Goal: Task Accomplishment & Management: Use online tool/utility

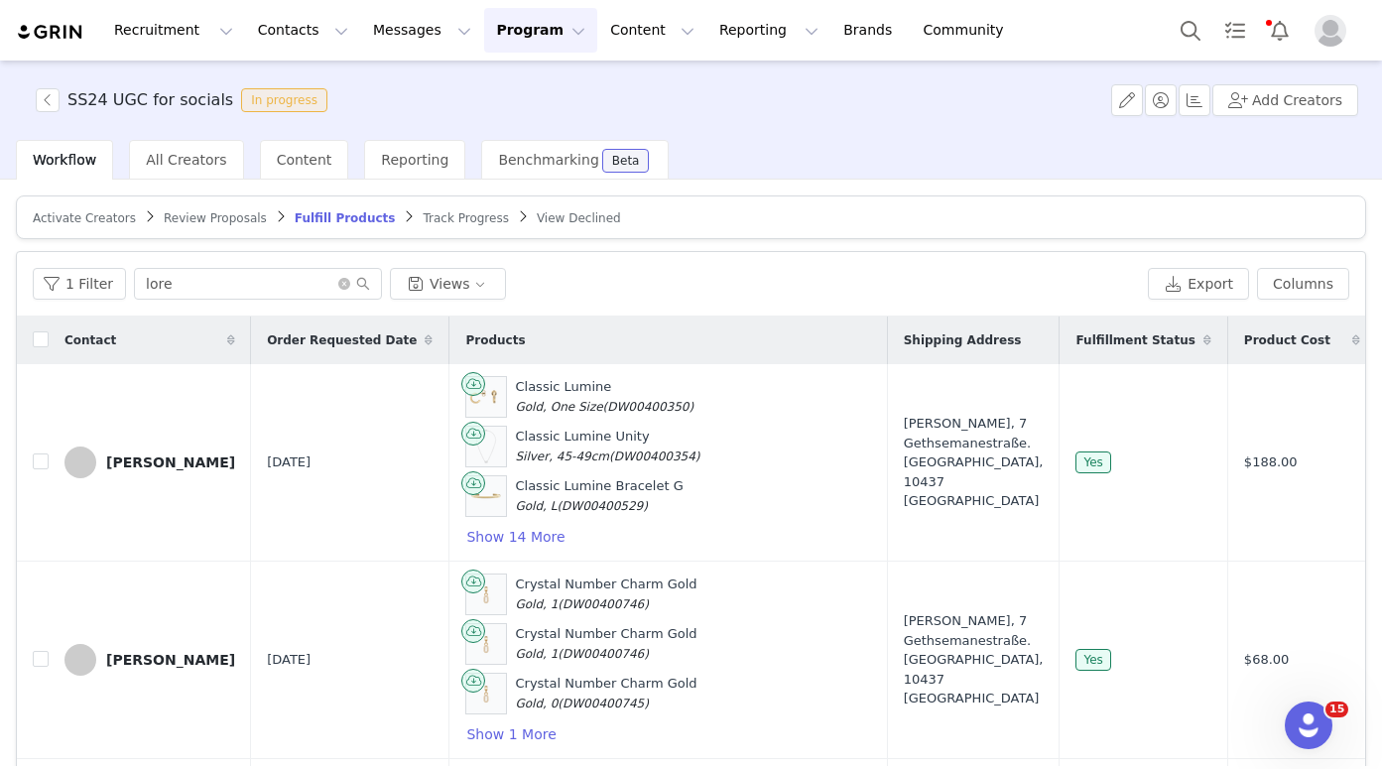
scroll to position [561, 0]
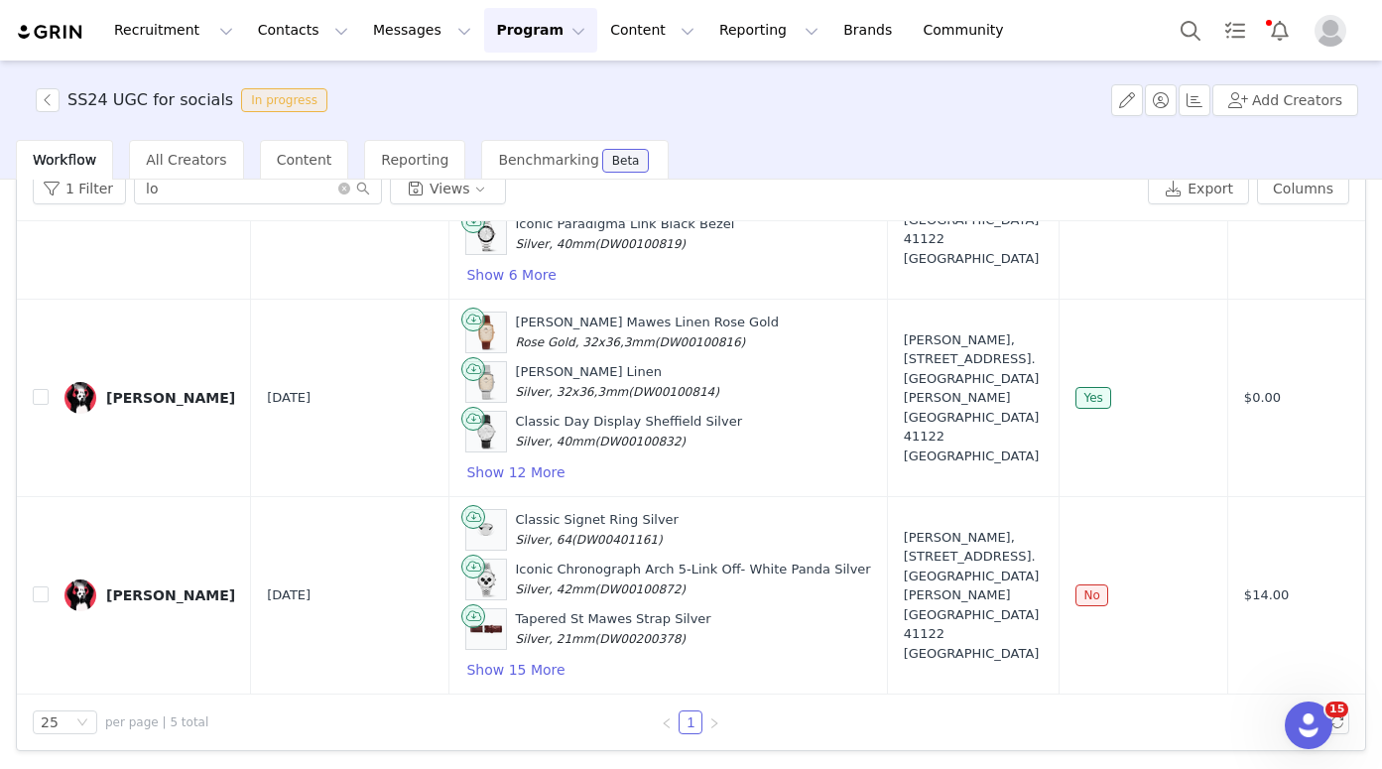
type input "l"
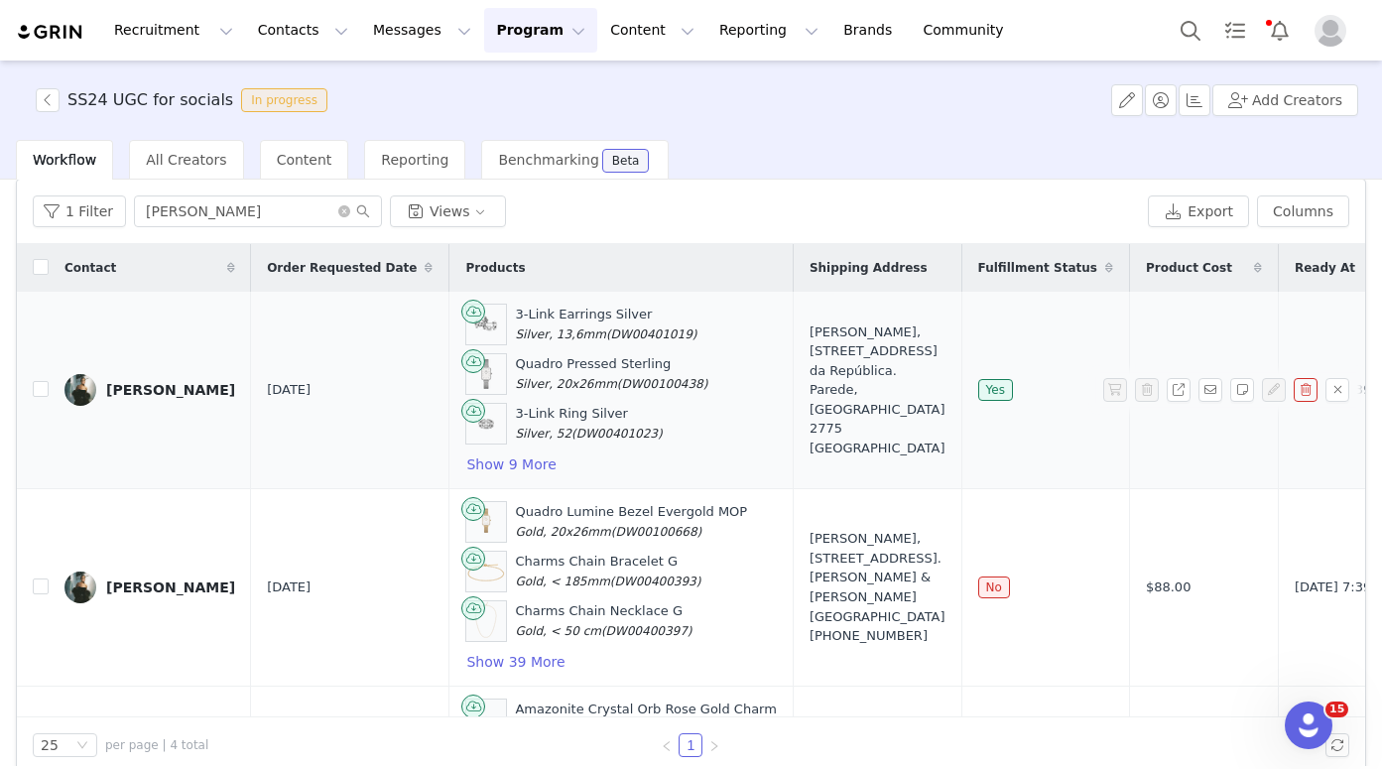
scroll to position [61, 0]
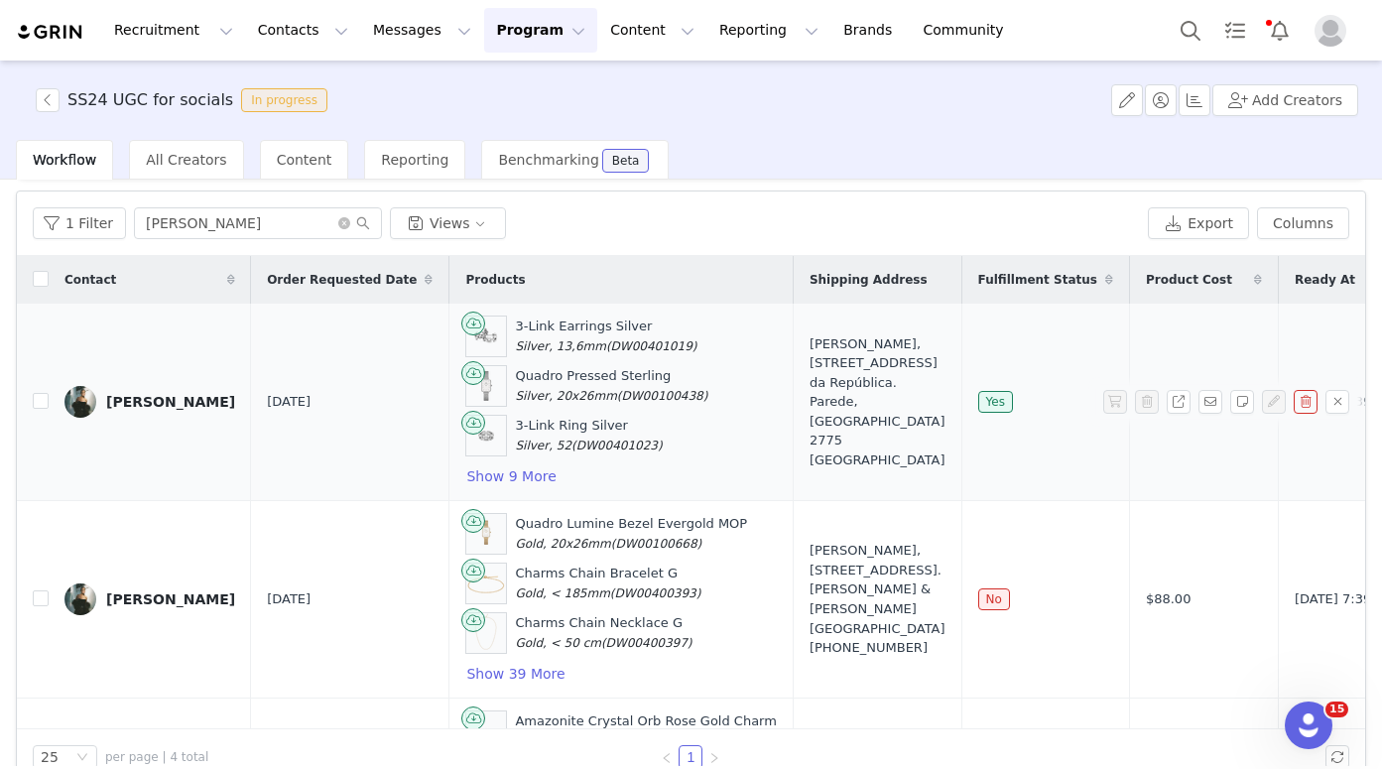
type input "[PERSON_NAME]"
click at [138, 410] on link "[PERSON_NAME]" at bounding box center [149, 402] width 171 height 32
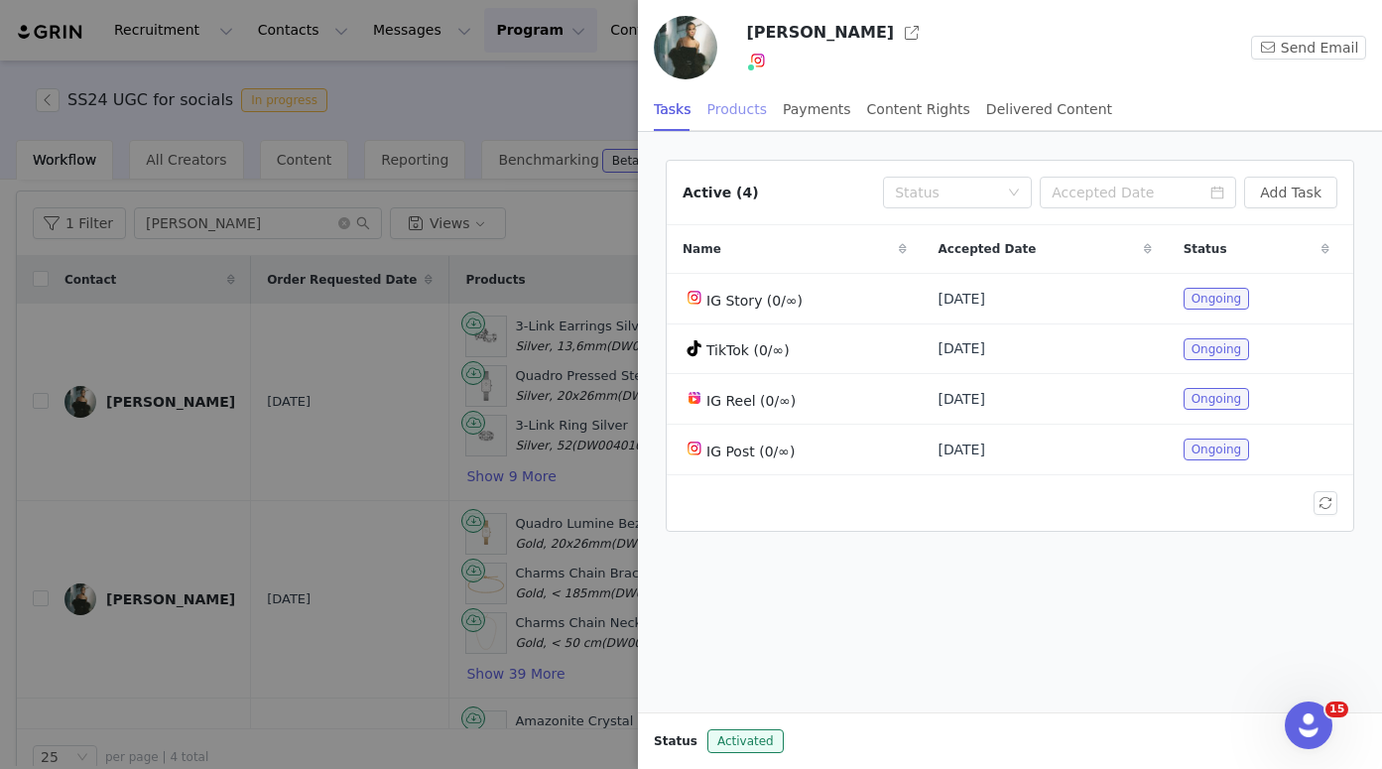
click at [756, 112] on div "Products" at bounding box center [737, 109] width 60 height 45
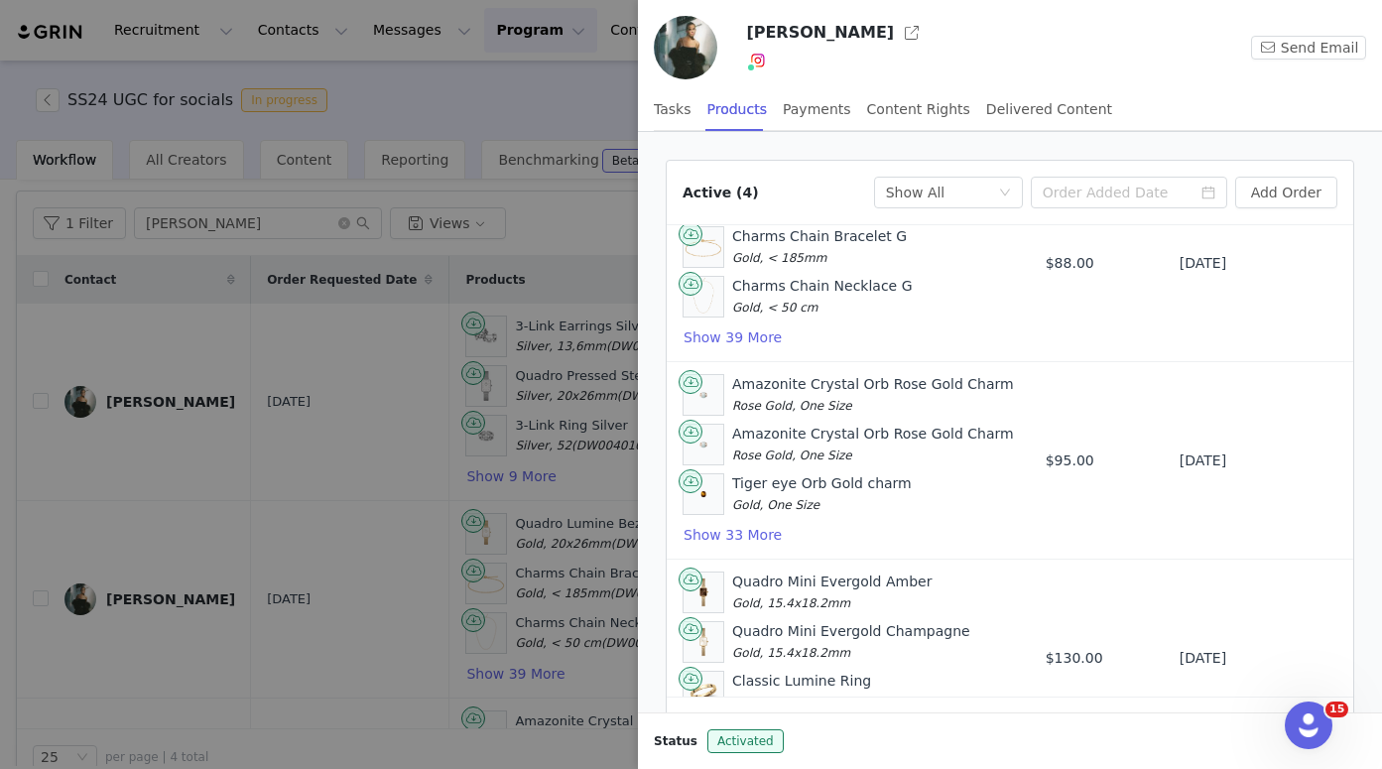
scroll to position [381, 0]
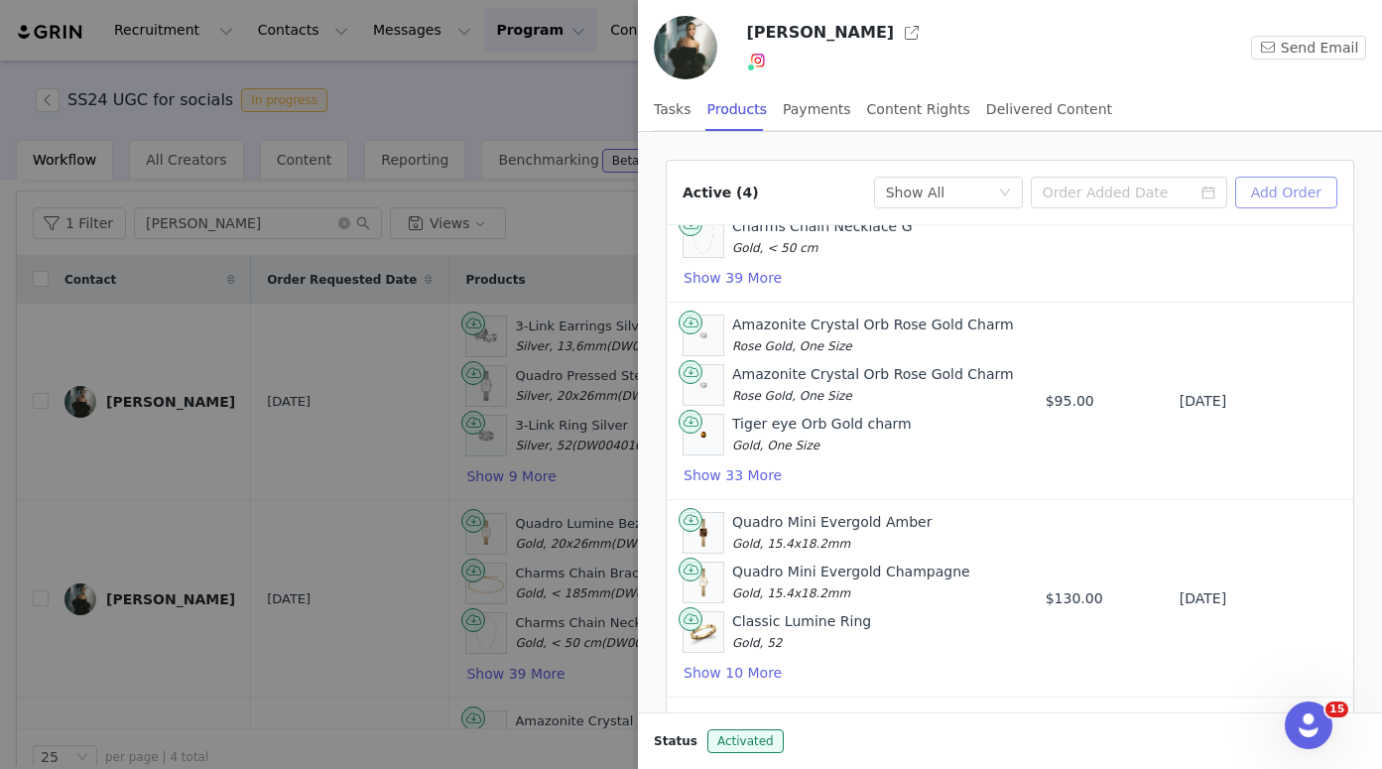
click at [1249, 195] on button "Add Order" at bounding box center [1286, 193] width 102 height 32
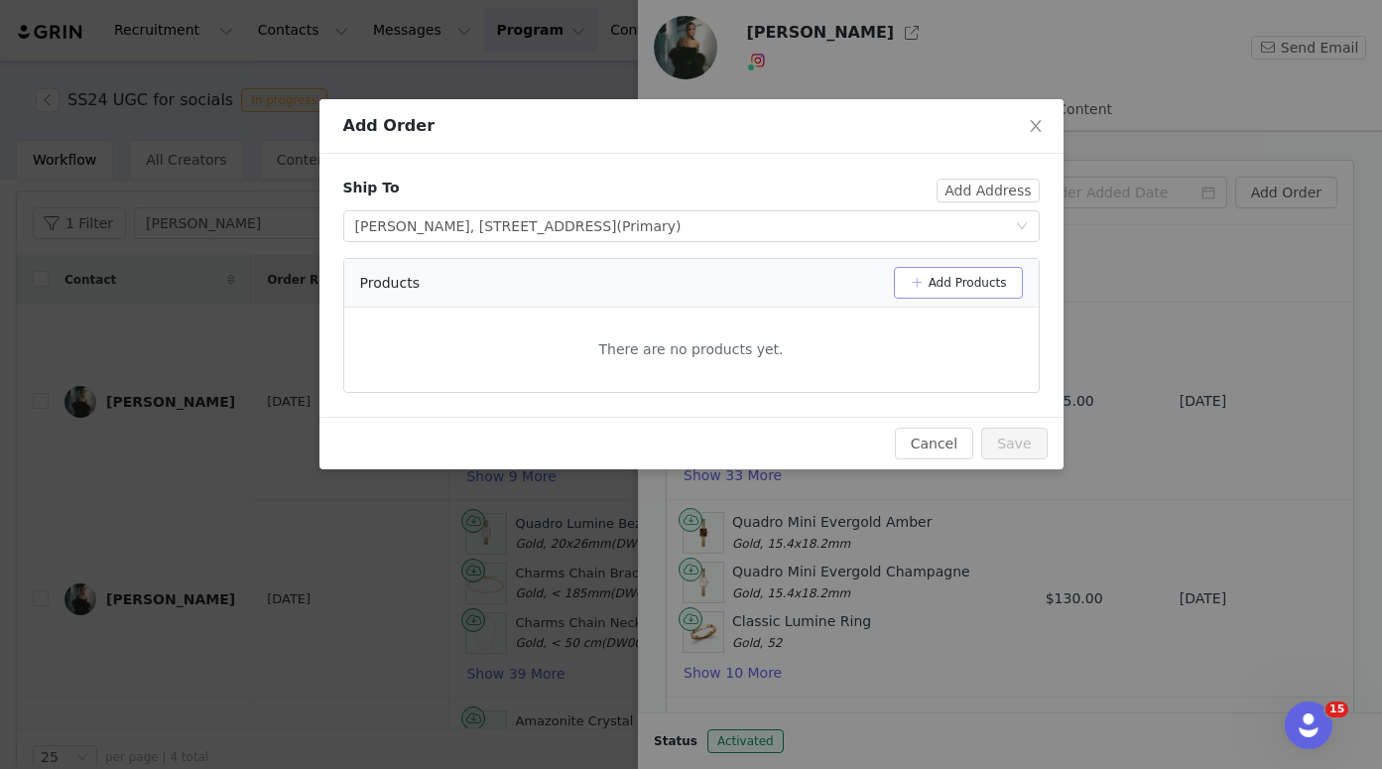
click at [928, 288] on button "Add Products" at bounding box center [958, 283] width 129 height 32
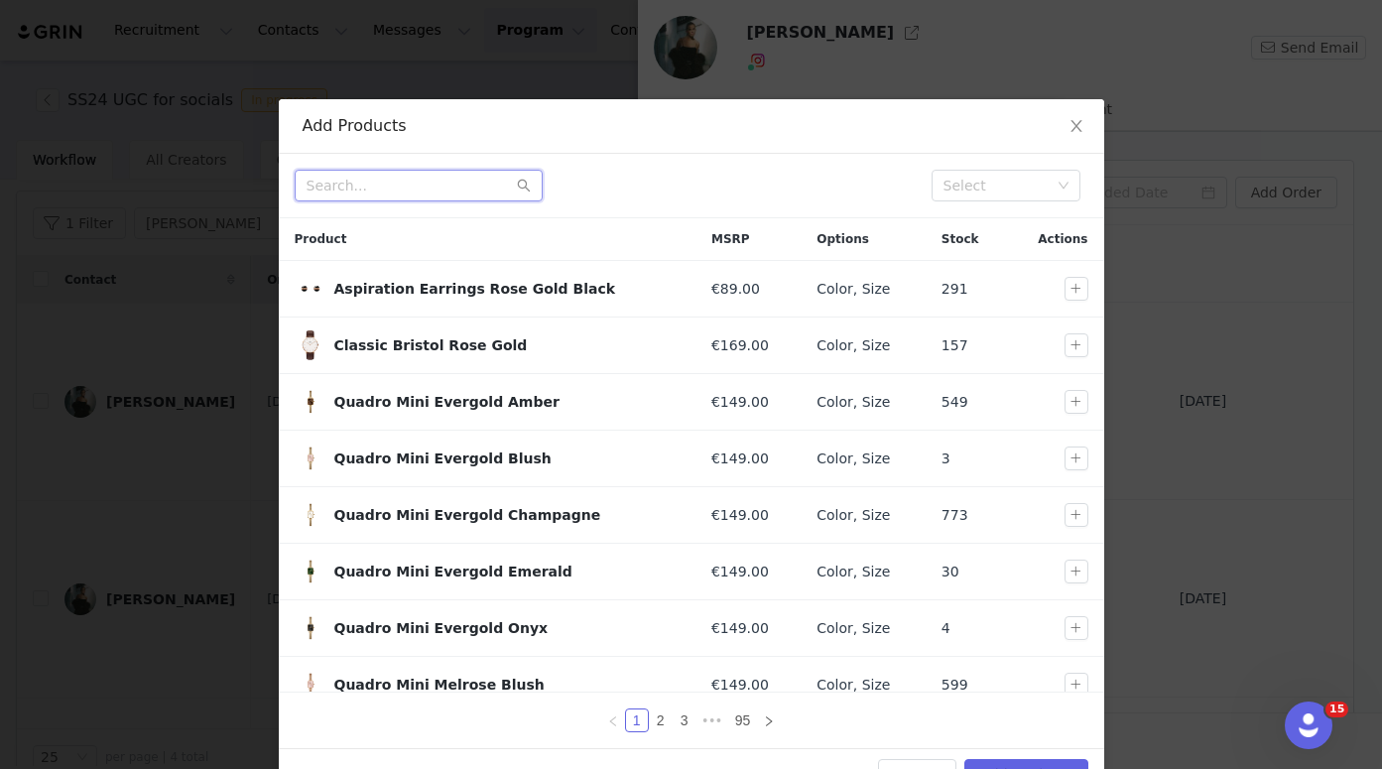
click at [434, 192] on input "text" at bounding box center [419, 186] width 248 height 32
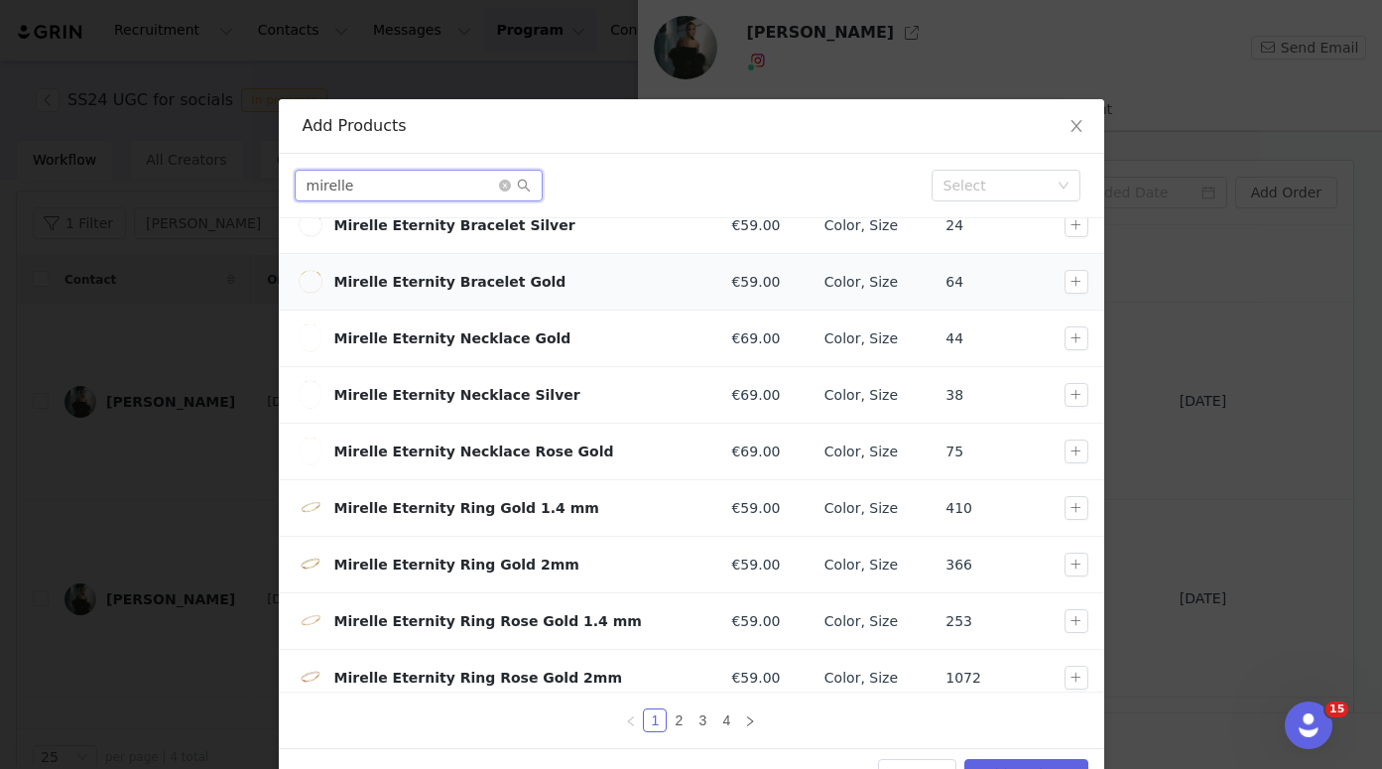
scroll to position [134, 0]
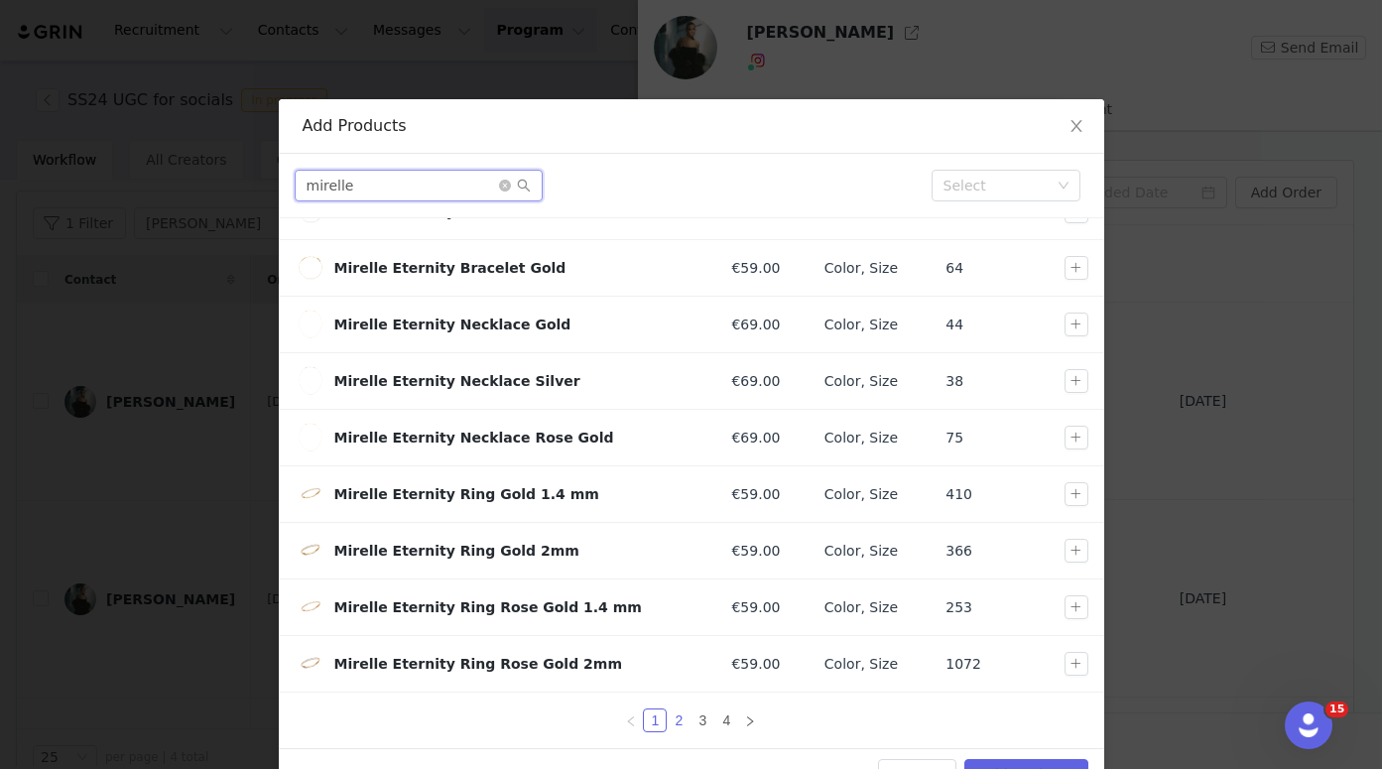
type input "mirelle"
click at [674, 720] on link "2" at bounding box center [679, 720] width 22 height 22
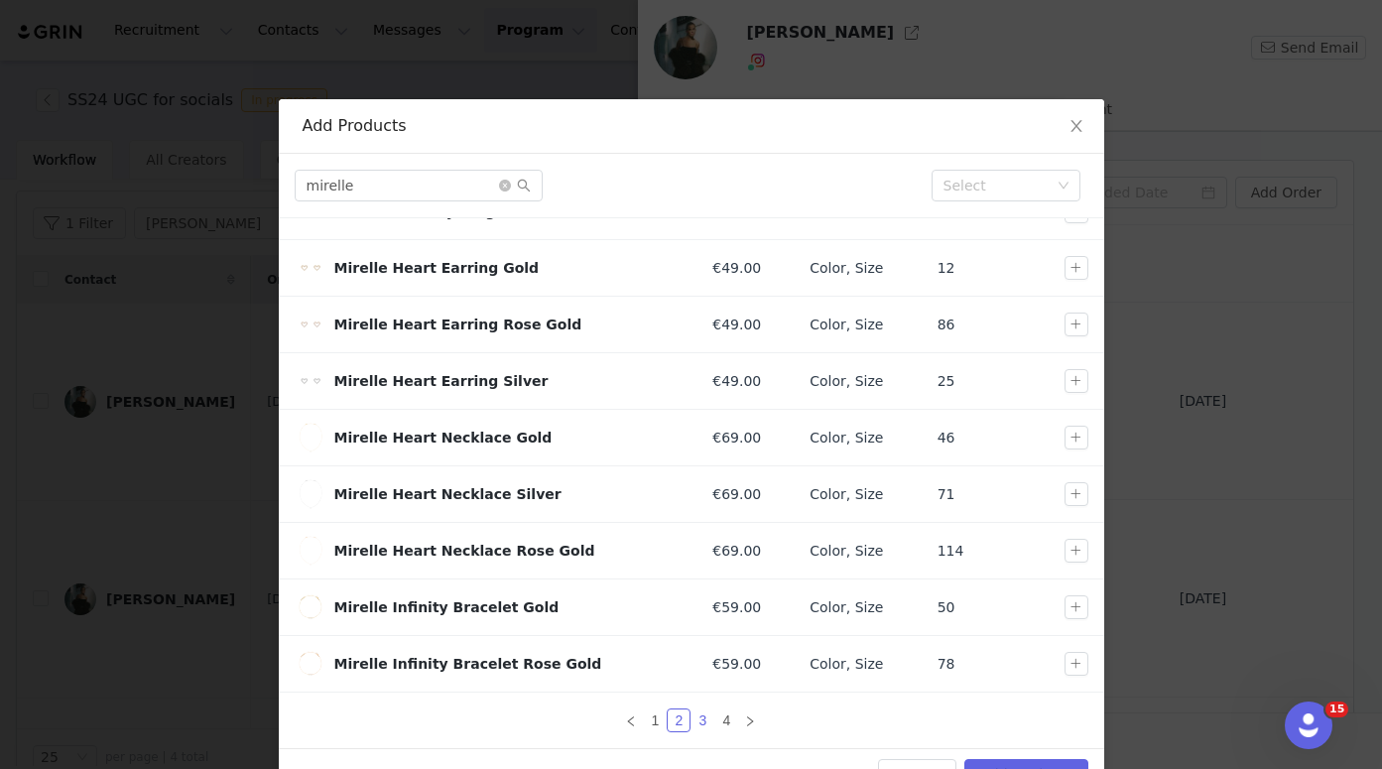
click at [696, 725] on link "3" at bounding box center [702, 720] width 22 height 22
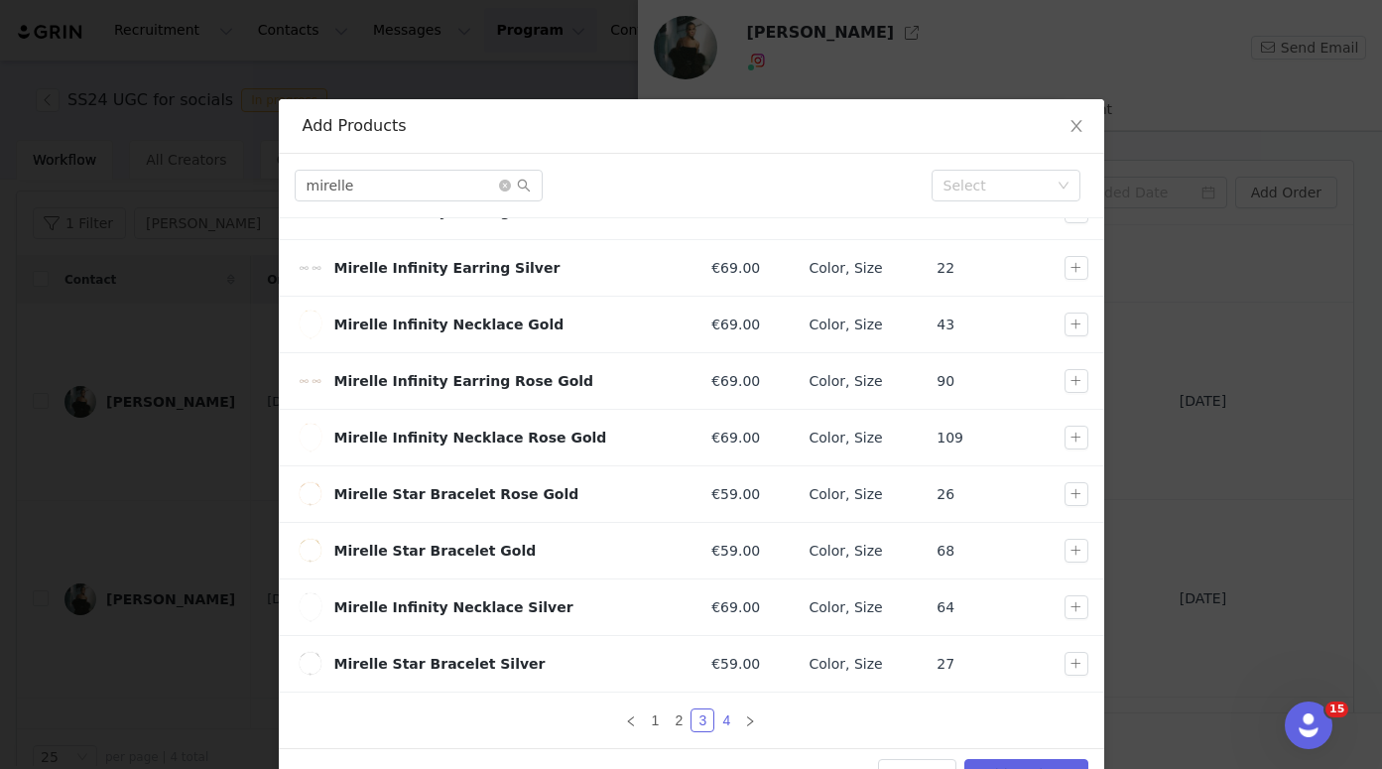
click at [719, 727] on link "4" at bounding box center [726, 720] width 22 height 22
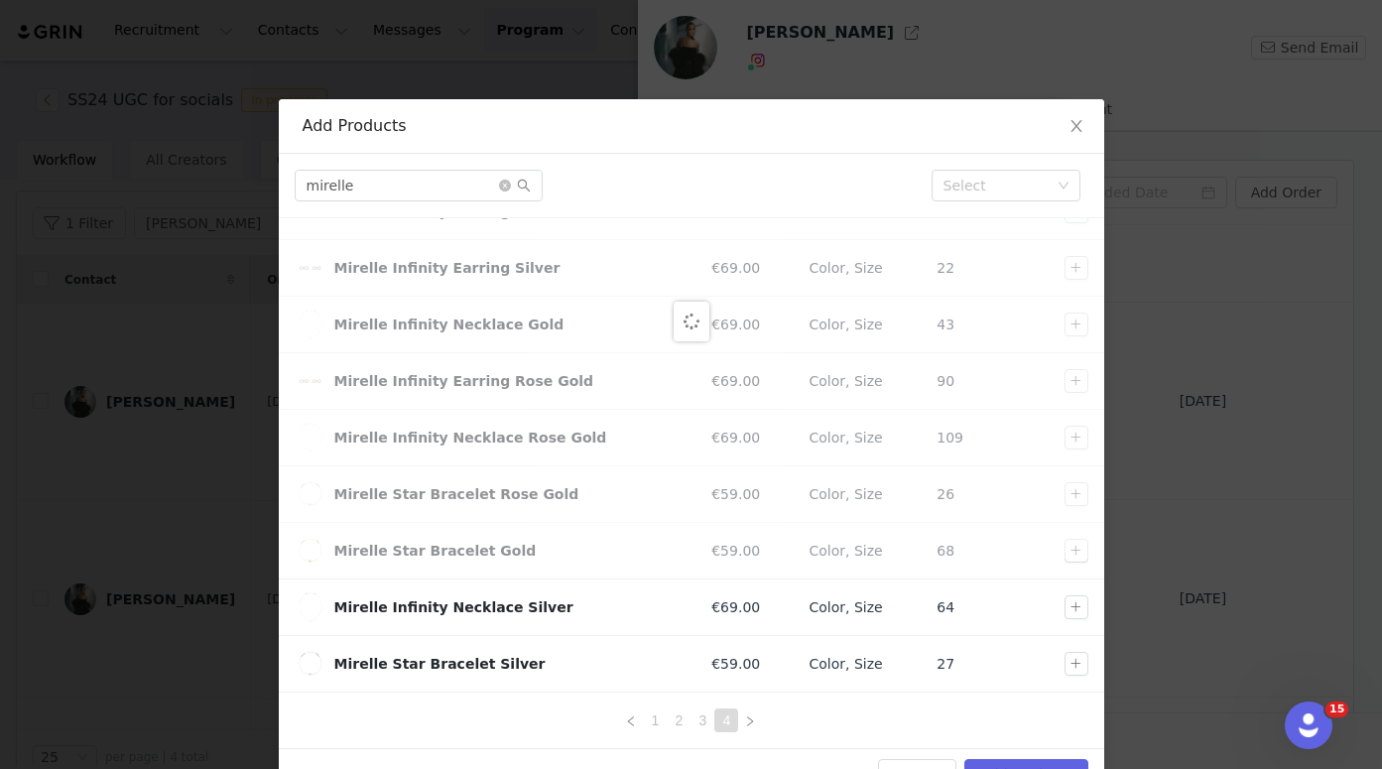
scroll to position [0, 0]
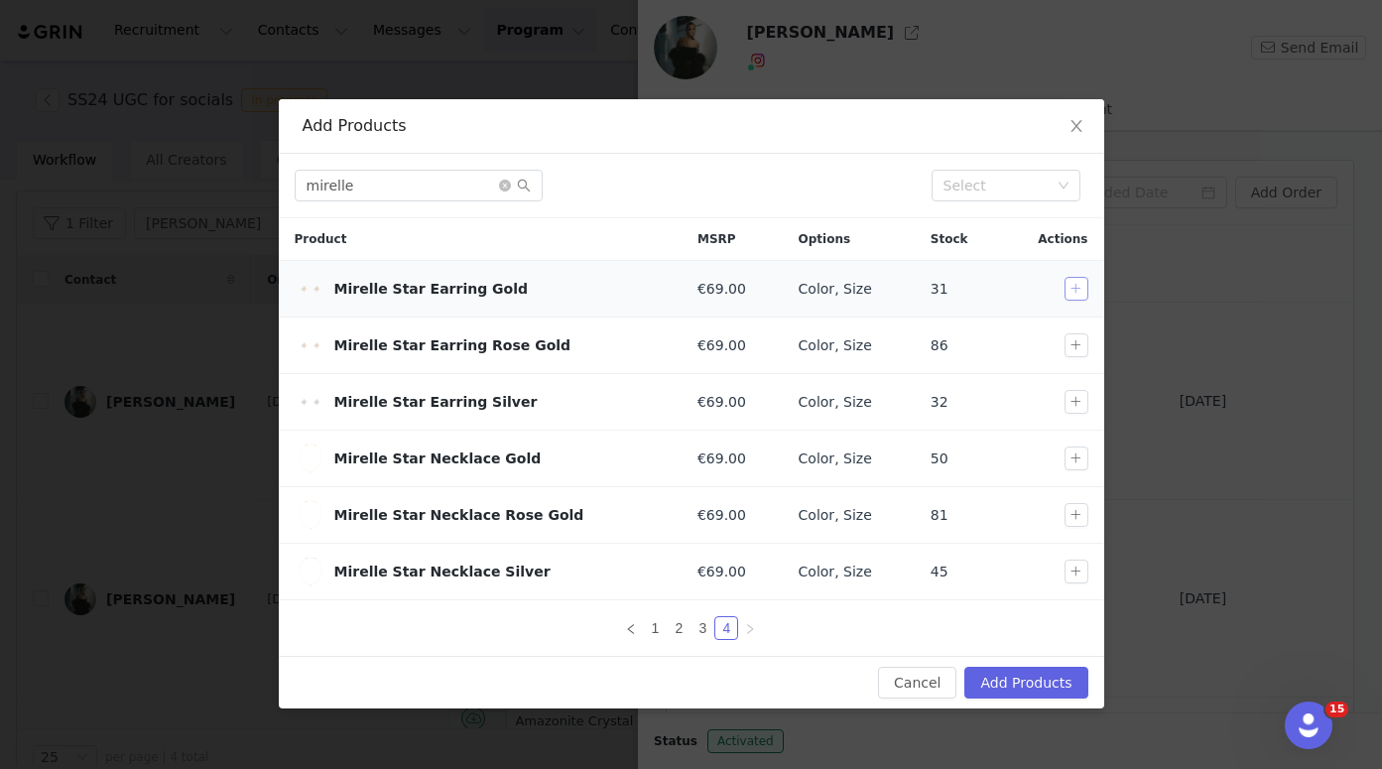
click at [1075, 290] on button "button" at bounding box center [1076, 289] width 24 height 24
click at [1080, 403] on button "button" at bounding box center [1076, 402] width 24 height 24
click at [1075, 450] on button "button" at bounding box center [1076, 458] width 24 height 24
click at [1076, 569] on button "button" at bounding box center [1076, 571] width 24 height 24
click at [1076, 451] on button "button" at bounding box center [1076, 458] width 24 height 24
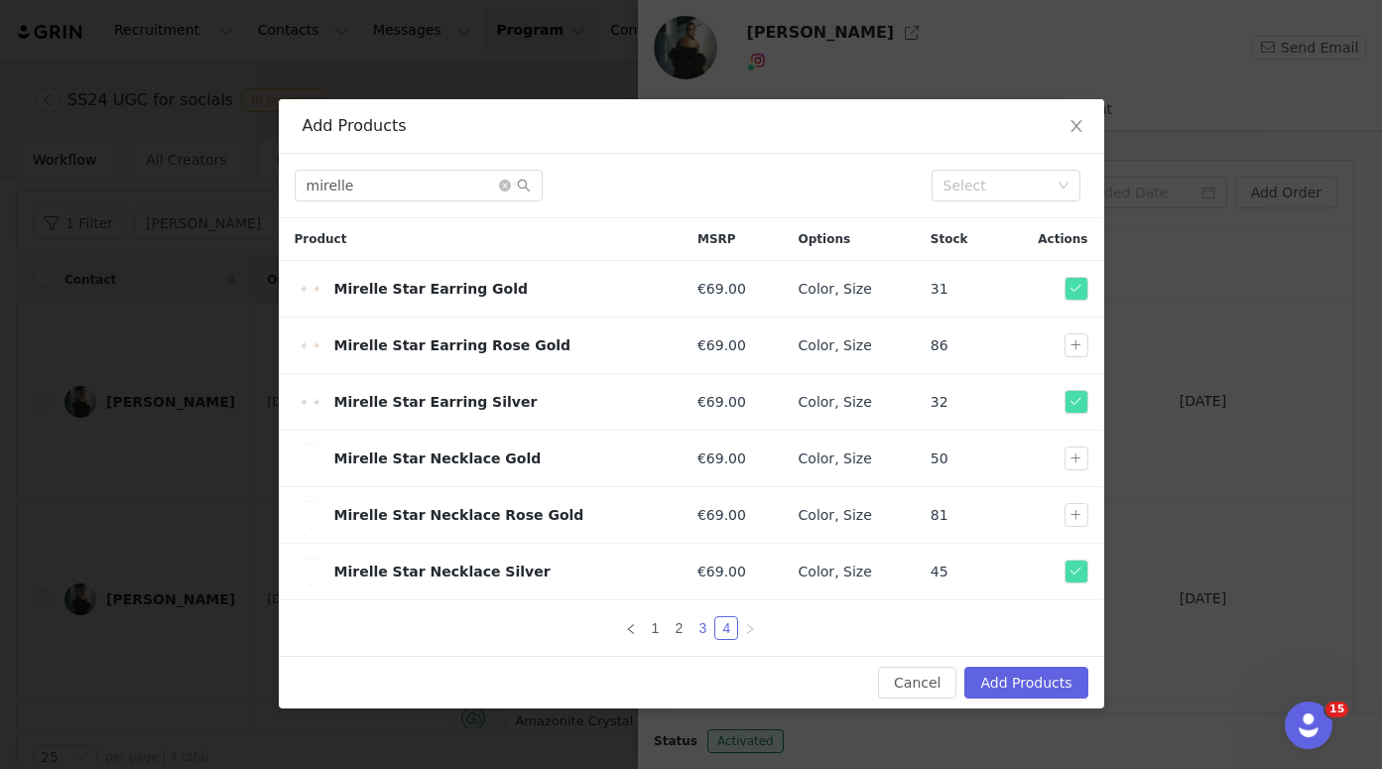
click at [703, 627] on link "3" at bounding box center [702, 628] width 22 height 22
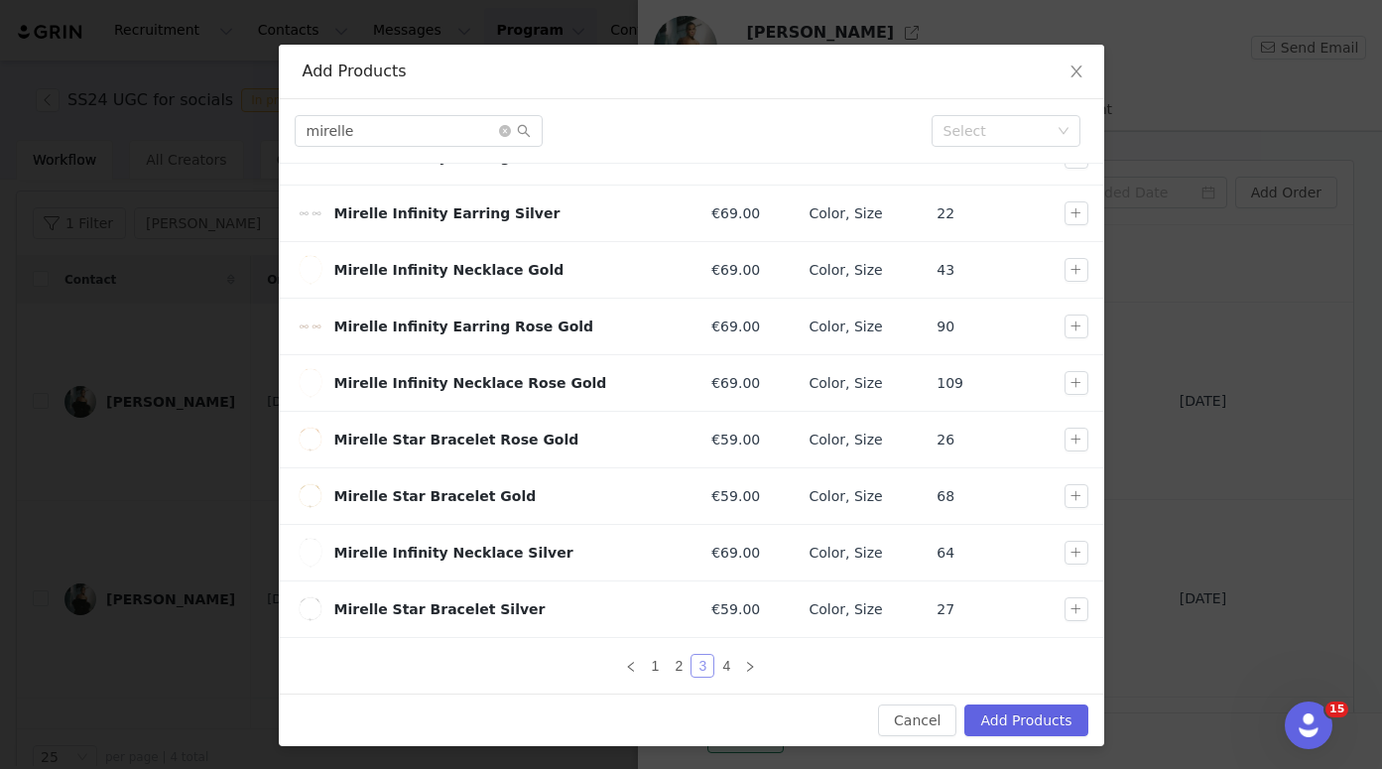
scroll to position [56, 0]
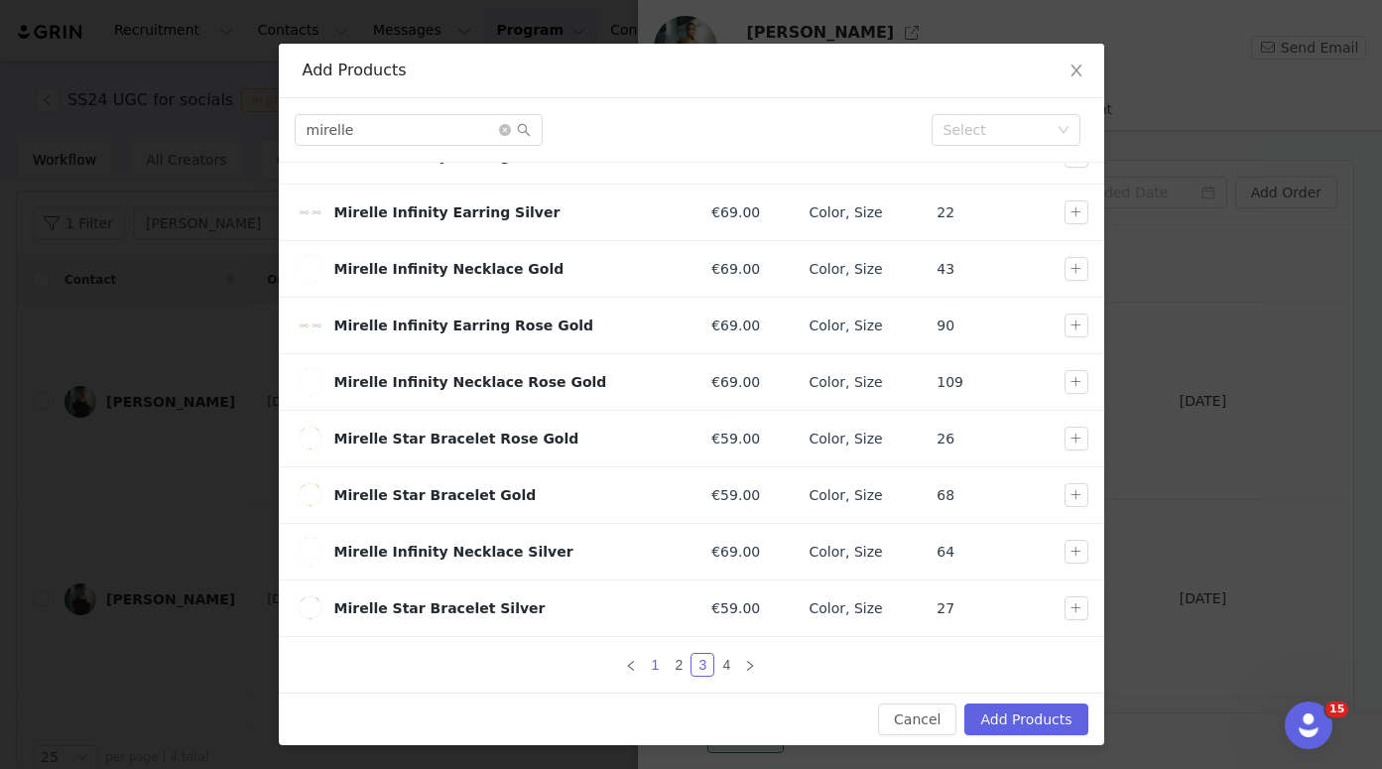
click at [653, 664] on link "1" at bounding box center [655, 665] width 22 height 22
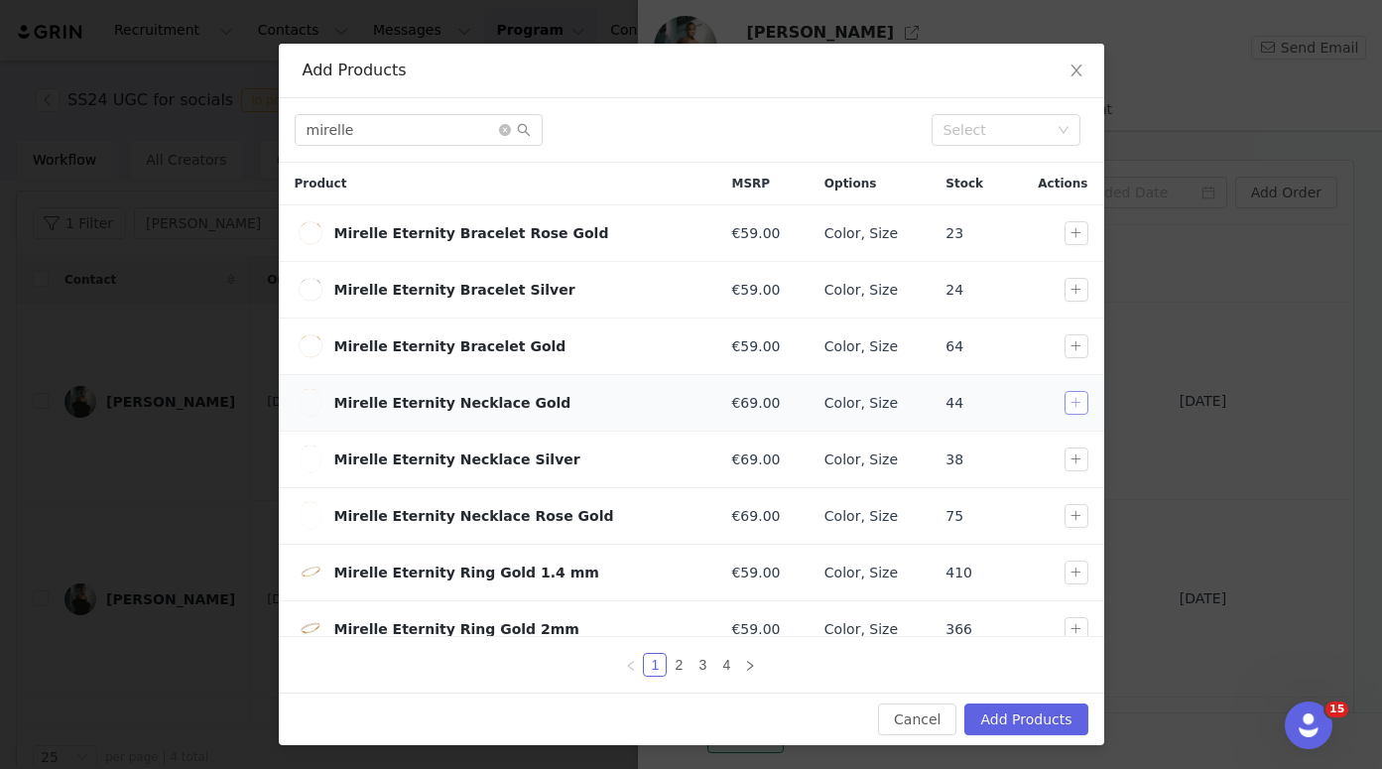
click at [1064, 402] on button "button" at bounding box center [1076, 403] width 24 height 24
click at [499, 131] on icon "icon: close-circle" at bounding box center [505, 130] width 12 height 12
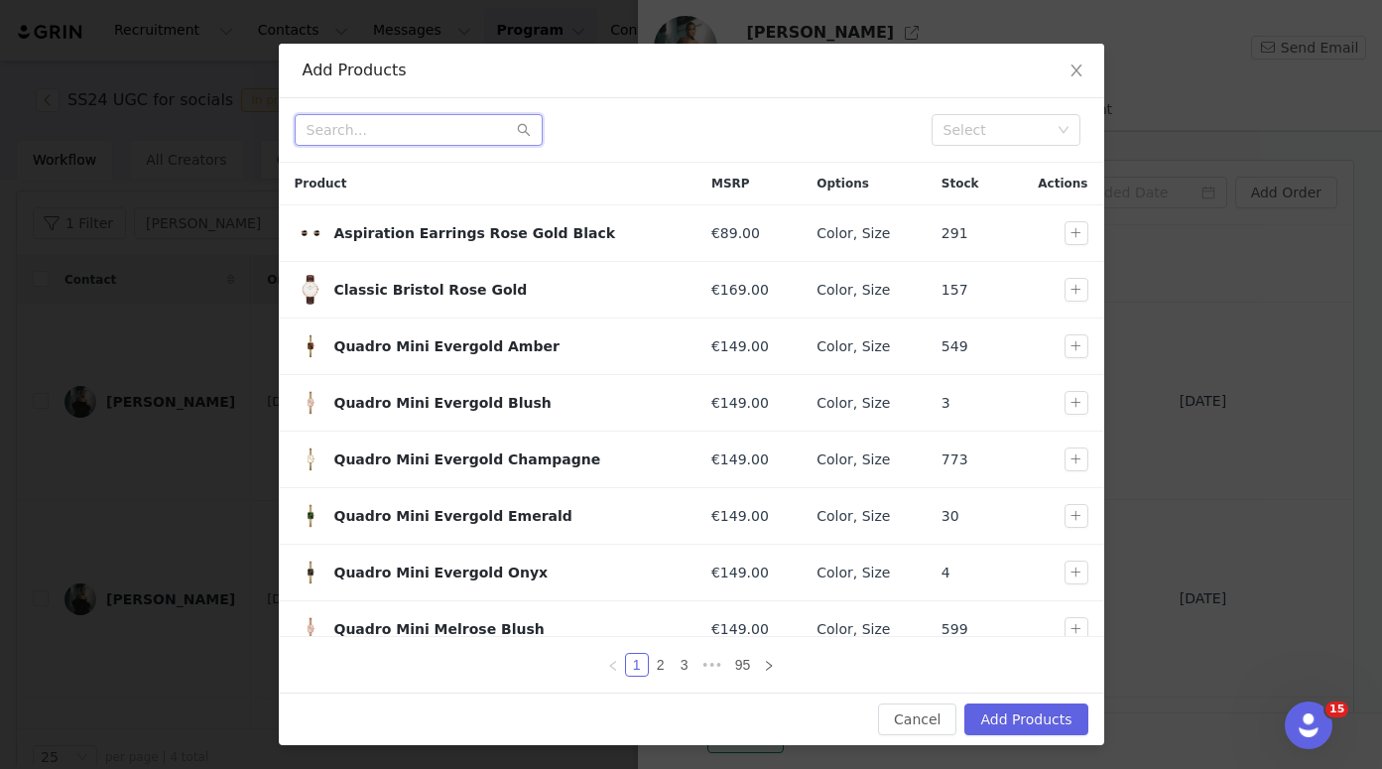
click at [447, 136] on input "text" at bounding box center [419, 130] width 248 height 32
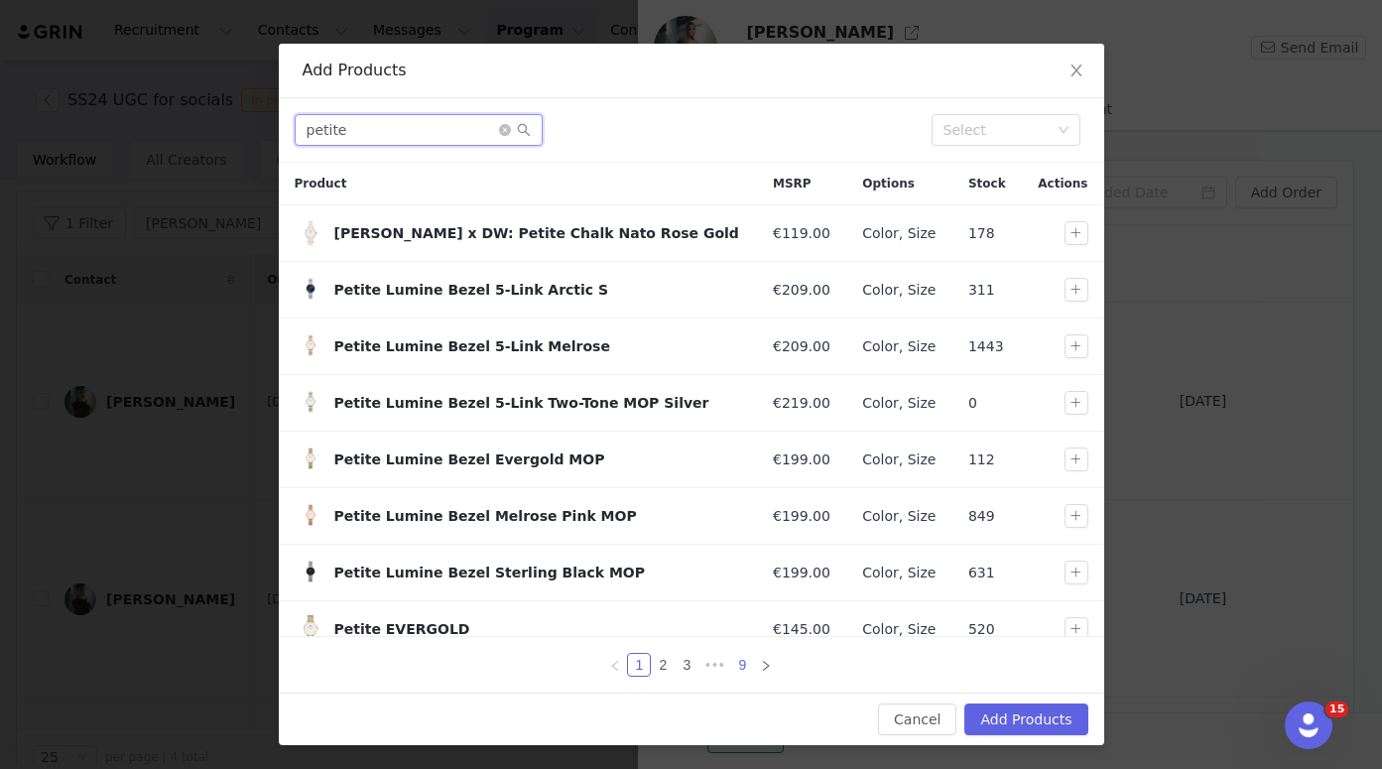
type input "petite"
click at [731, 666] on link "9" at bounding box center [742, 665] width 22 height 22
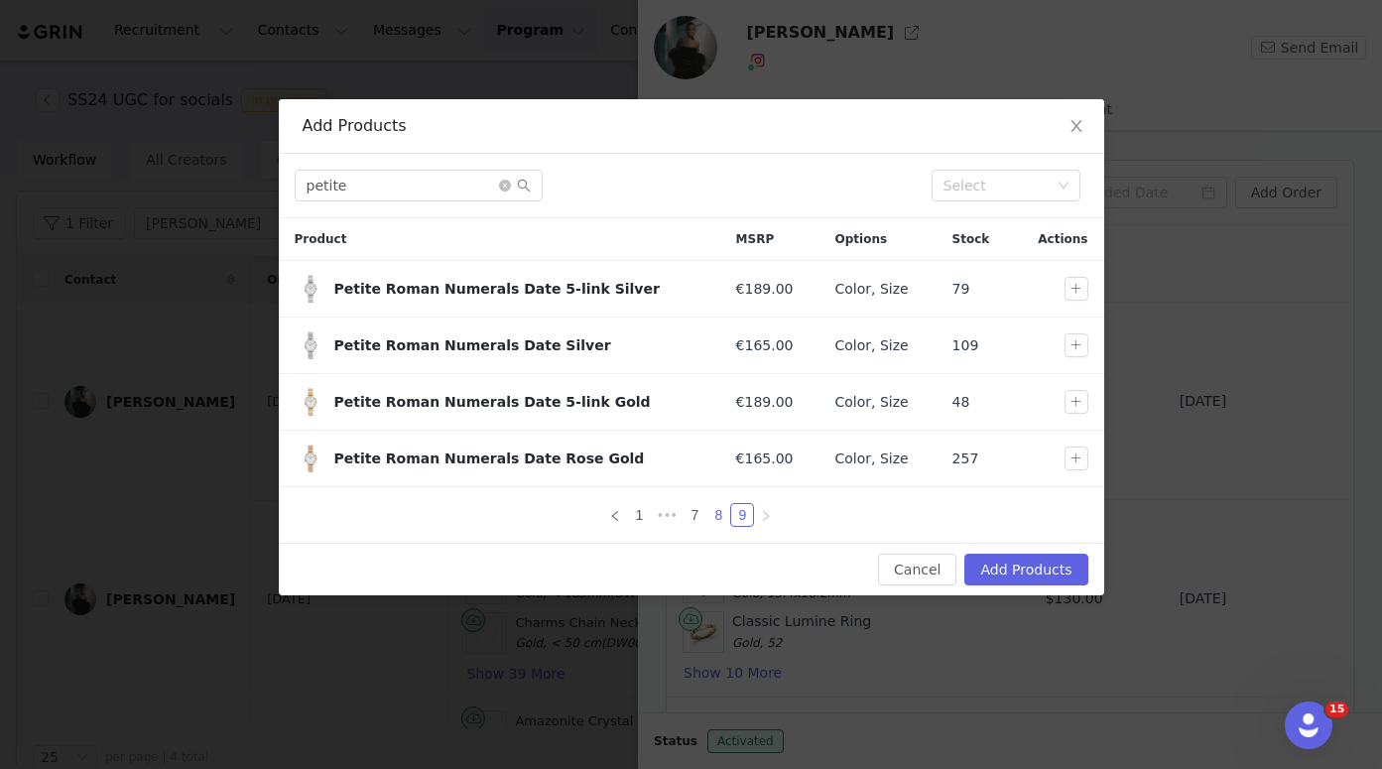
click at [716, 514] on link "8" at bounding box center [718, 515] width 22 height 22
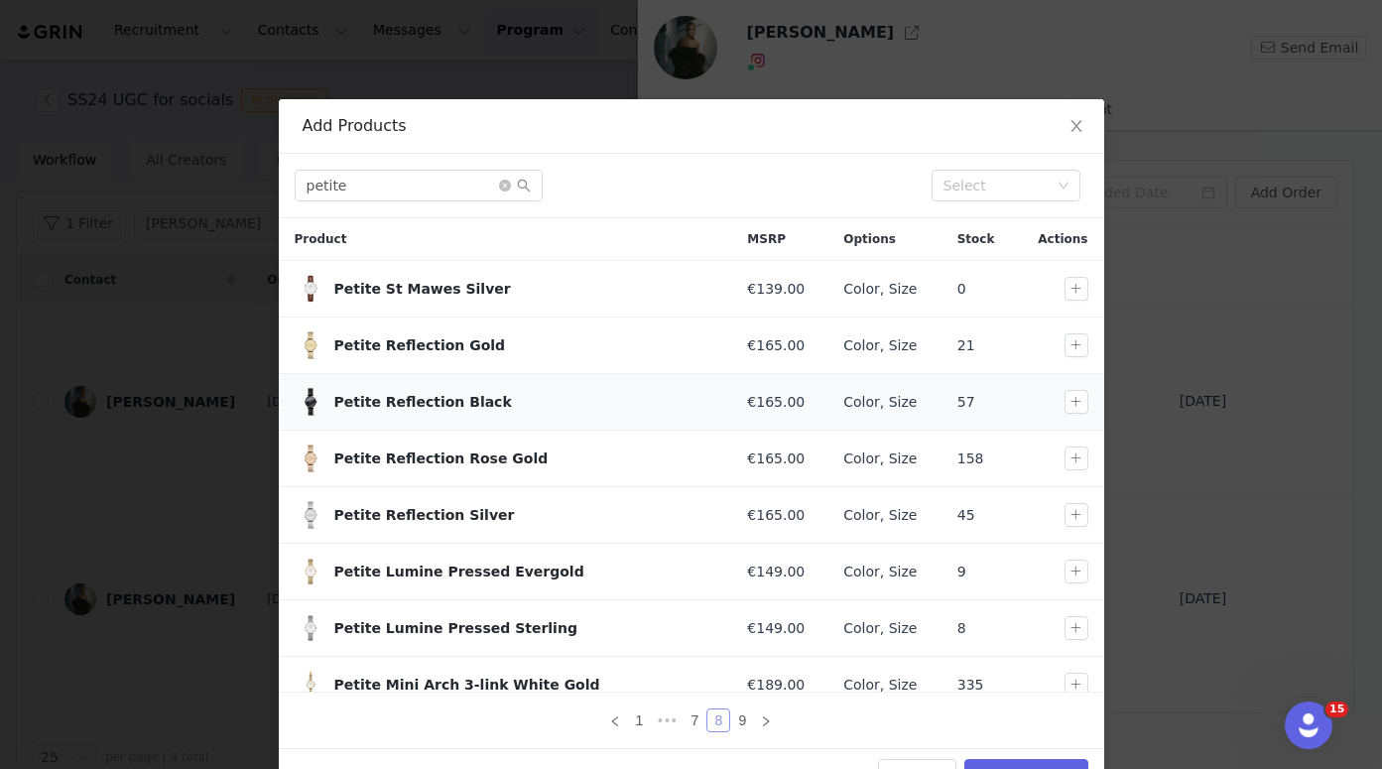
scroll to position [134, 0]
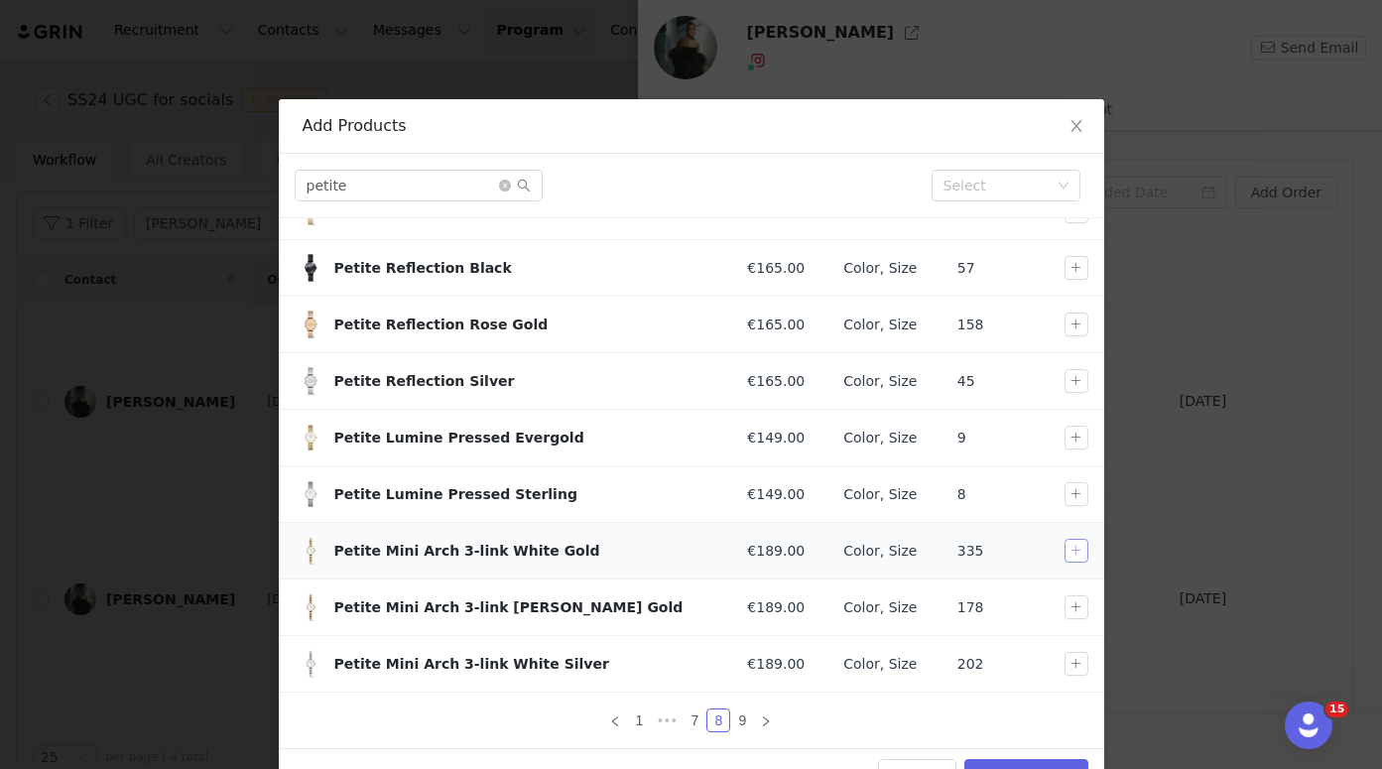
click at [1064, 547] on button "button" at bounding box center [1076, 551] width 24 height 24
click at [1064, 664] on button "button" at bounding box center [1076, 664] width 24 height 24
click at [633, 712] on link "1" at bounding box center [639, 720] width 22 height 22
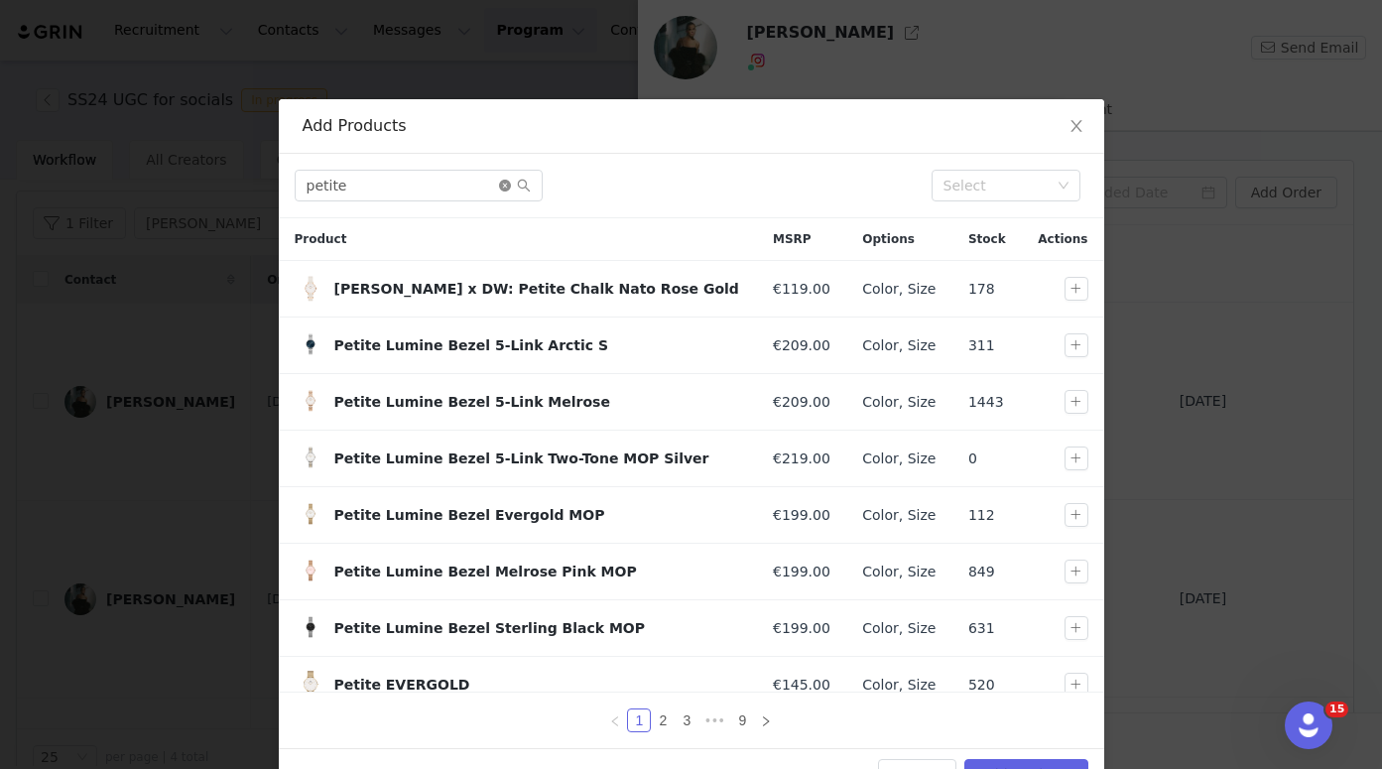
click at [499, 188] on icon "icon: close-circle" at bounding box center [505, 186] width 12 height 12
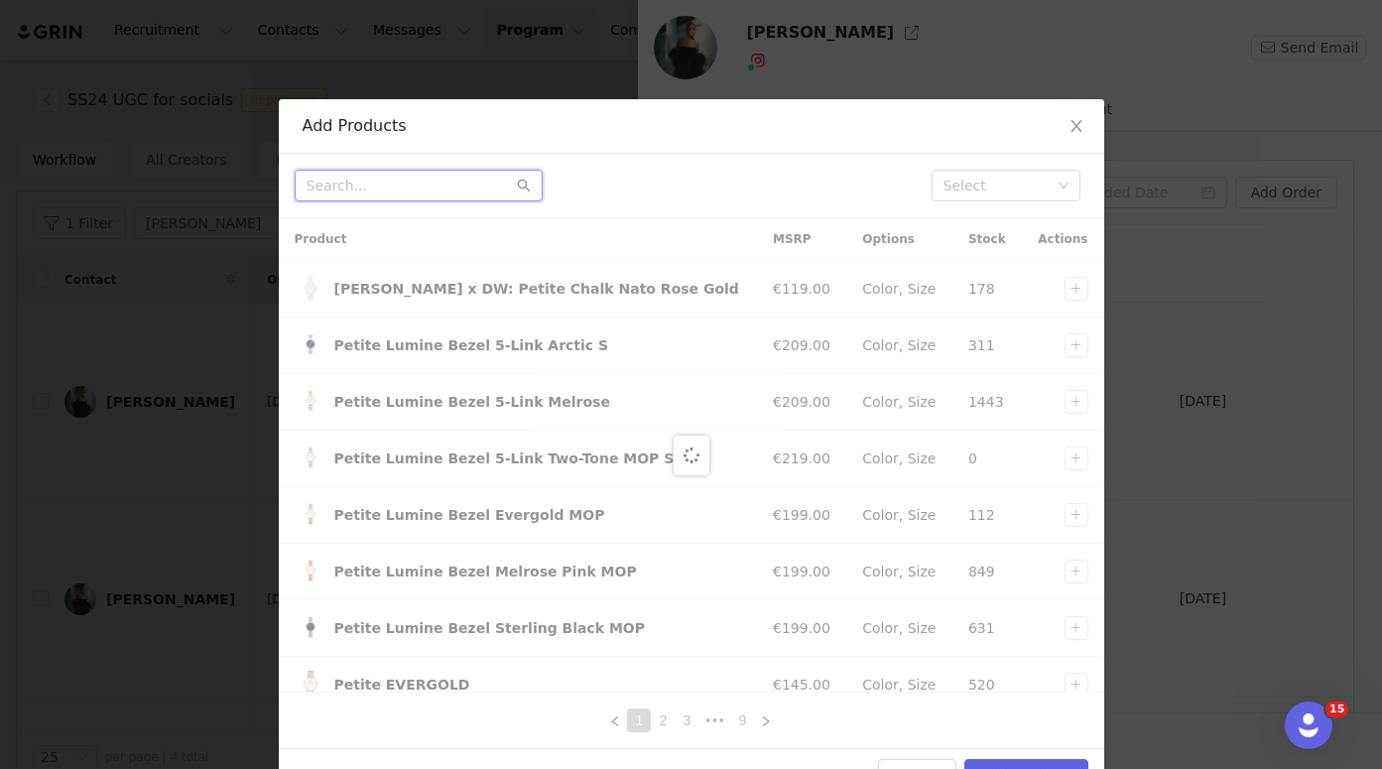
click at [454, 184] on input "text" at bounding box center [419, 186] width 248 height 32
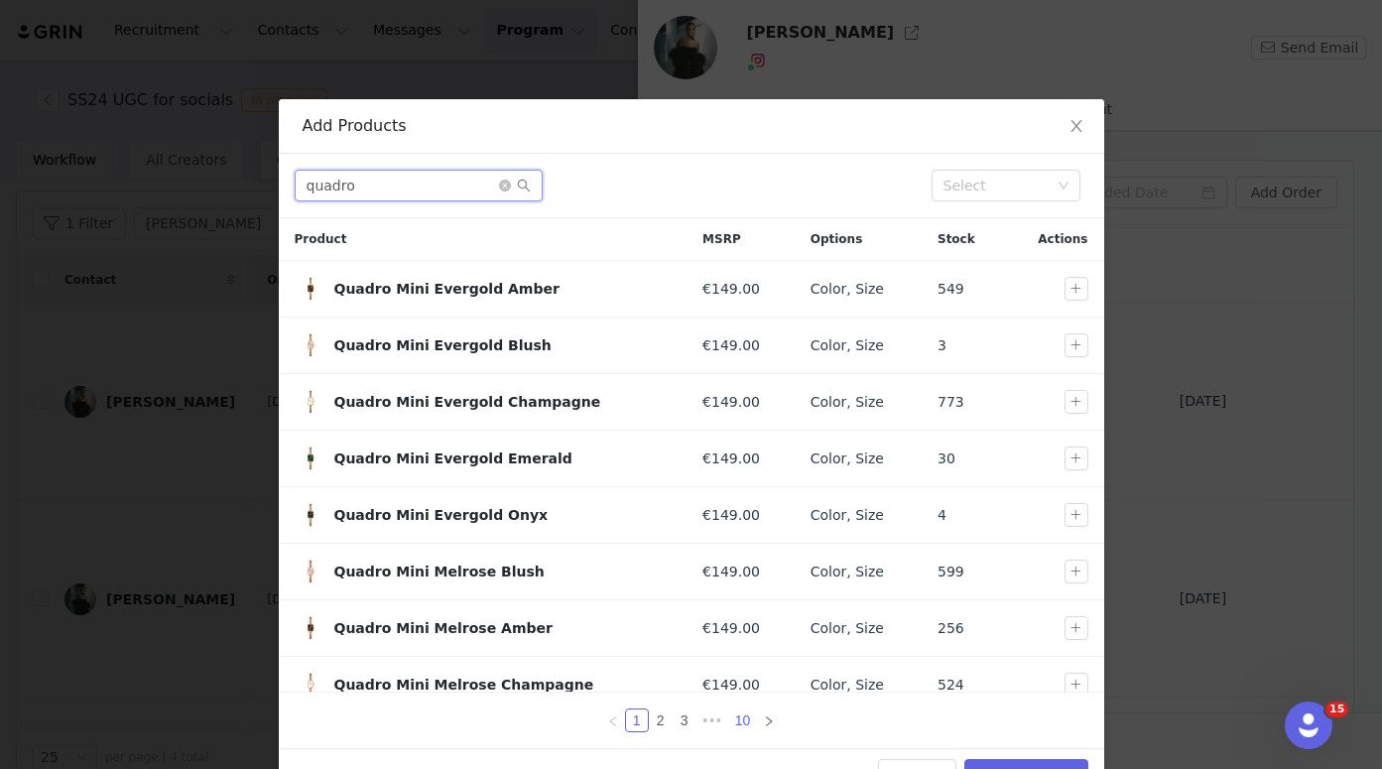
type input "quadro"
click at [739, 723] on link "10" at bounding box center [743, 720] width 28 height 22
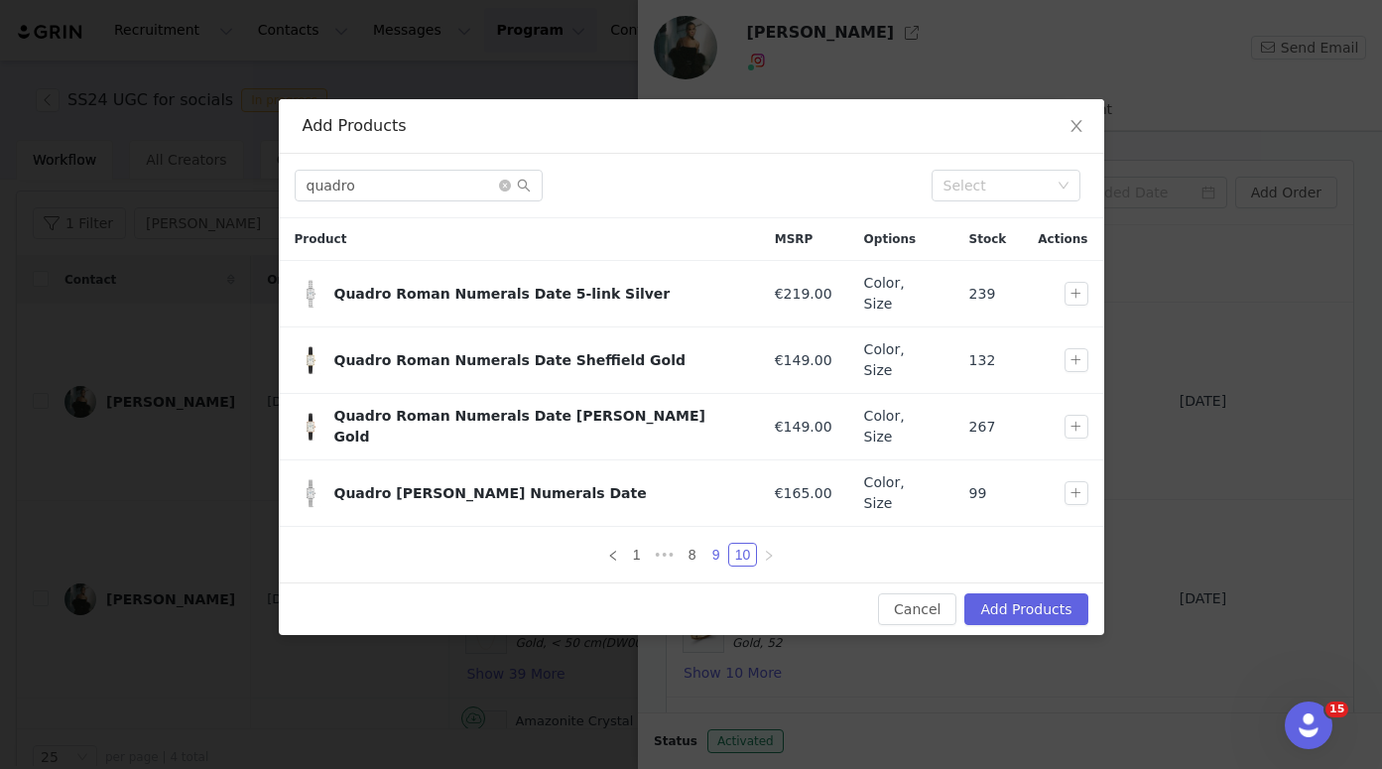
click at [722, 544] on link "9" at bounding box center [716, 555] width 22 height 22
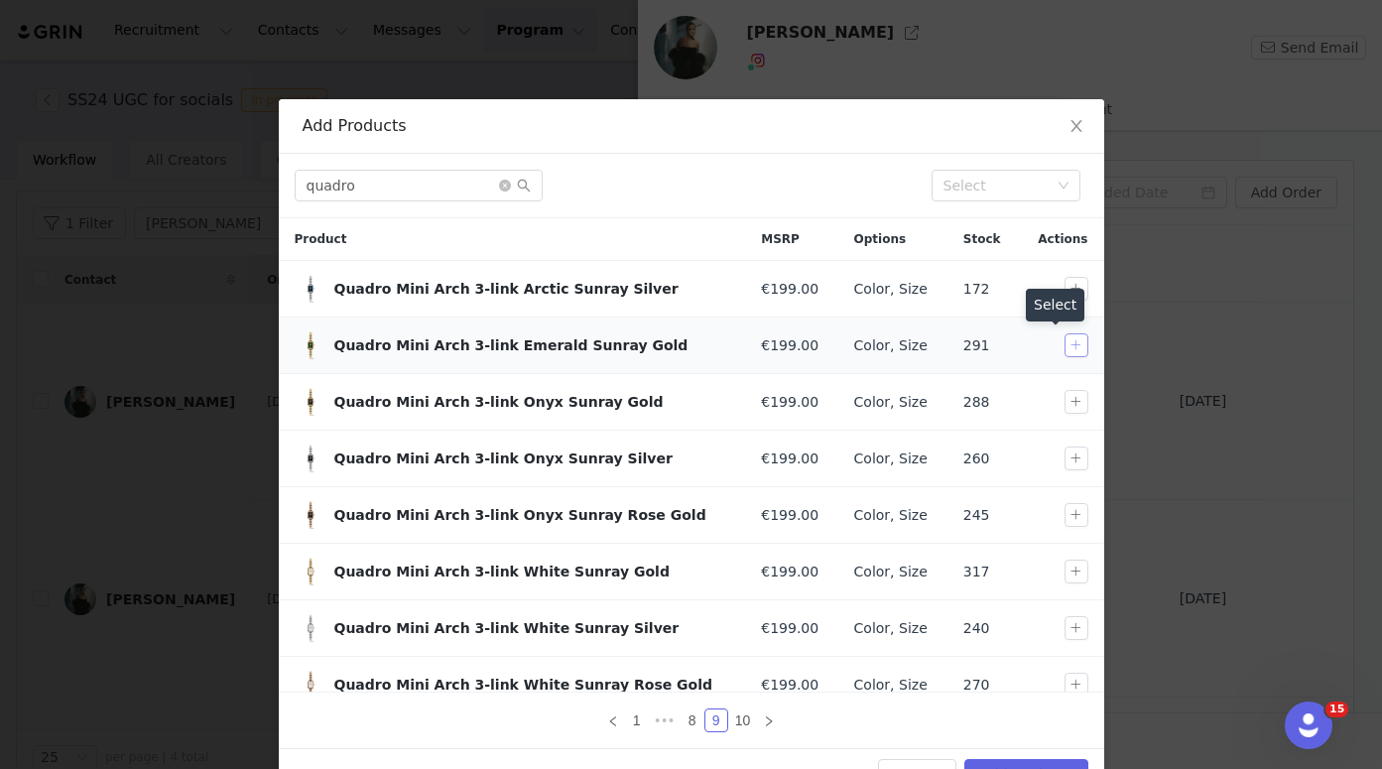
click at [1064, 348] on button "button" at bounding box center [1076, 345] width 24 height 24
click at [1064, 572] on button "button" at bounding box center [1076, 571] width 24 height 24
click at [626, 717] on link "1" at bounding box center [637, 720] width 22 height 22
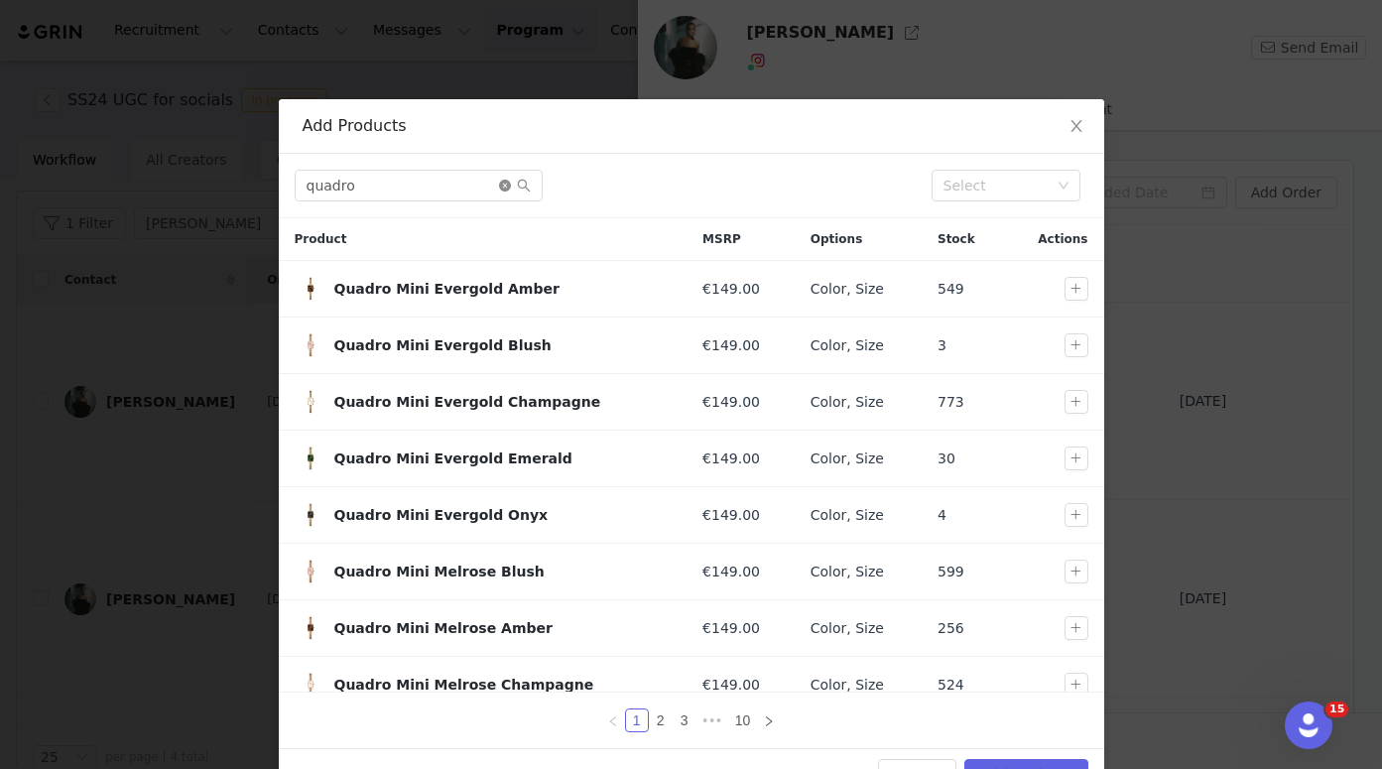
click at [499, 189] on icon "icon: close-circle" at bounding box center [505, 186] width 12 height 12
click at [468, 188] on input "text" at bounding box center [419, 186] width 248 height 32
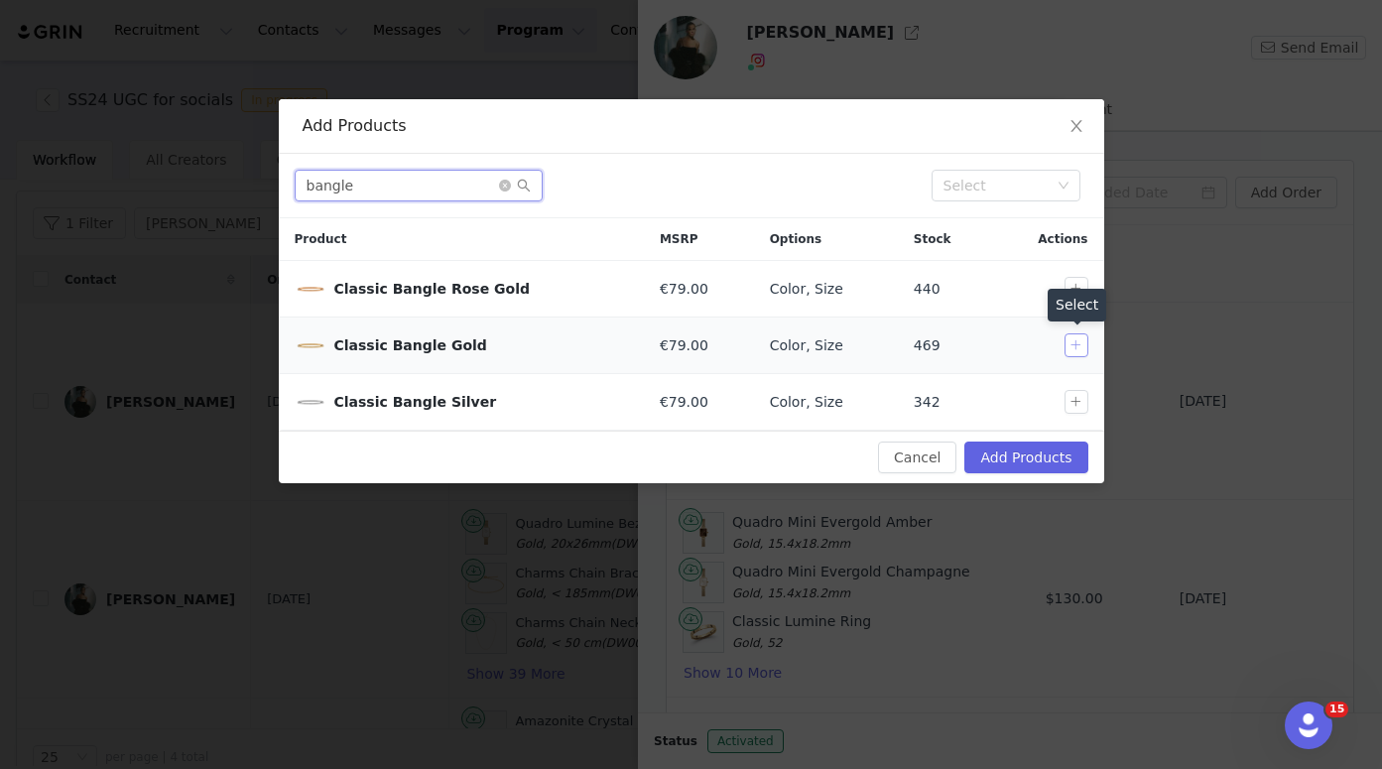
type input "bangle"
click at [1074, 348] on button "button" at bounding box center [1076, 345] width 24 height 24
drag, startPoint x: 1077, startPoint y: 395, endPoint x: 1062, endPoint y: 391, distance: 15.4
click at [1077, 396] on button "button" at bounding box center [1076, 402] width 24 height 24
click at [503, 185] on icon "icon: close-circle" at bounding box center [505, 186] width 12 height 12
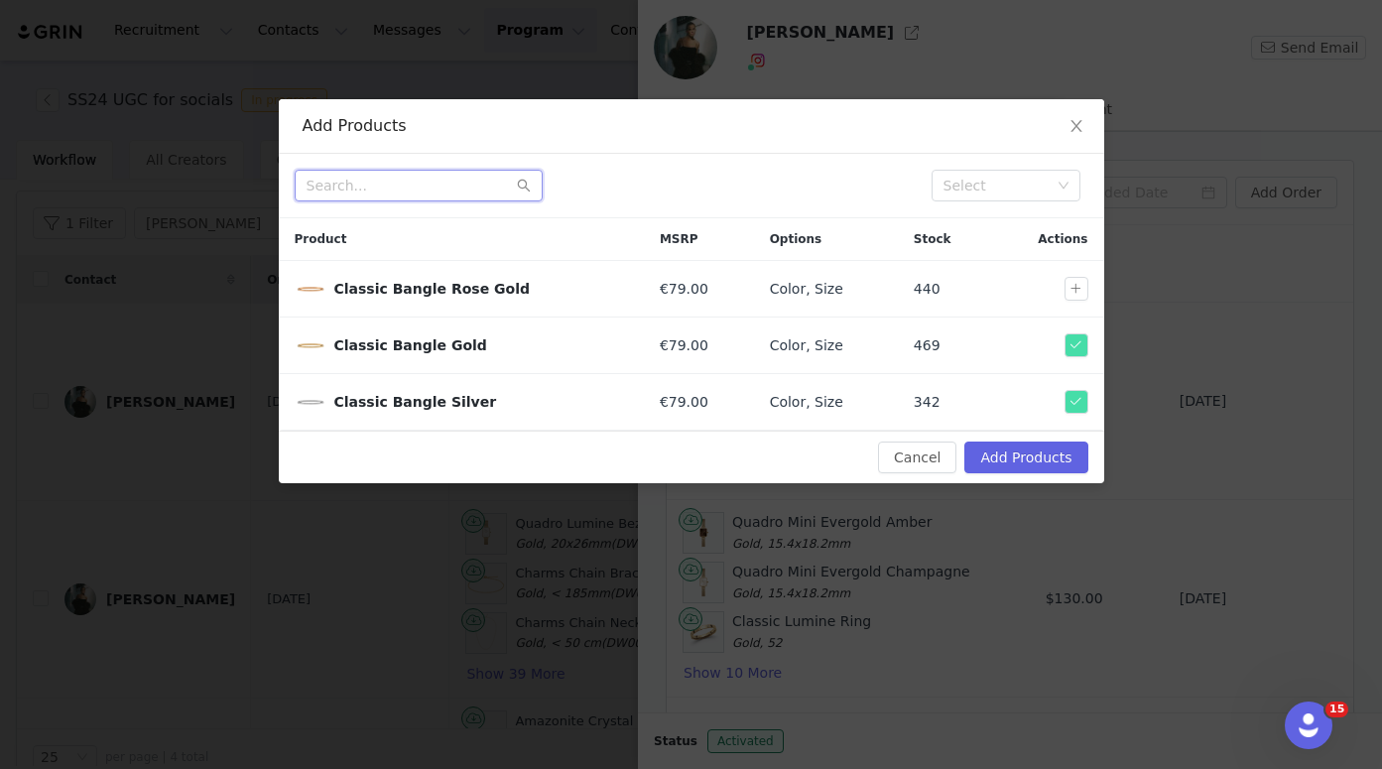
click at [450, 188] on input "text" at bounding box center [419, 186] width 248 height 32
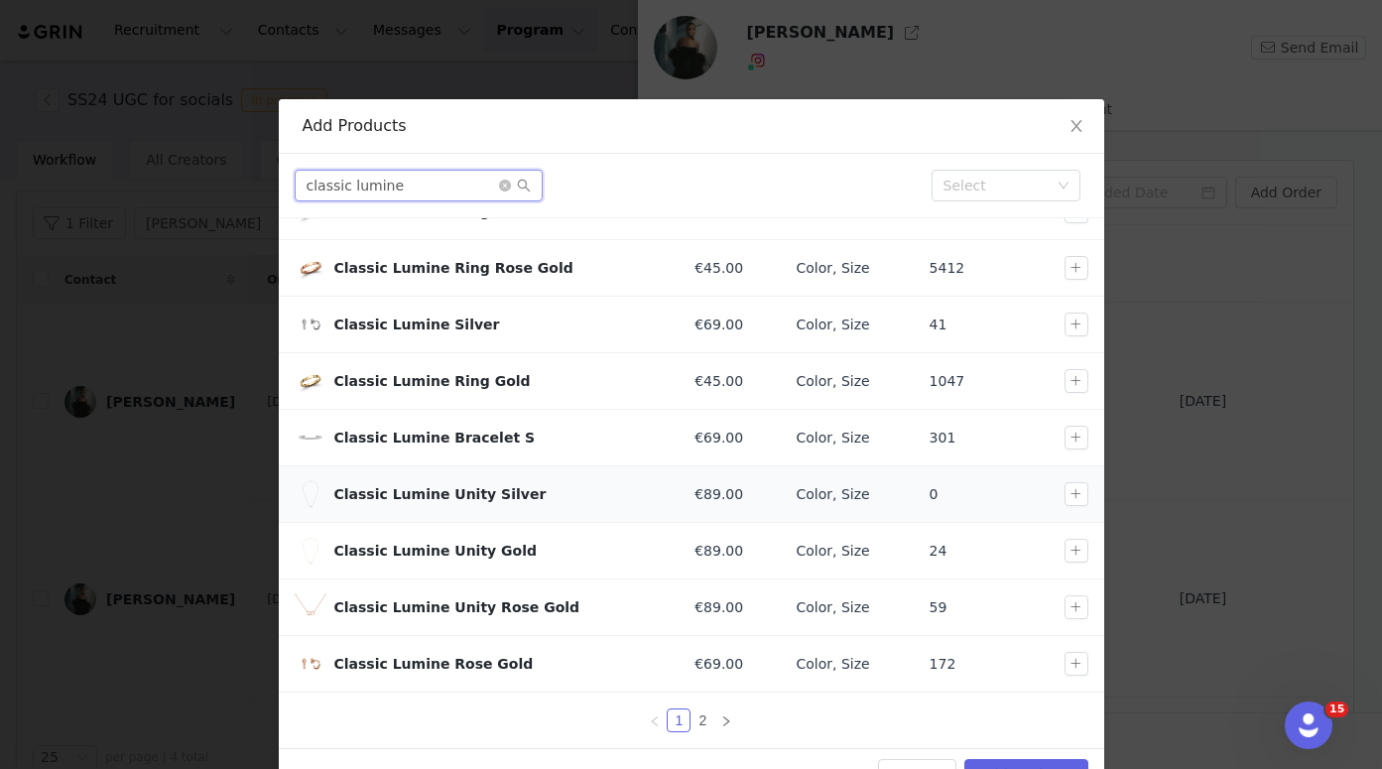
scroll to position [56, 0]
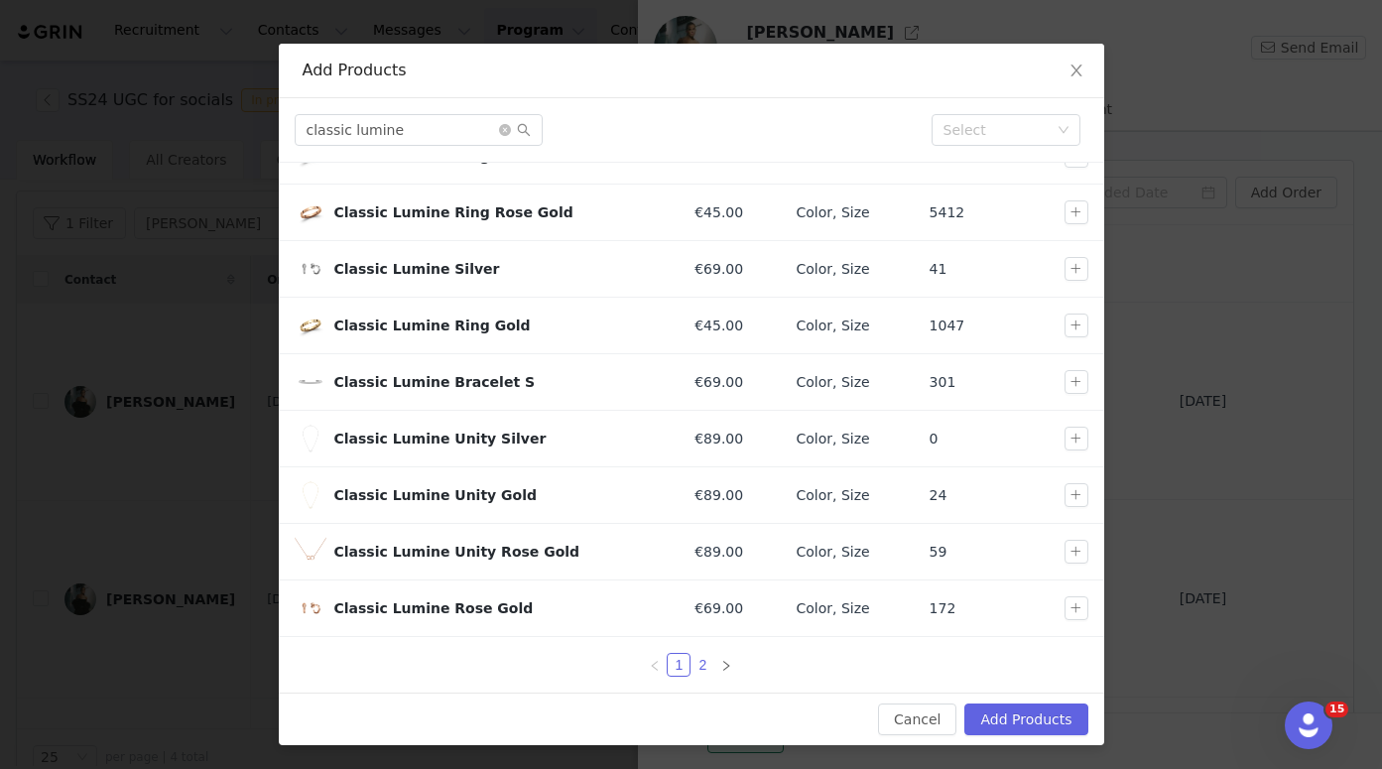
click at [697, 671] on link "2" at bounding box center [702, 665] width 22 height 22
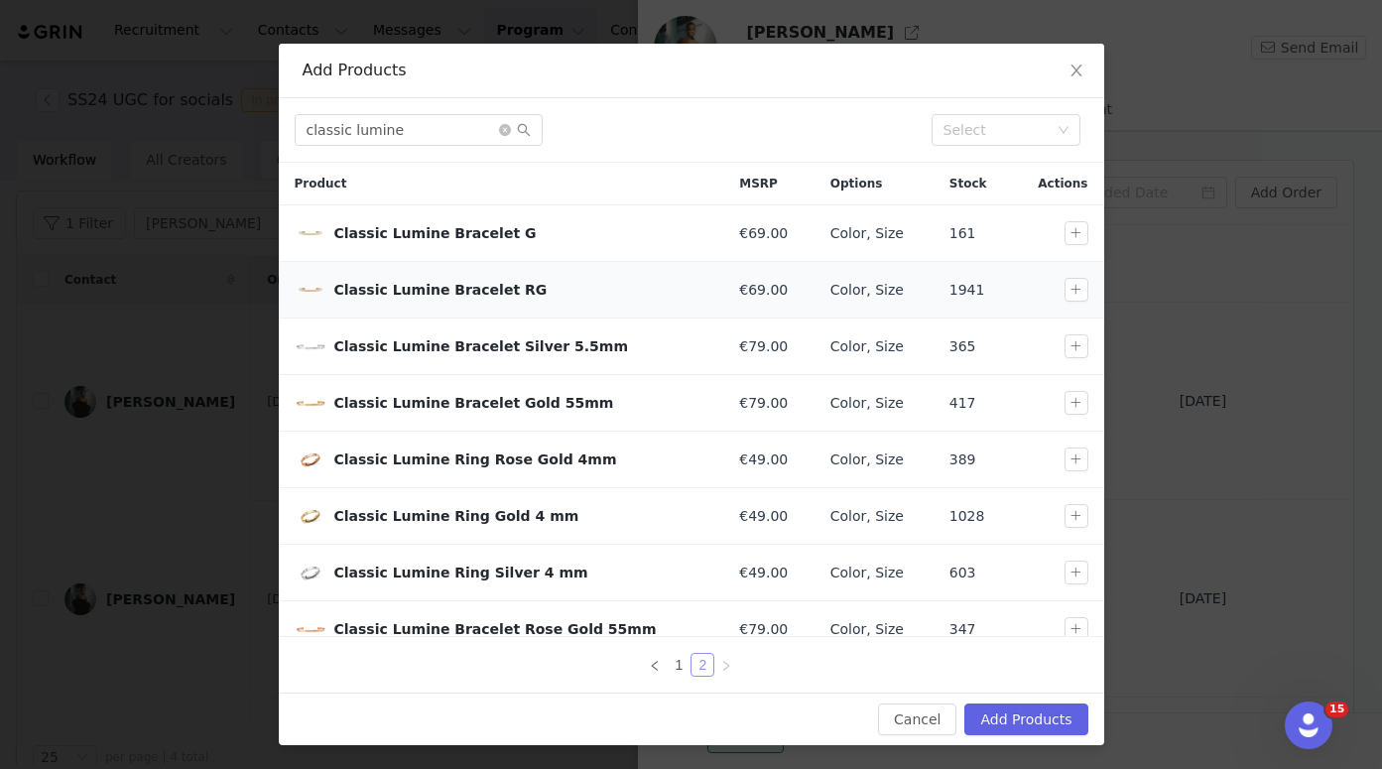
scroll to position [21, 0]
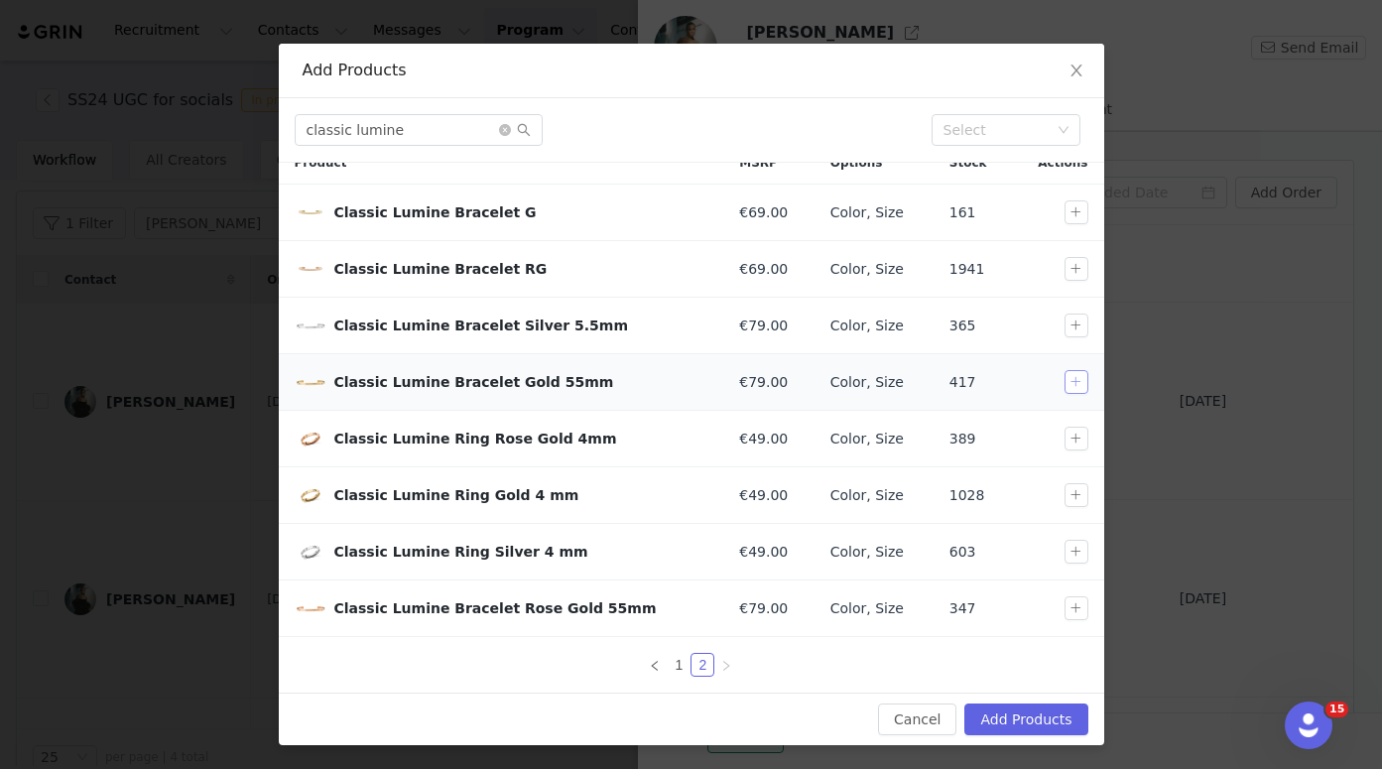
click at [1064, 383] on button "button" at bounding box center [1076, 382] width 24 height 24
click at [1064, 318] on button "button" at bounding box center [1076, 325] width 24 height 24
click at [1064, 494] on button "button" at bounding box center [1076, 495] width 24 height 24
click at [1064, 553] on button "button" at bounding box center [1076, 552] width 24 height 24
click at [454, 131] on input "classic lumine" at bounding box center [419, 130] width 248 height 32
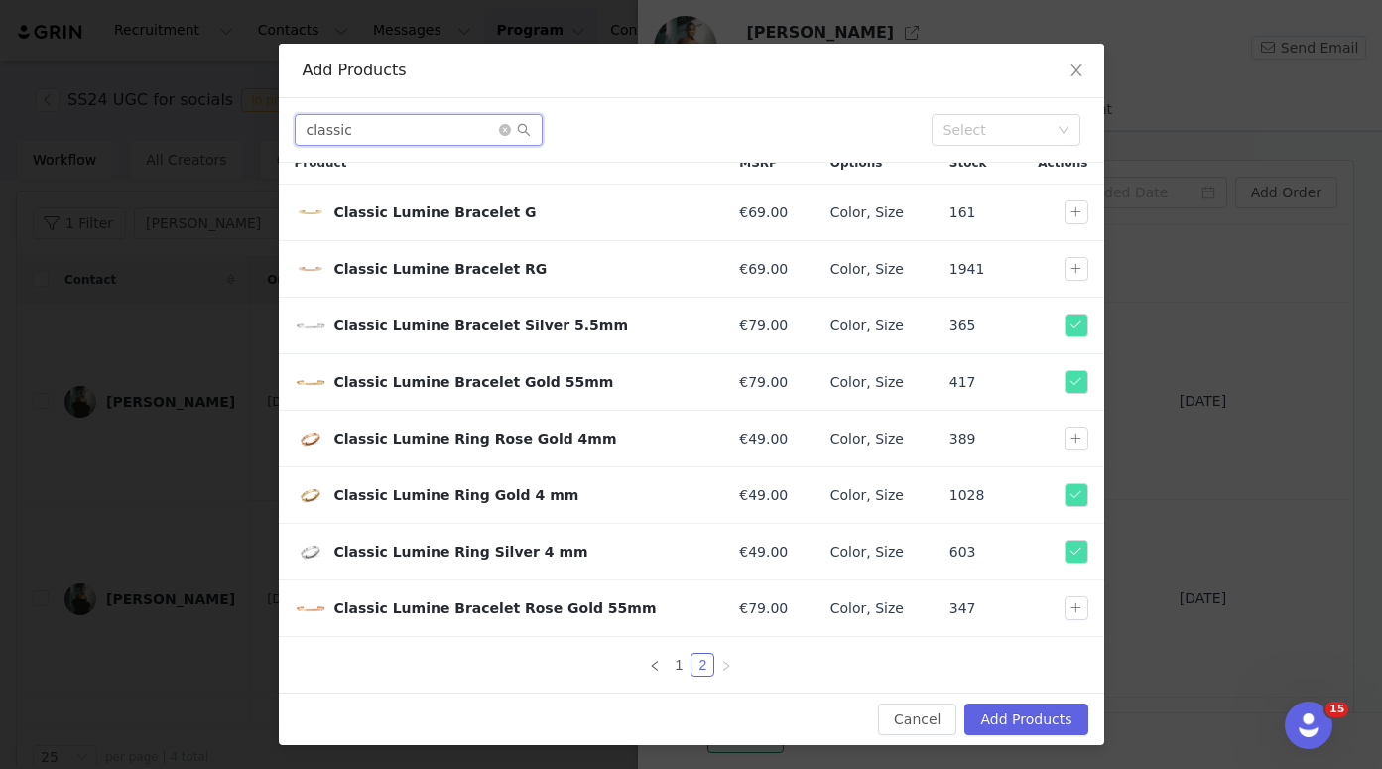
scroll to position [0, 0]
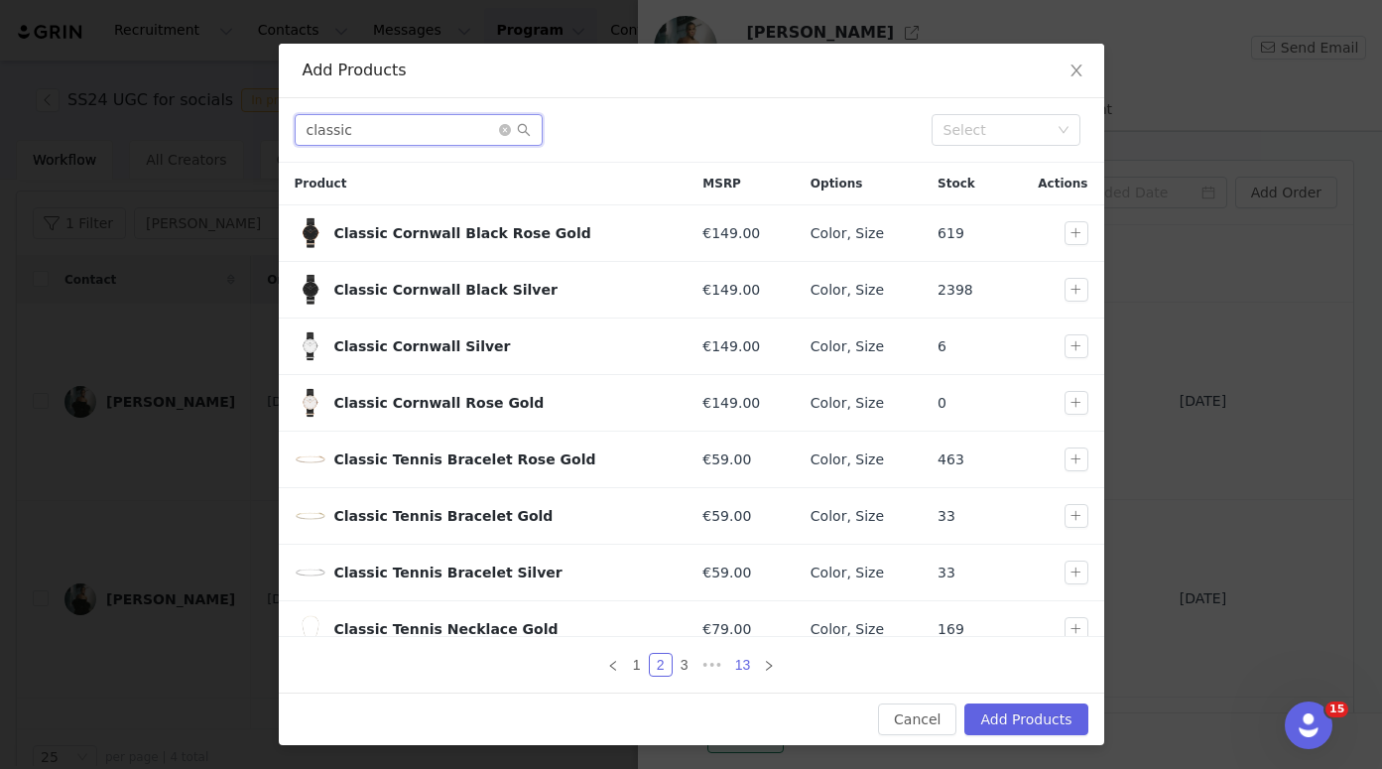
type input "classic"
click at [733, 666] on link "13" at bounding box center [743, 665] width 28 height 22
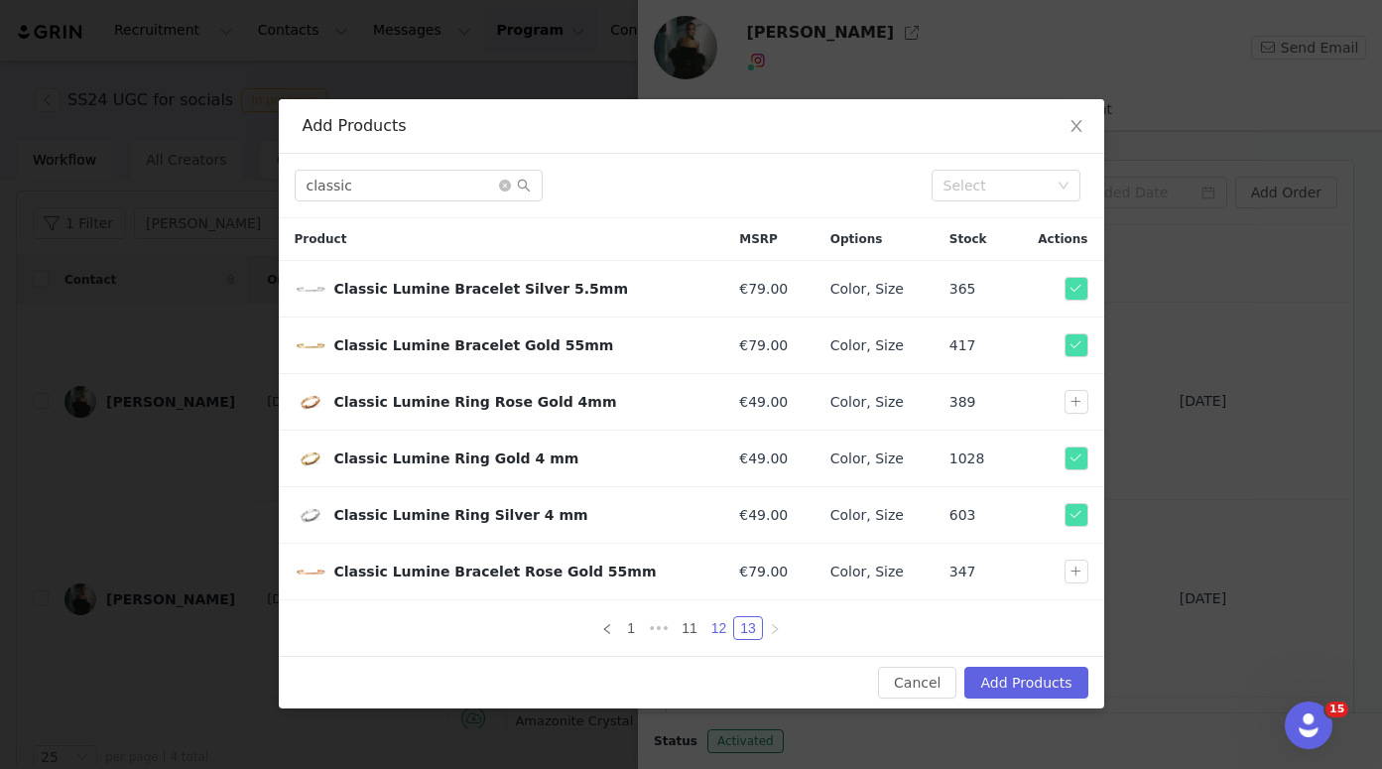
click at [720, 629] on link "12" at bounding box center [719, 628] width 28 height 22
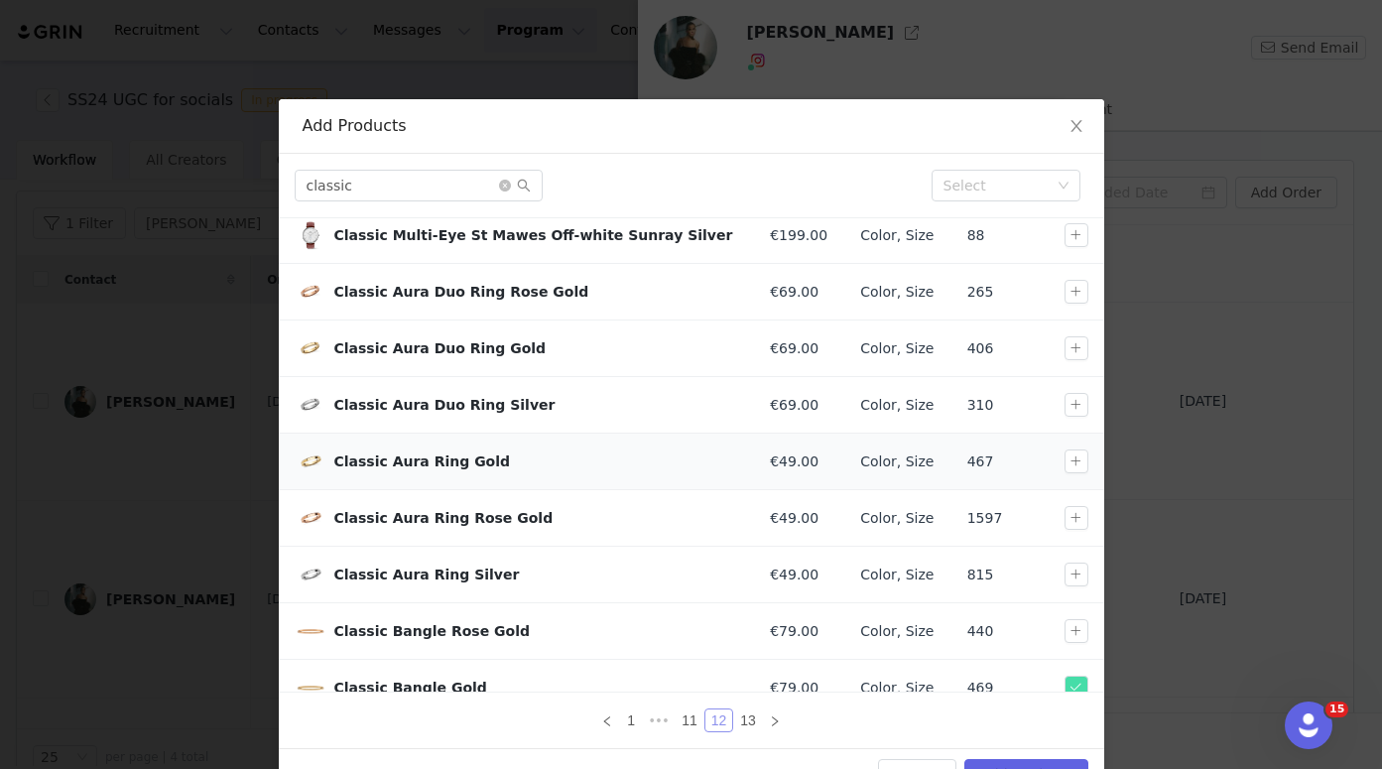
scroll to position [134, 0]
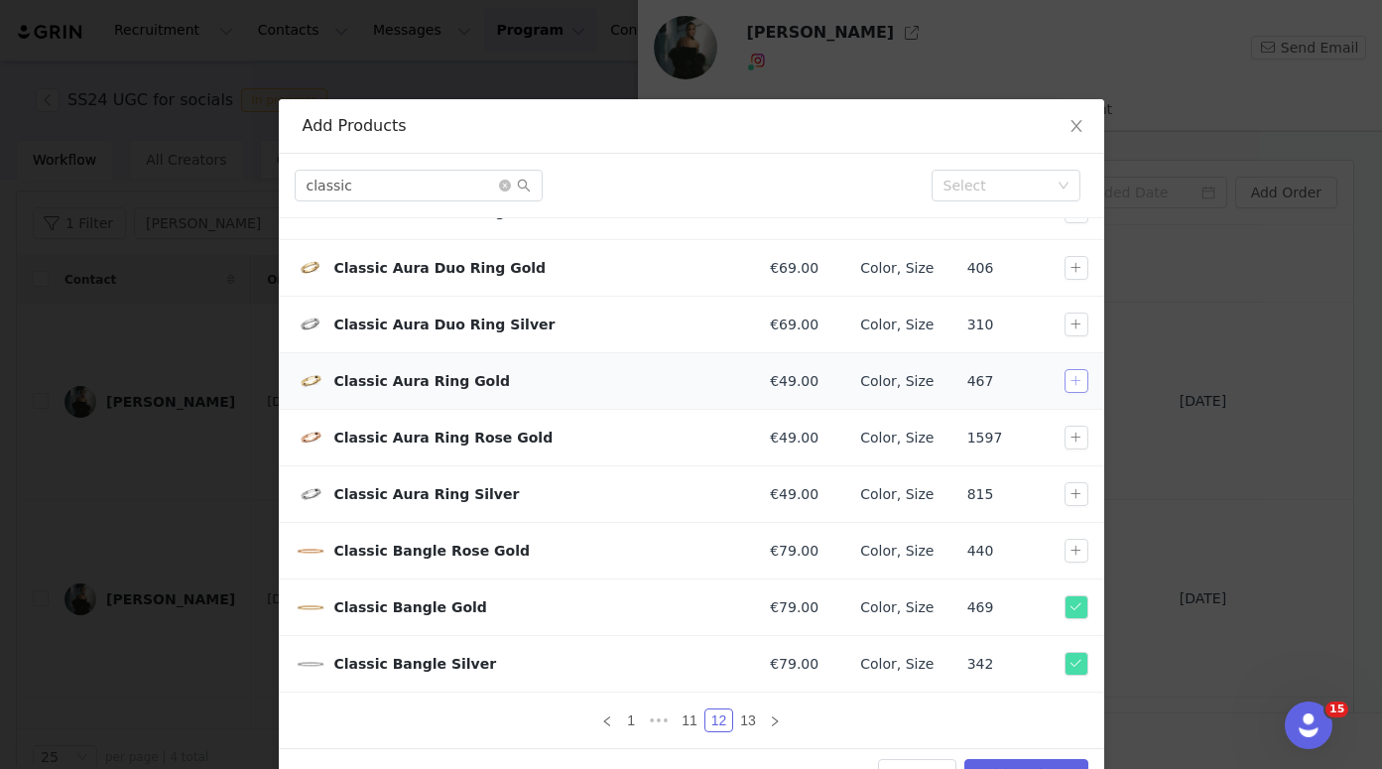
click at [1064, 381] on button "button" at bounding box center [1076, 381] width 24 height 24
click at [1064, 494] on button "button" at bounding box center [1076, 494] width 24 height 24
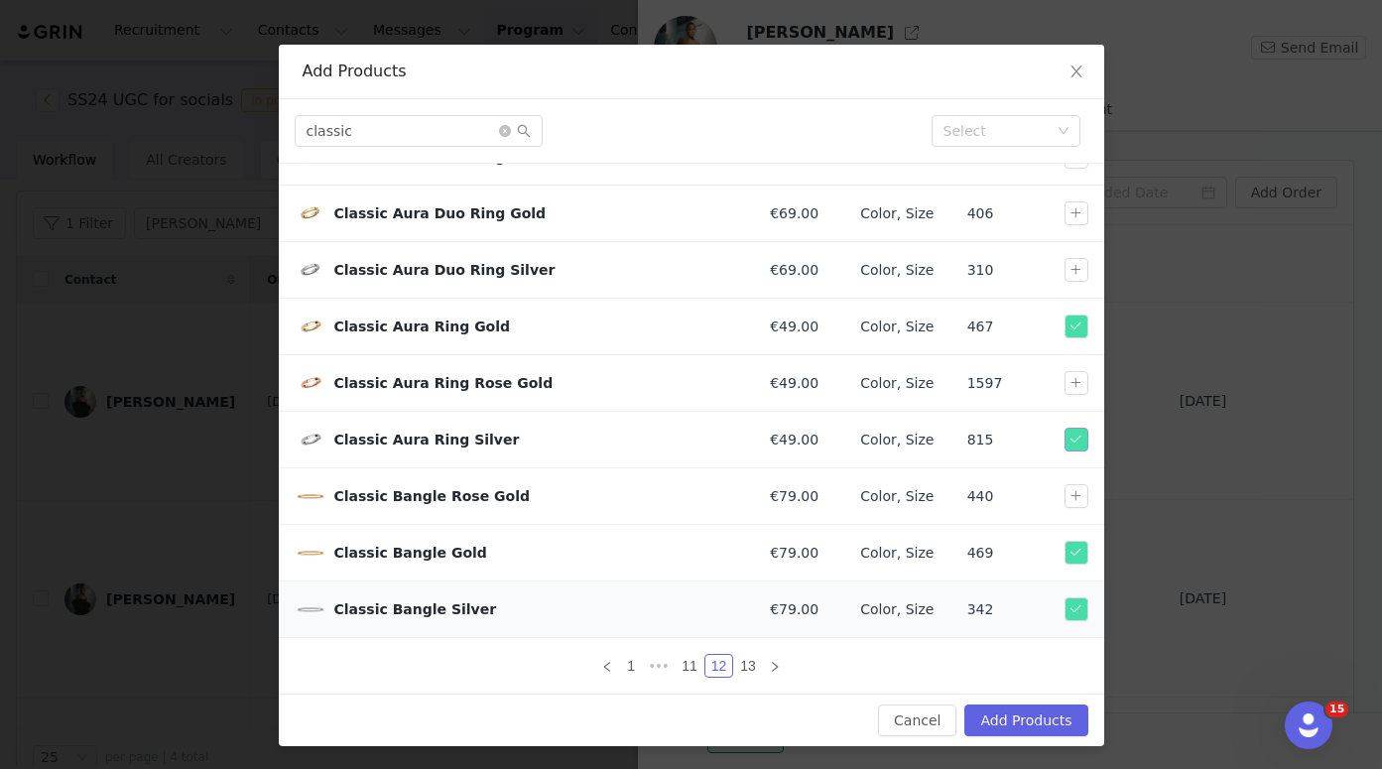
scroll to position [56, 0]
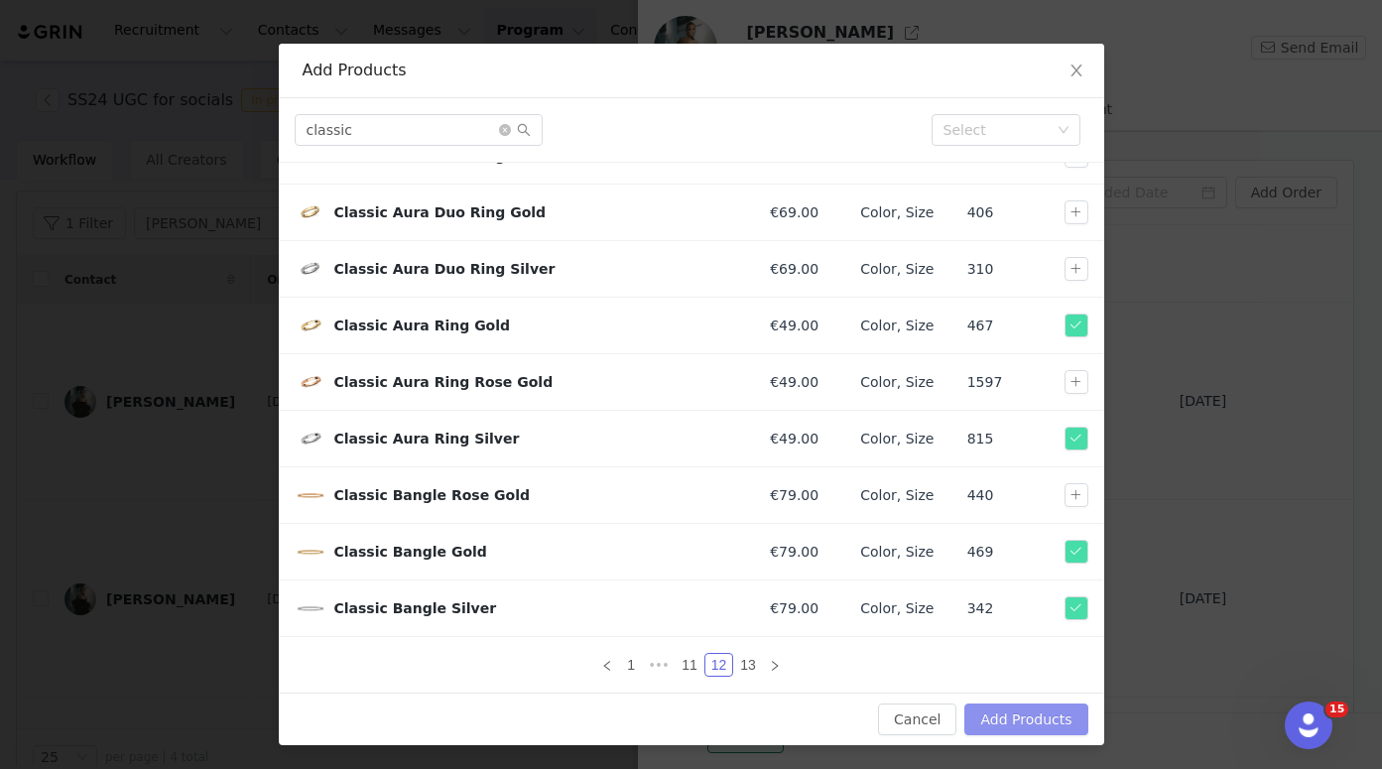
click at [1008, 727] on button "Add Products" at bounding box center [1025, 719] width 123 height 32
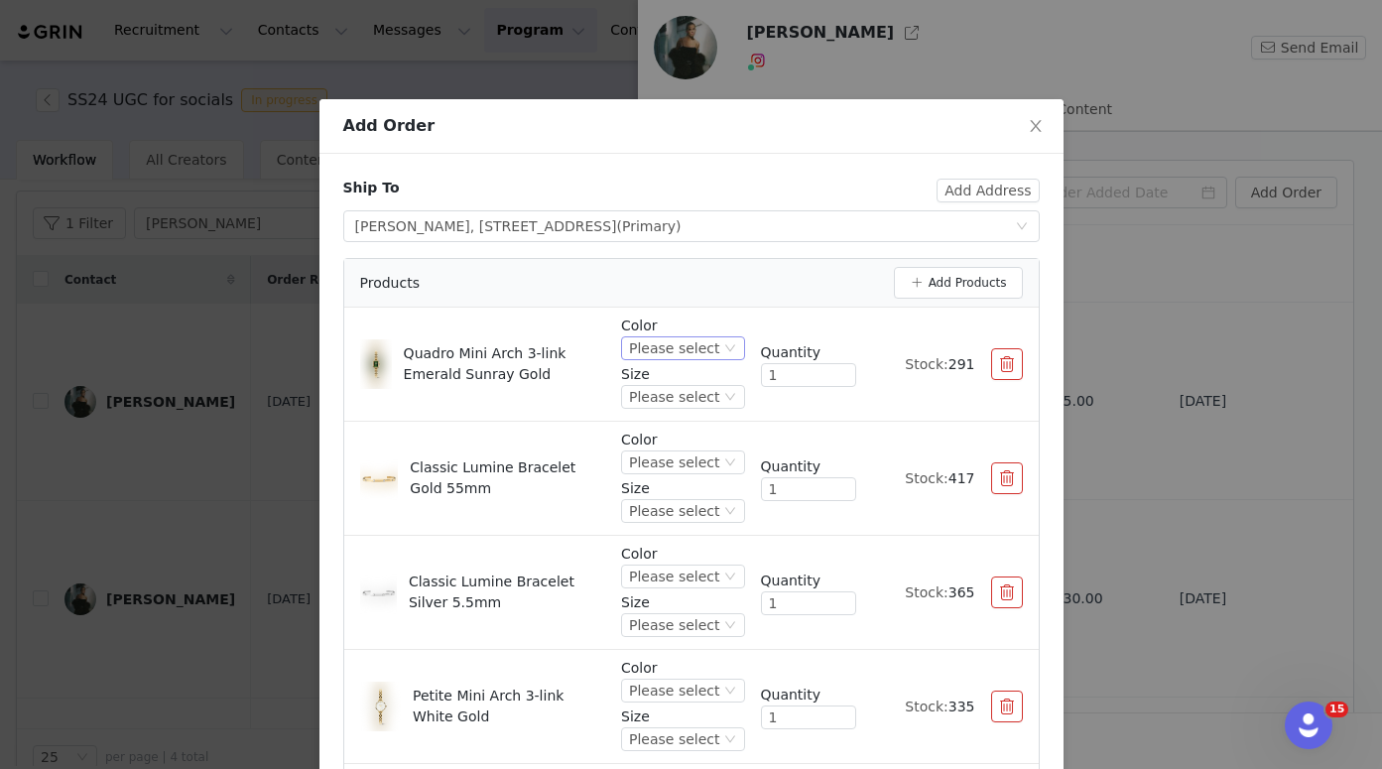
click at [680, 352] on div "Please select" at bounding box center [674, 348] width 90 height 22
click at [665, 412] on li "Gold" at bounding box center [663, 416] width 117 height 32
click at [688, 401] on div "Please select" at bounding box center [674, 397] width 90 height 22
click at [679, 463] on li "15.4X18.2mm" at bounding box center [663, 464] width 117 height 32
click at [680, 459] on div "Please select" at bounding box center [674, 462] width 90 height 22
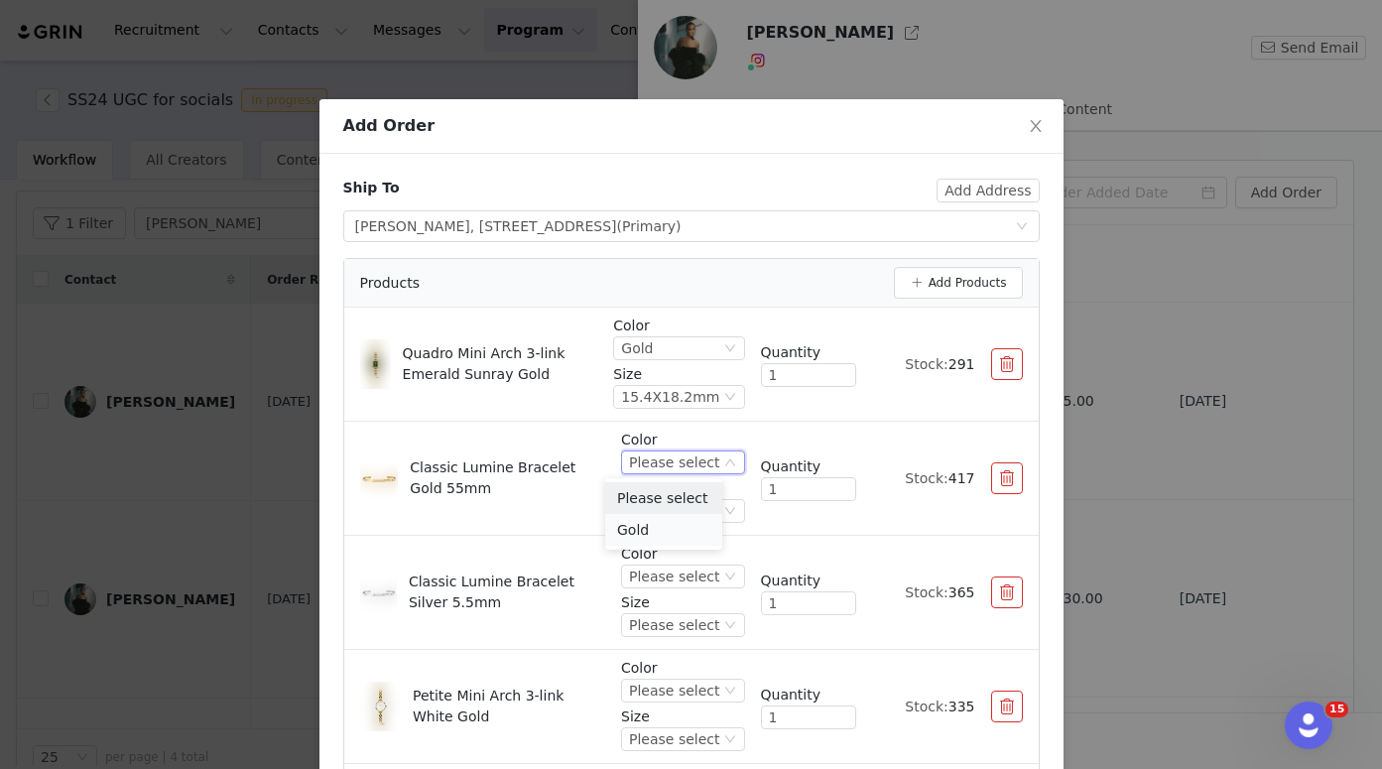
click at [678, 532] on li "Gold" at bounding box center [663, 530] width 117 height 32
click at [684, 508] on div "Please select" at bounding box center [674, 511] width 90 height 22
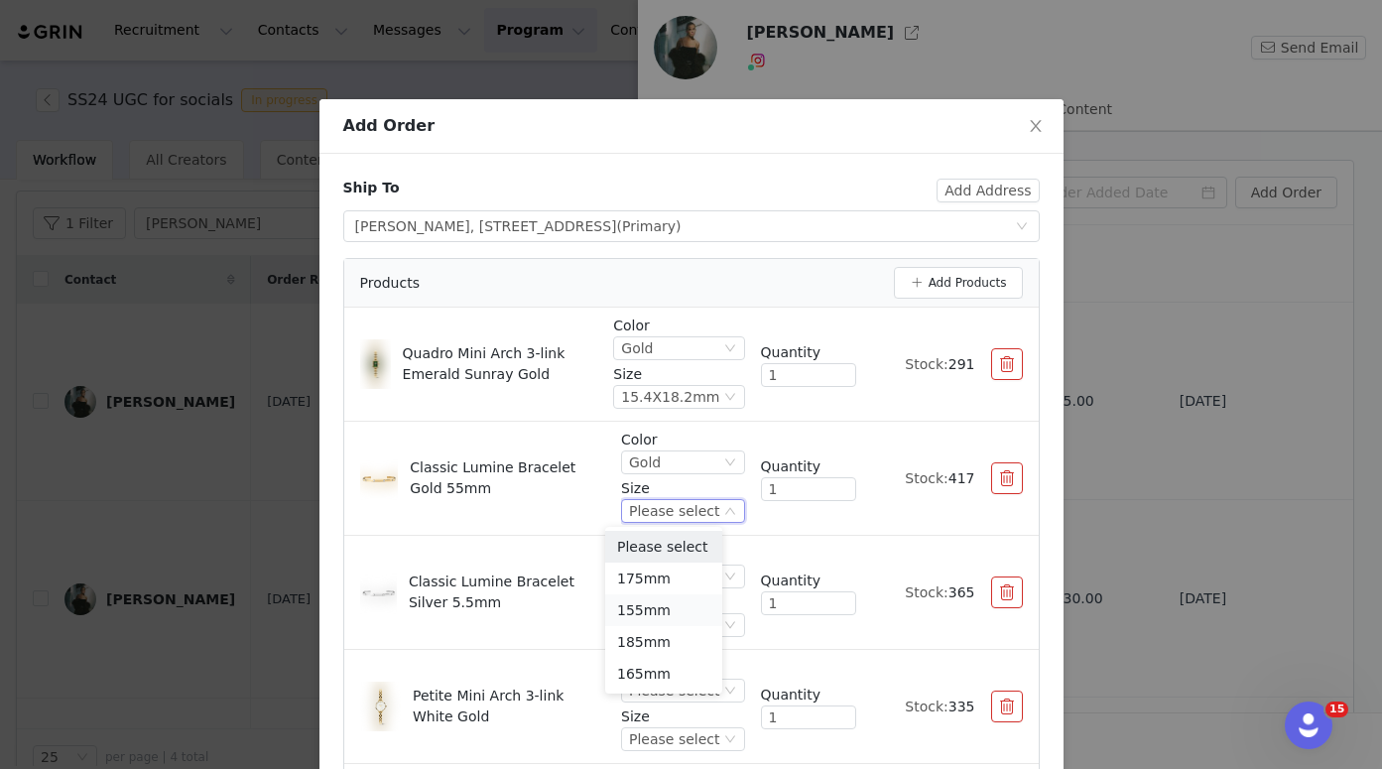
click at [674, 617] on li "155mm" at bounding box center [663, 610] width 117 height 32
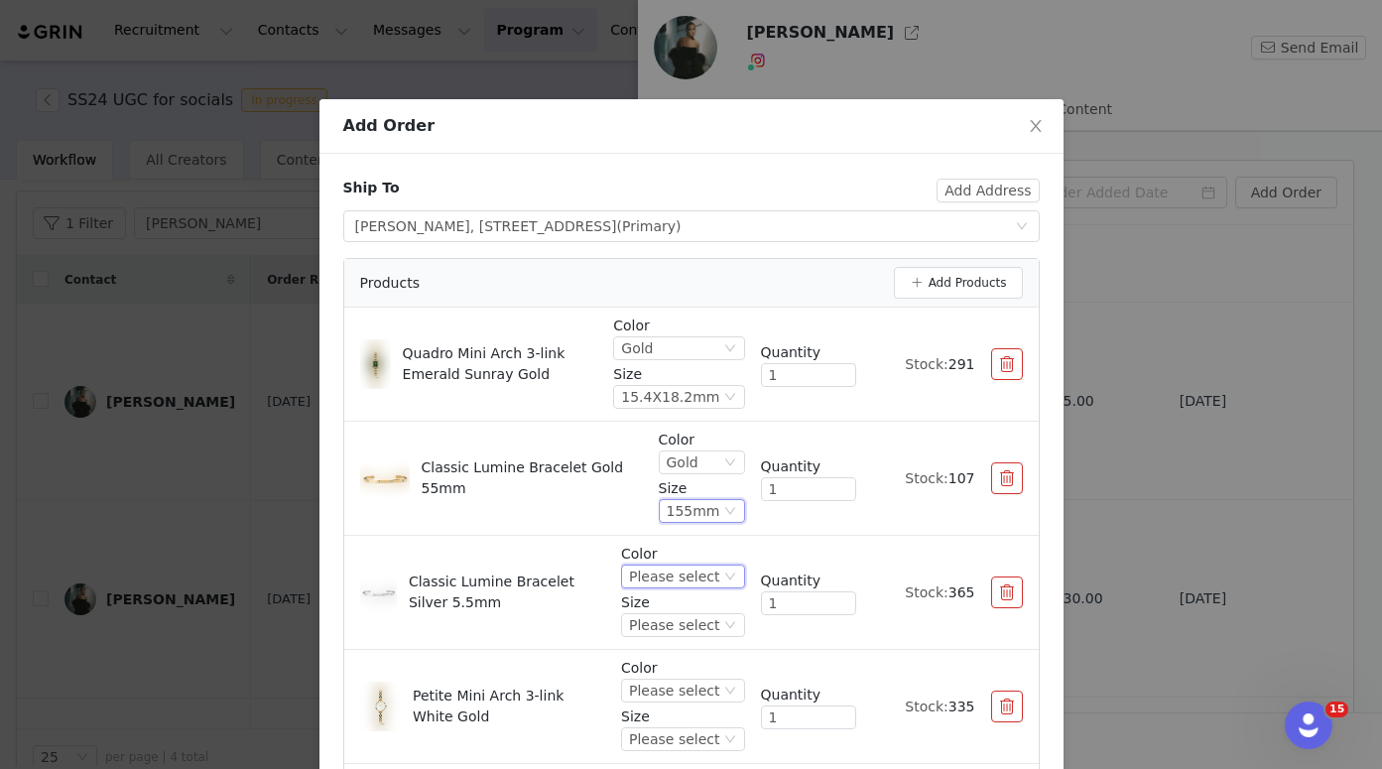
click at [684, 576] on div "Please select" at bounding box center [674, 576] width 90 height 22
click at [673, 643] on li "Silver" at bounding box center [663, 644] width 117 height 32
click at [677, 626] on div "Please select" at bounding box center [674, 625] width 90 height 22
click at [672, 558] on li "155mm" at bounding box center [663, 558] width 117 height 32
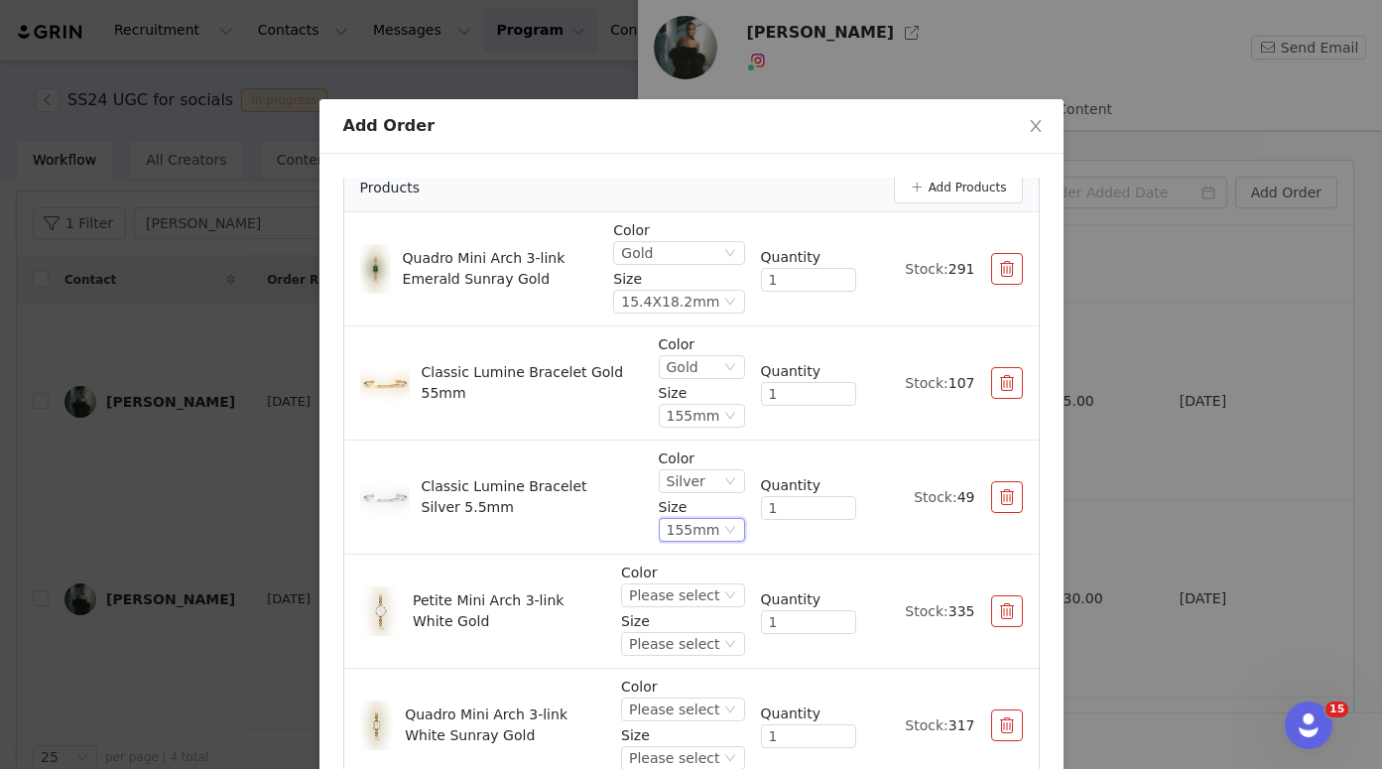
scroll to position [181, 0]
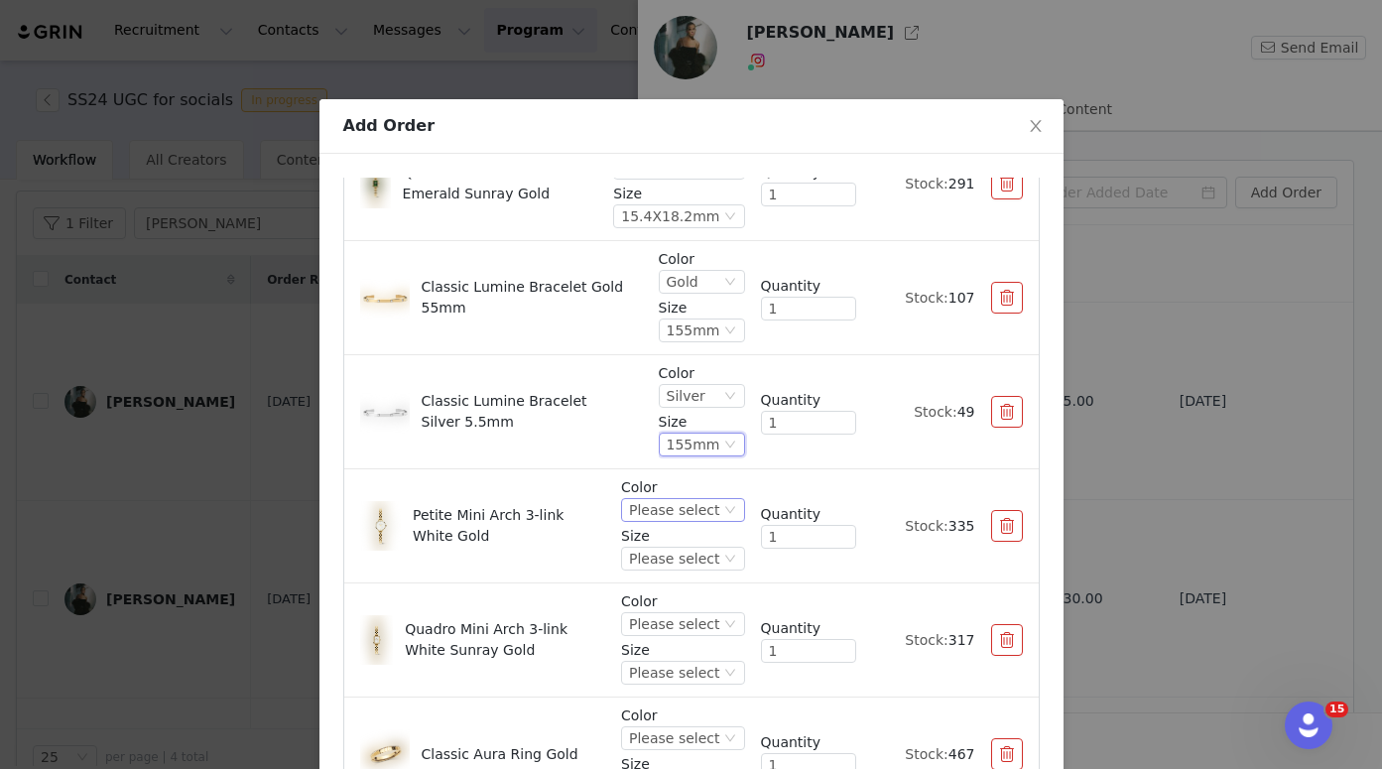
click at [664, 516] on div "Please select" at bounding box center [674, 510] width 90 height 22
click at [665, 575] on li "Gold" at bounding box center [663, 577] width 117 height 32
click at [673, 560] on div "Please select" at bounding box center [674, 559] width 90 height 22
click at [673, 626] on li "19mm" at bounding box center [663, 626] width 117 height 32
click at [673, 625] on div "Please select" at bounding box center [674, 624] width 90 height 22
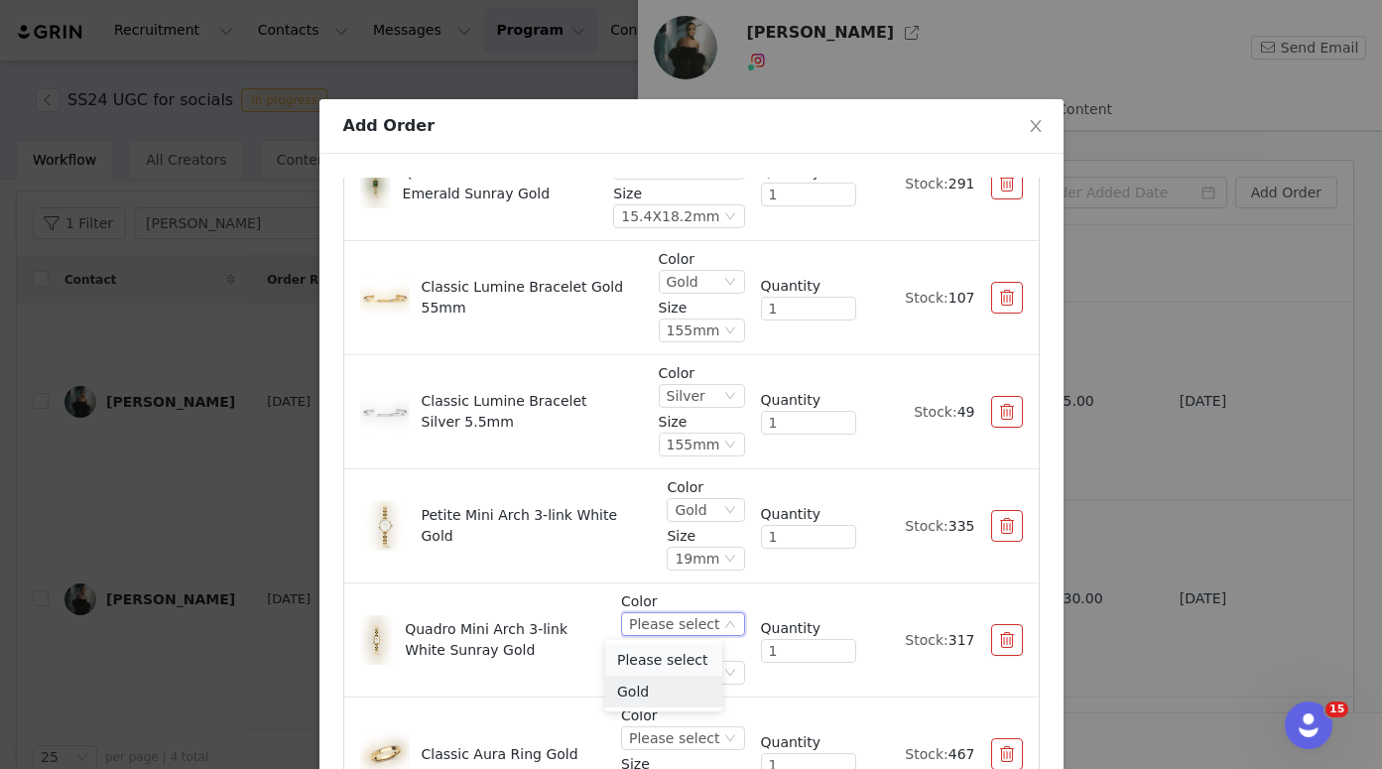
drag, startPoint x: 673, startPoint y: 694, endPoint x: 673, endPoint y: 673, distance: 21.8
click at [673, 694] on li "Gold" at bounding box center [663, 691] width 117 height 32
click at [678, 669] on div "Please select" at bounding box center [674, 673] width 90 height 22
click at [674, 742] on li "15.4X18.2mm" at bounding box center [663, 740] width 117 height 32
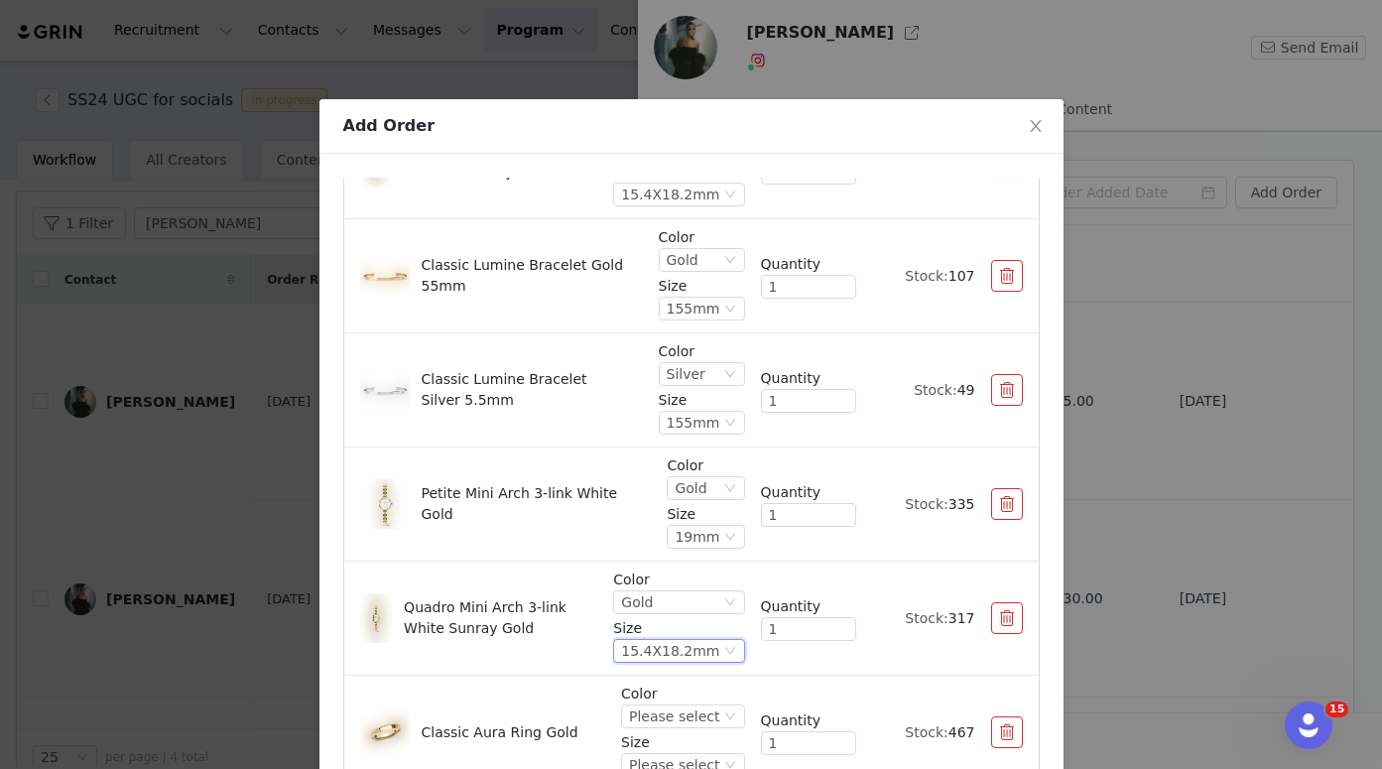
scroll to position [515, 0]
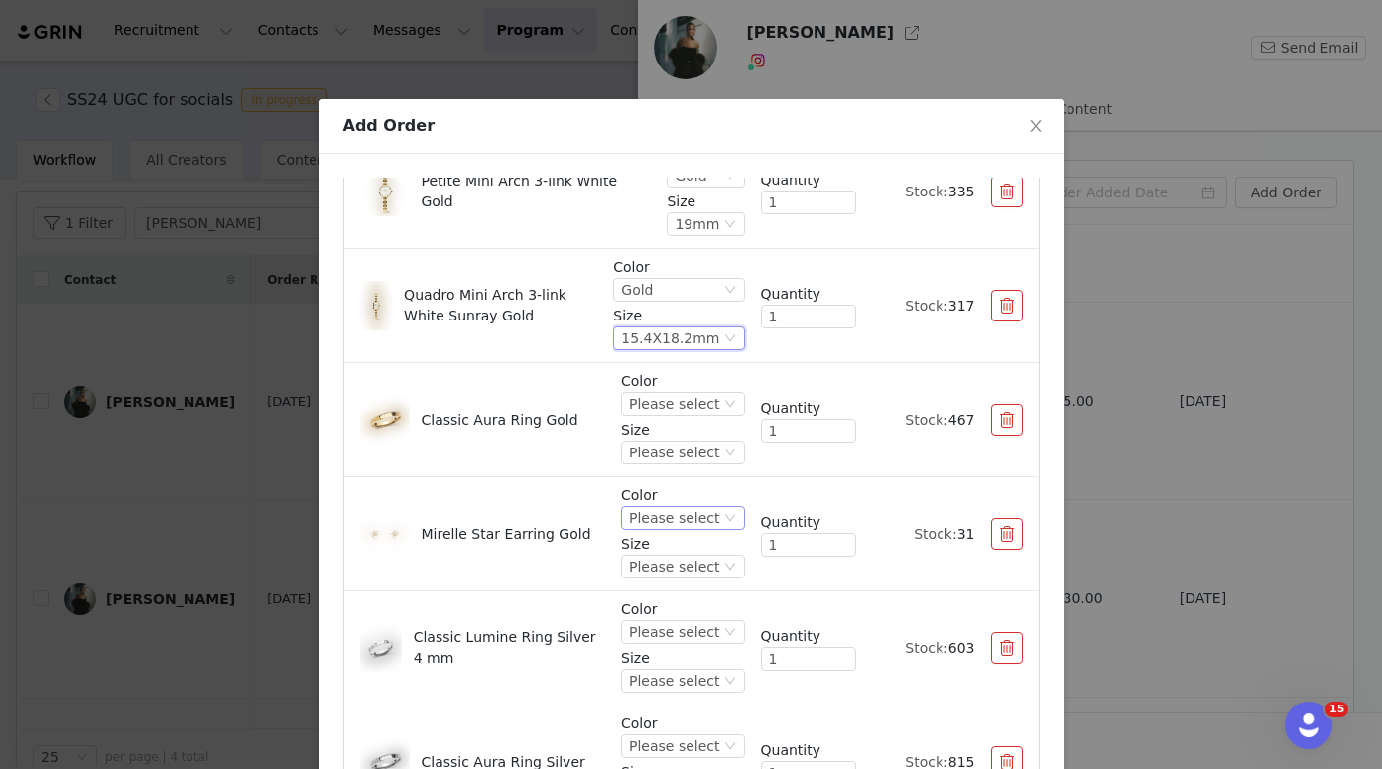
click at [654, 523] on div "Please select" at bounding box center [674, 518] width 90 height 22
click at [658, 582] on li "Gold" at bounding box center [663, 585] width 117 height 32
click at [659, 570] on div "Please select" at bounding box center [674, 566] width 90 height 22
click at [668, 633] on li "One Size" at bounding box center [663, 634] width 117 height 32
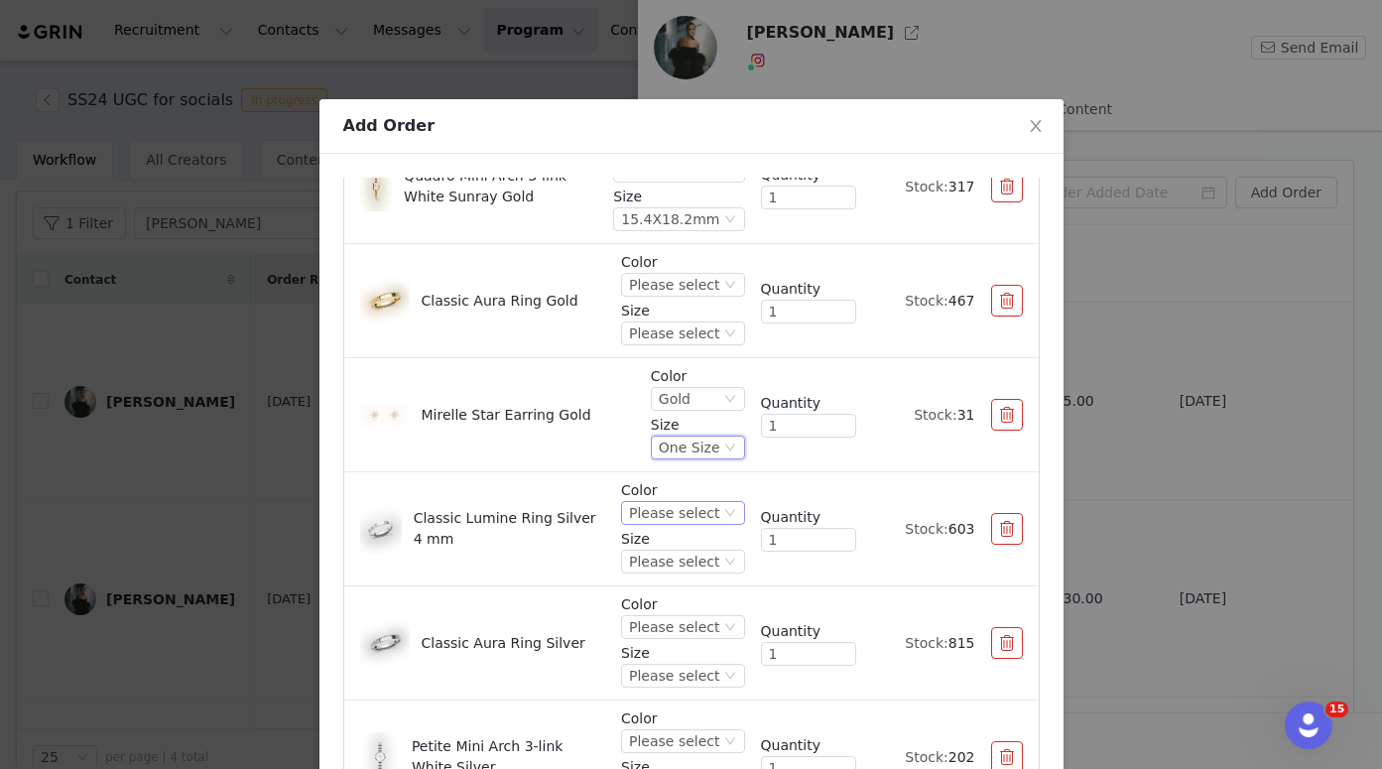
scroll to position [634, 0]
click at [649, 514] on div "Please select" at bounding box center [674, 513] width 90 height 22
click at [645, 581] on li "Silver" at bounding box center [663, 580] width 117 height 32
click at [651, 558] on div "Please select" at bounding box center [674, 562] width 90 height 22
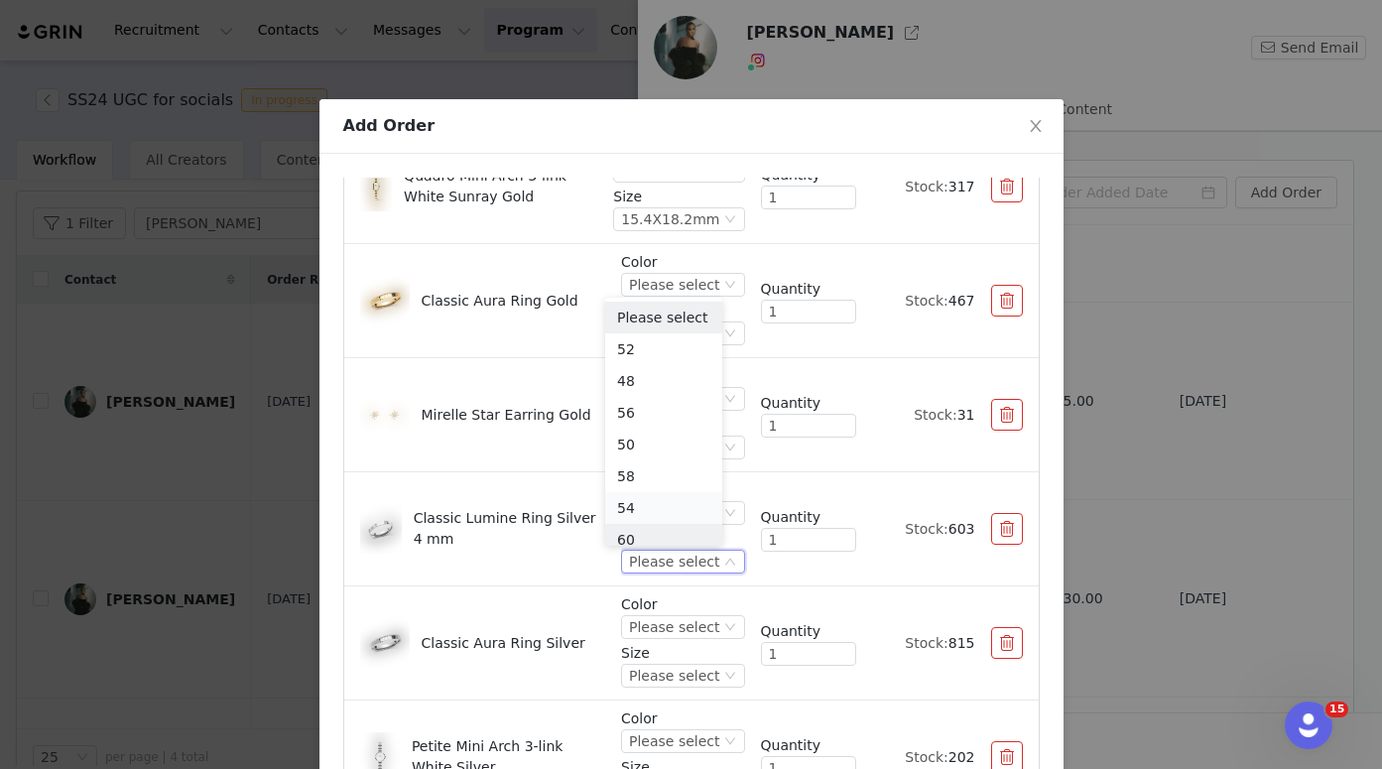
scroll to position [10, 0]
click at [638, 341] on li "52" at bounding box center [663, 339] width 117 height 32
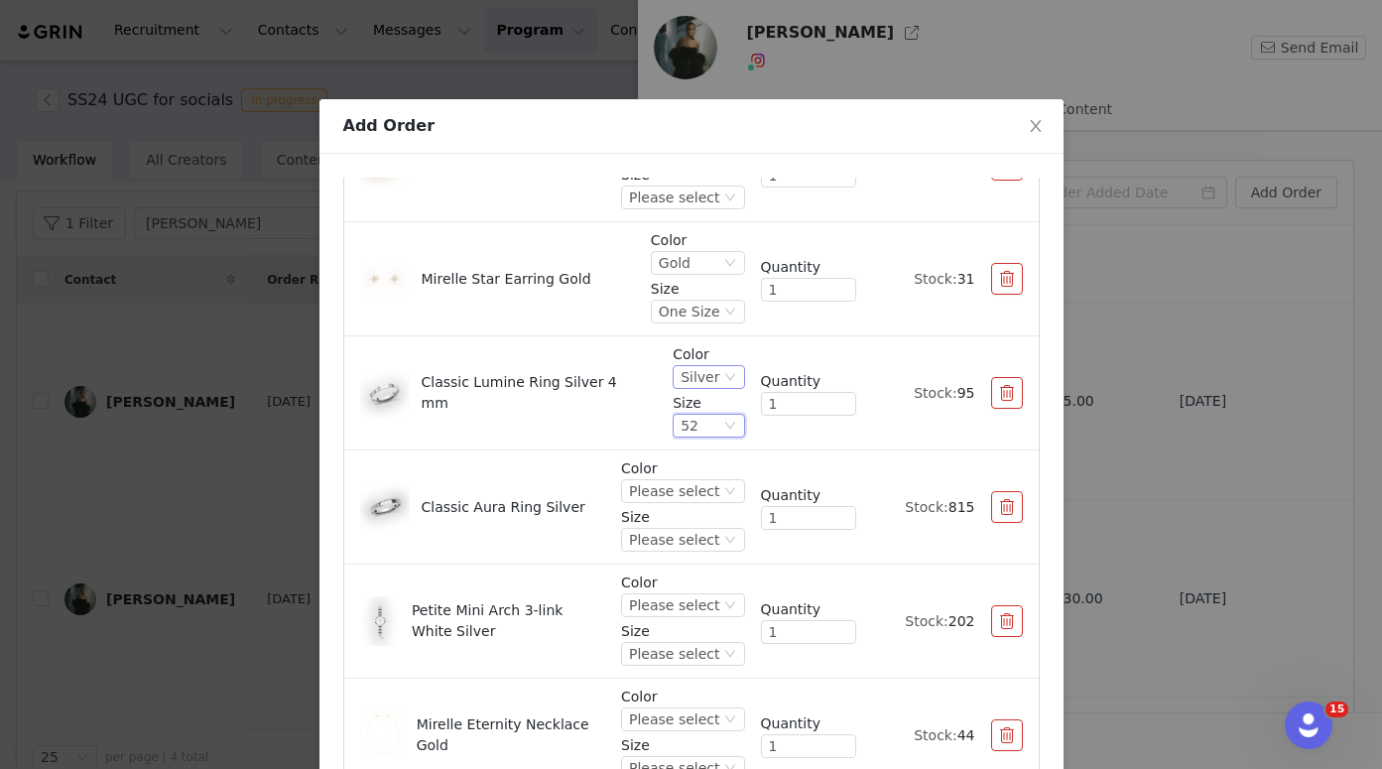
scroll to position [957, 0]
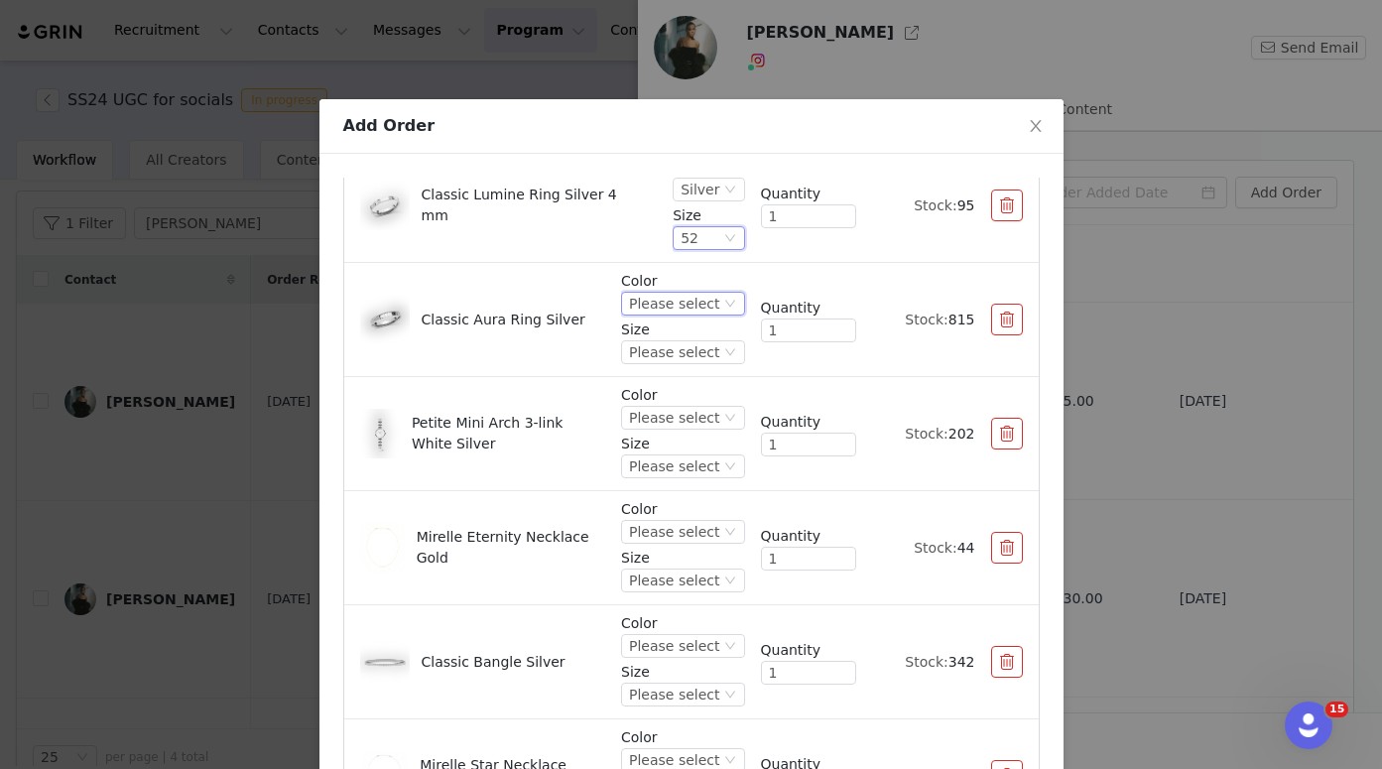
click at [643, 311] on div "Please select" at bounding box center [674, 304] width 90 height 22
click at [648, 372] on li "Silver" at bounding box center [663, 371] width 117 height 32
click at [657, 347] on div "Please select" at bounding box center [674, 352] width 90 height 22
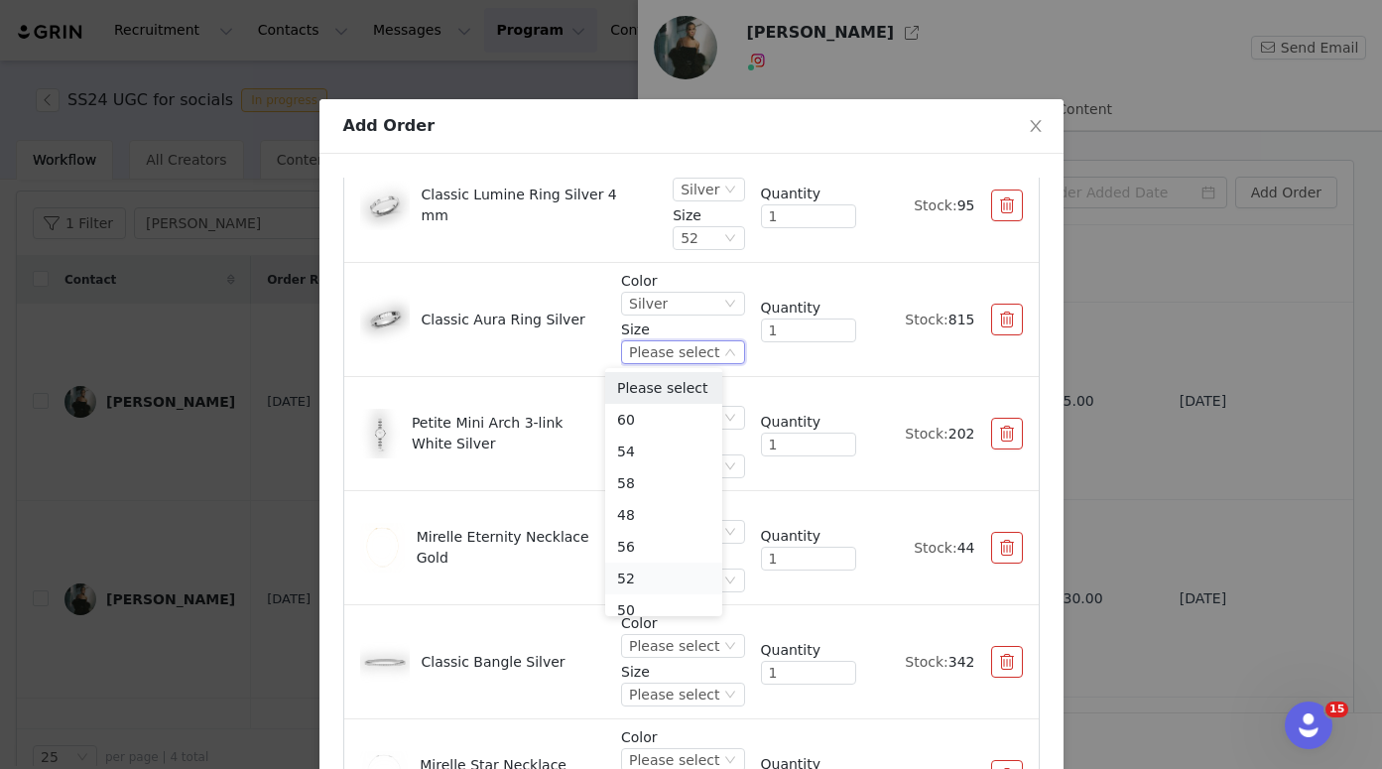
click at [655, 574] on li "52" at bounding box center [663, 578] width 117 height 32
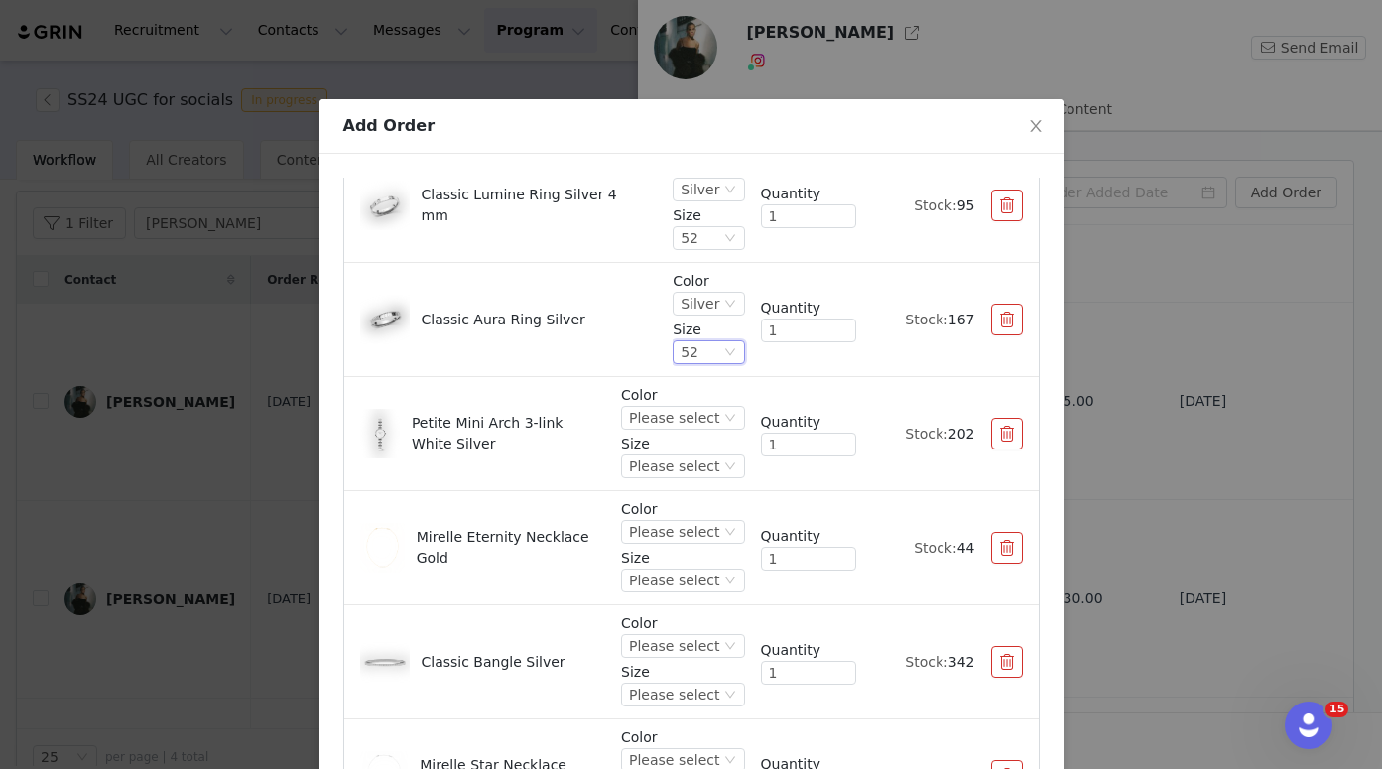
click at [699, 355] on div "52" at bounding box center [708, 352] width 71 height 24
click at [685, 447] on li "54" at bounding box center [688, 451] width 68 height 32
click at [681, 413] on div "Please select" at bounding box center [674, 418] width 90 height 22
click at [675, 498] on li "Silver" at bounding box center [663, 485] width 117 height 32
click at [675, 462] on div "Please select" at bounding box center [674, 466] width 90 height 22
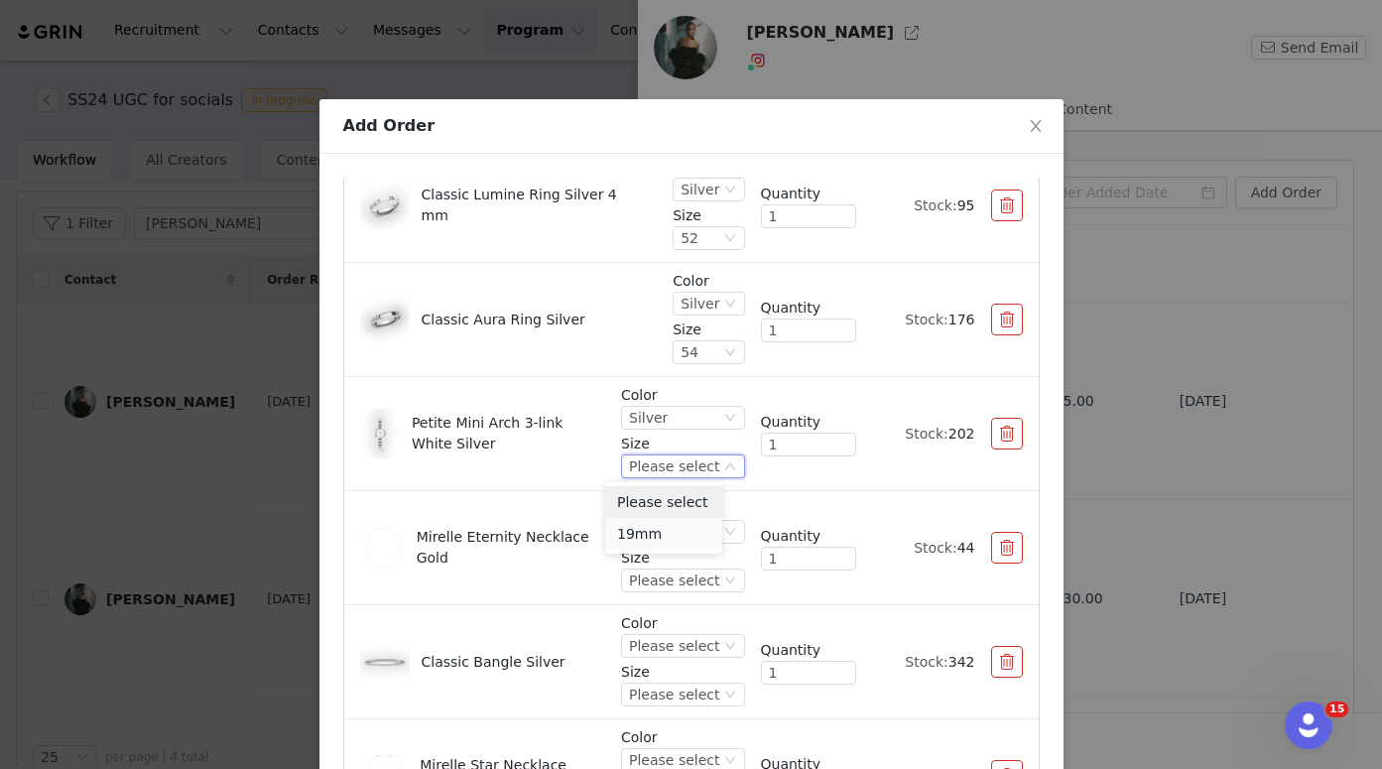
click at [675, 533] on li "19mm" at bounding box center [663, 534] width 117 height 32
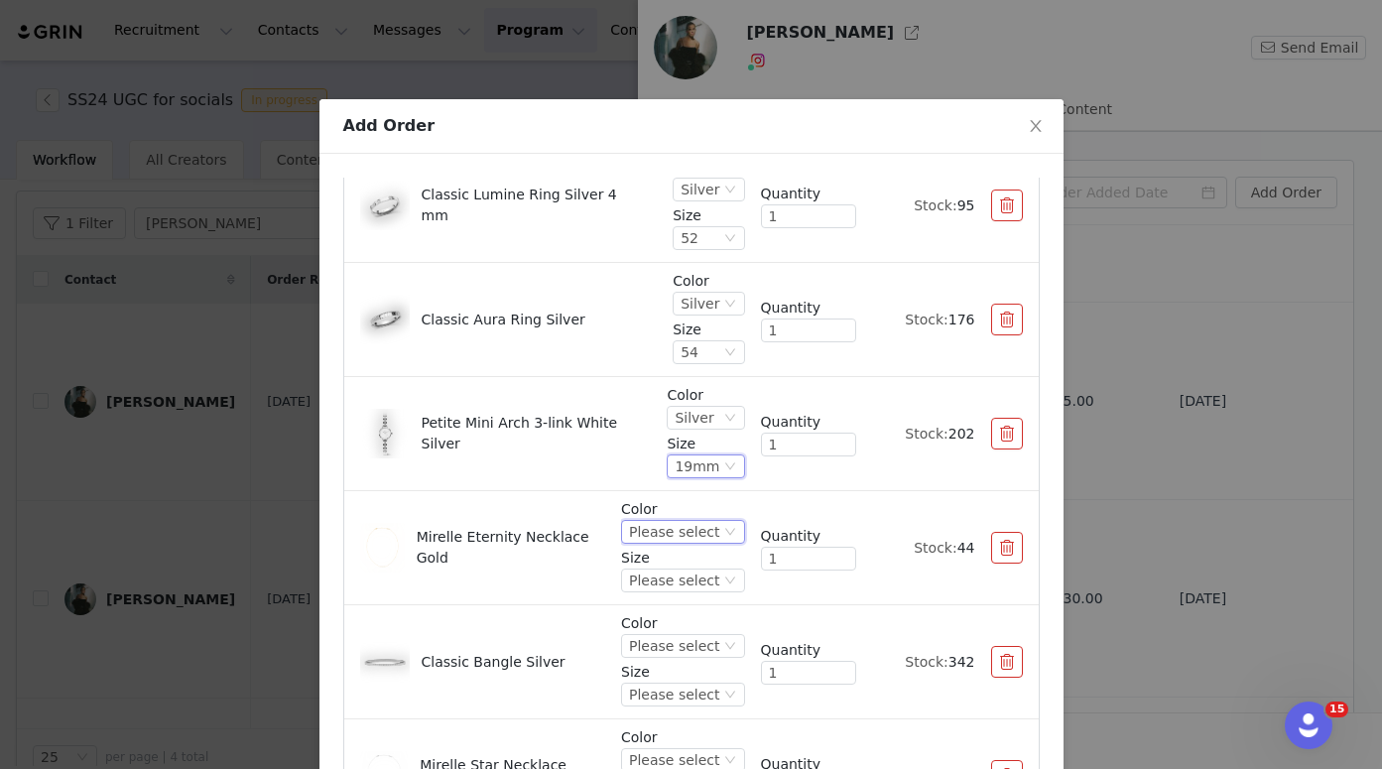
click at [674, 527] on div "Please select" at bounding box center [674, 532] width 90 height 22
click at [662, 608] on li "Gold" at bounding box center [663, 599] width 117 height 32
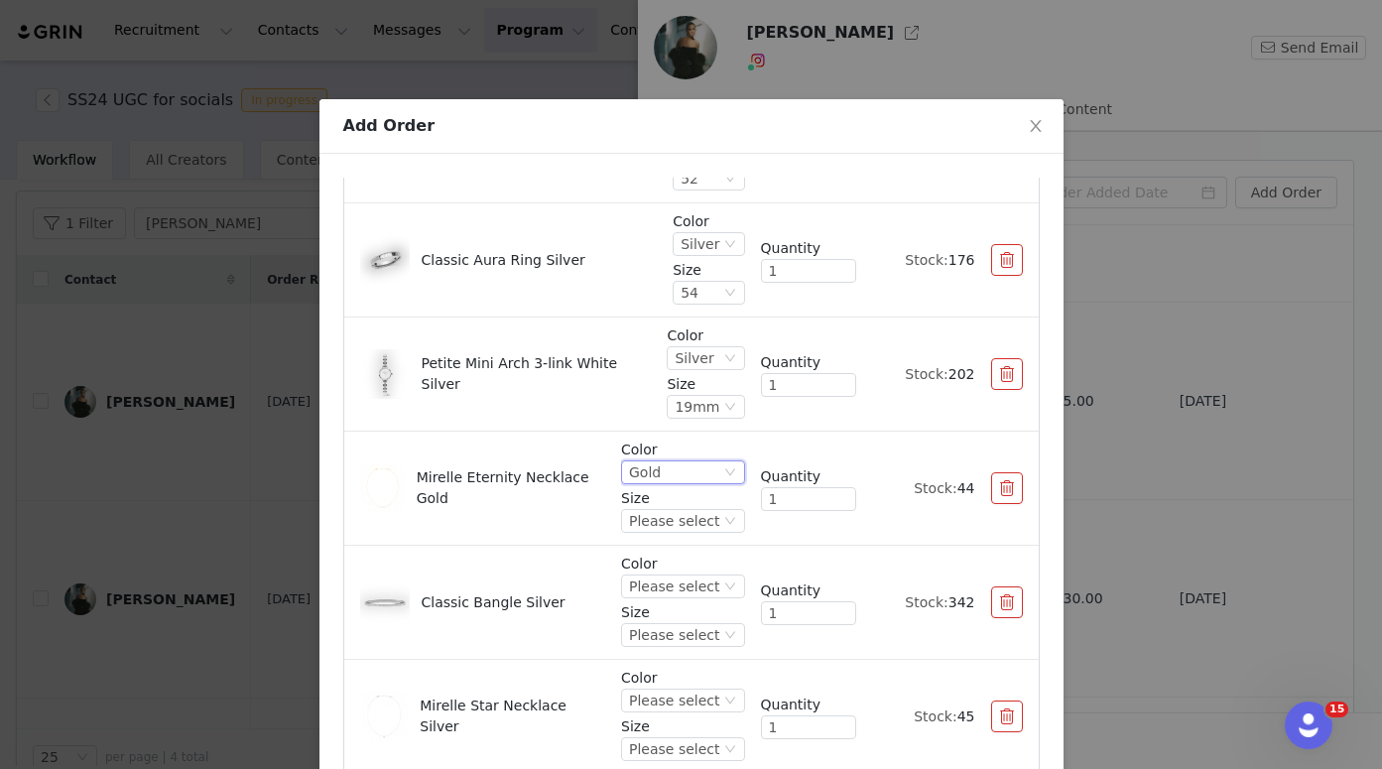
scroll to position [1050, 0]
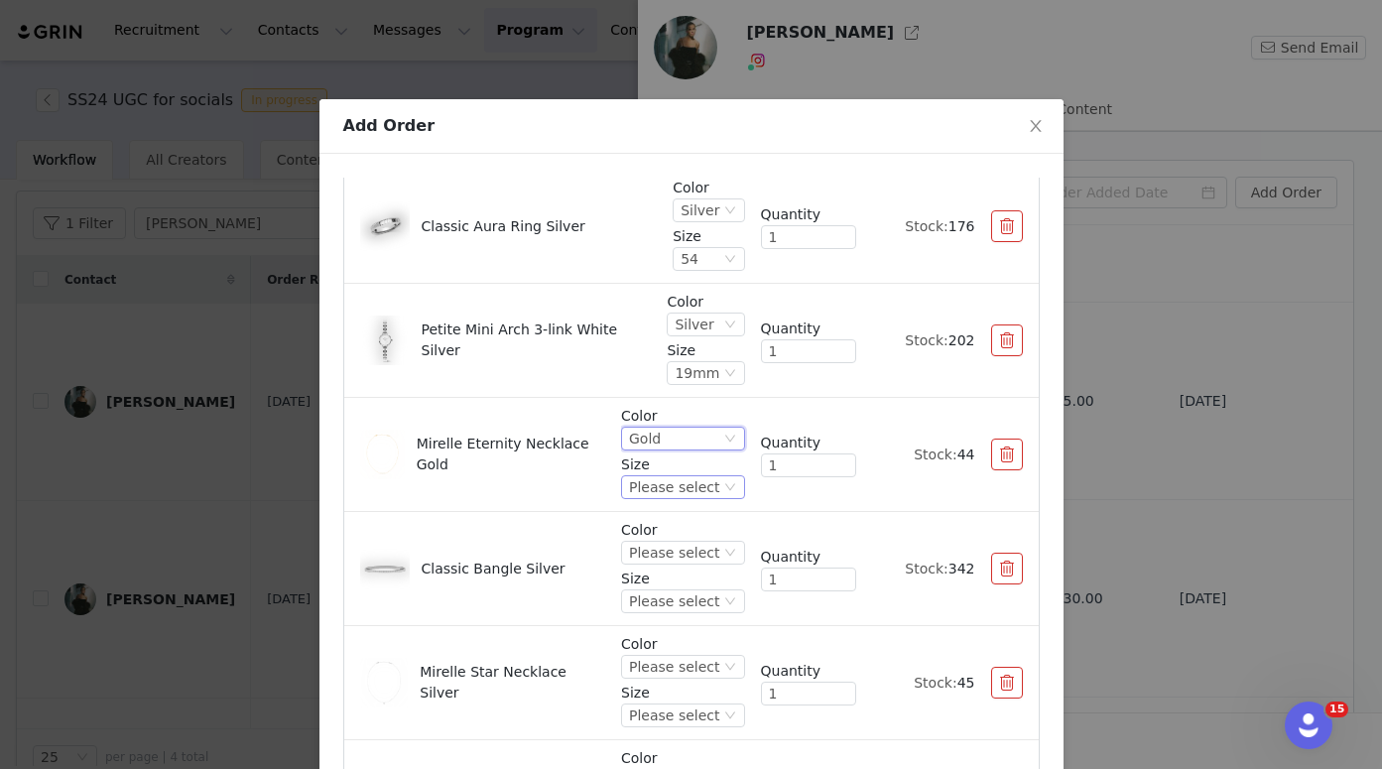
click at [663, 479] on div "Please select" at bounding box center [674, 487] width 90 height 22
click at [666, 561] on li "400-440mm" at bounding box center [663, 555] width 117 height 32
click at [669, 547] on div "Please select" at bounding box center [674, 553] width 90 height 22
click at [670, 614] on li "Silver" at bounding box center [663, 620] width 117 height 32
click at [675, 590] on div "Please select" at bounding box center [682, 601] width 123 height 24
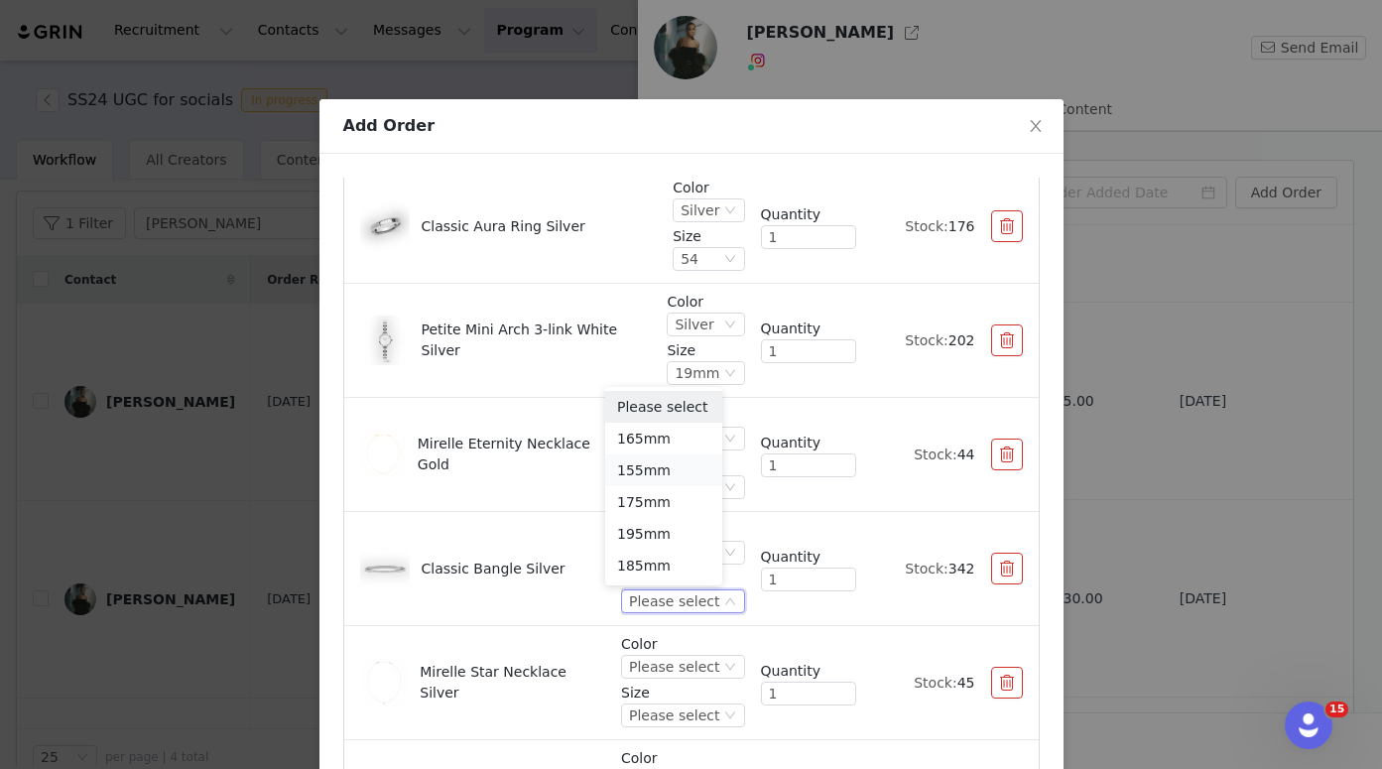
click at [677, 471] on li "155mm" at bounding box center [663, 470] width 117 height 32
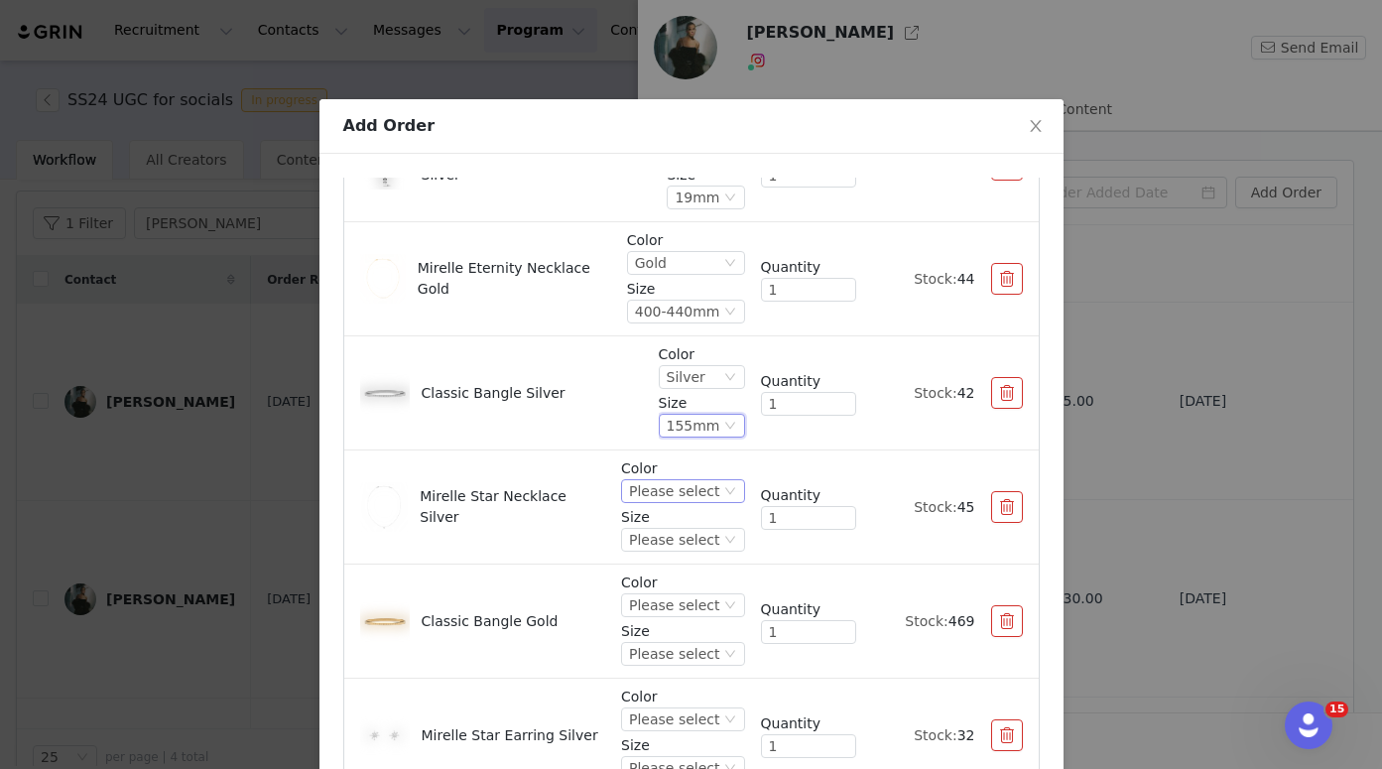
click at [684, 495] on div "Please select" at bounding box center [674, 491] width 90 height 22
click at [687, 560] on li "Silver" at bounding box center [663, 559] width 117 height 32
click at [685, 546] on div "Please select" at bounding box center [674, 540] width 90 height 22
click at [684, 601] on li "400-440mm" at bounding box center [663, 607] width 117 height 32
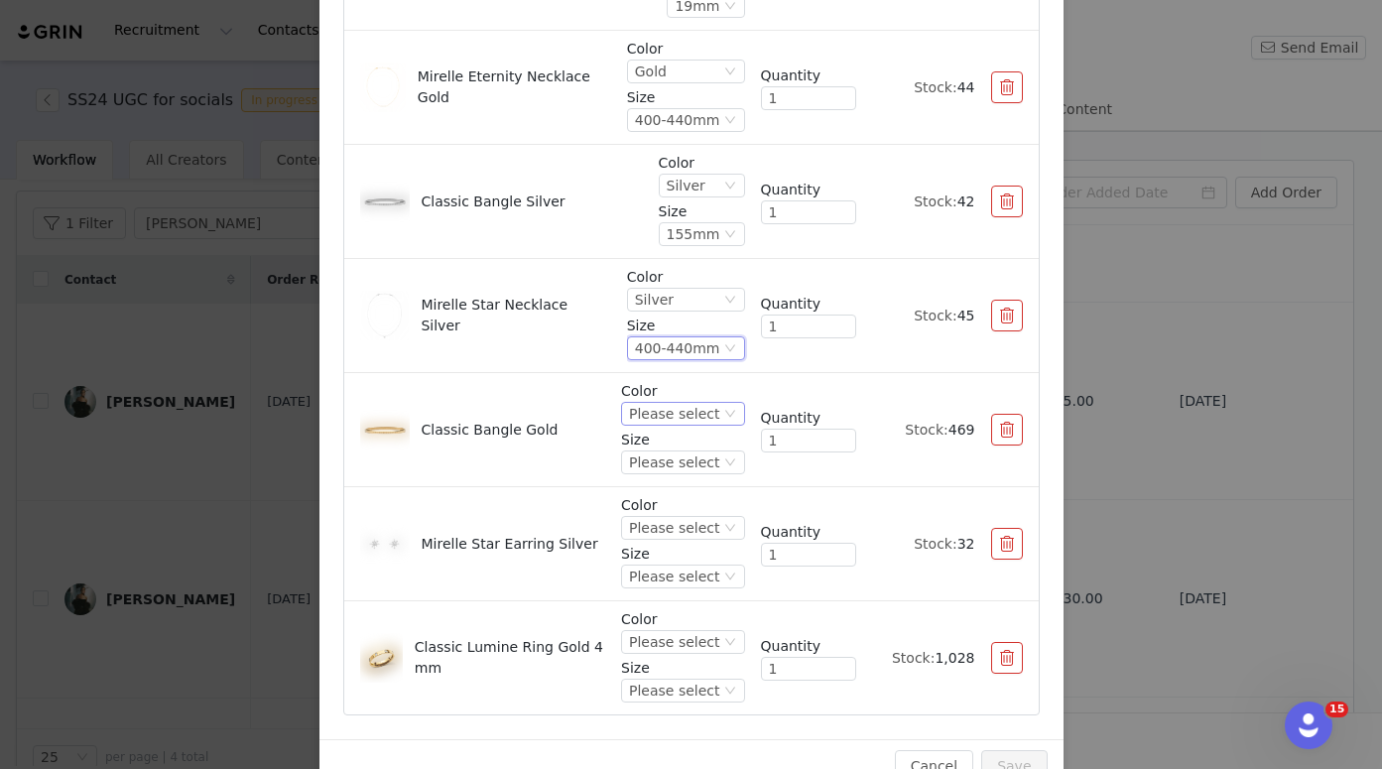
scroll to position [192, 0]
click at [674, 405] on div "Please select" at bounding box center [674, 413] width 90 height 22
click at [674, 479] on li "Gold" at bounding box center [663, 480] width 117 height 32
click at [675, 462] on div "Please select" at bounding box center [674, 461] width 90 height 22
click at [667, 559] on li "155mm" at bounding box center [663, 561] width 117 height 32
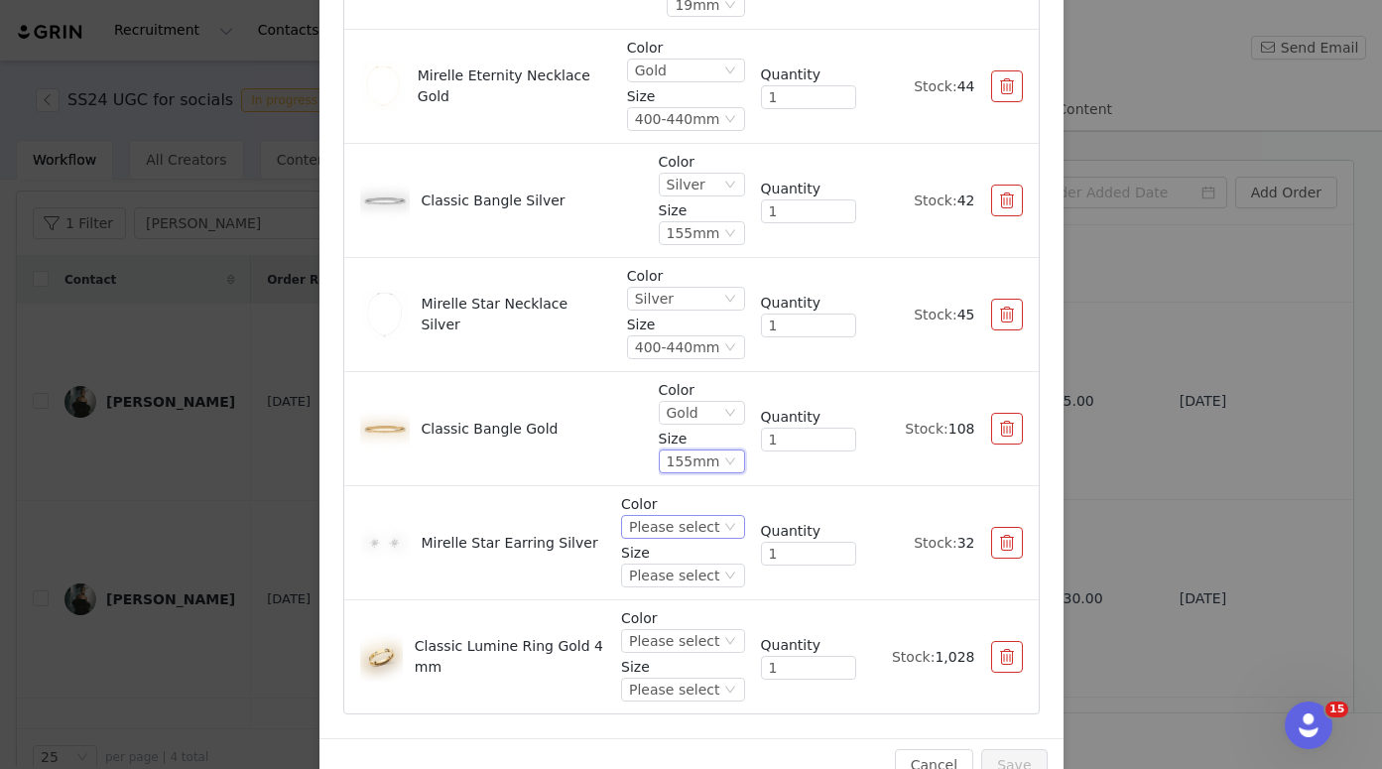
click at [672, 527] on div "Please select" at bounding box center [674, 527] width 90 height 22
click at [672, 592] on li "Silver" at bounding box center [663, 594] width 117 height 32
click at [678, 575] on div "Please select" at bounding box center [674, 575] width 90 height 22
click at [672, 650] on li "One Size" at bounding box center [663, 643] width 117 height 32
click at [676, 637] on div "Please select" at bounding box center [674, 641] width 90 height 22
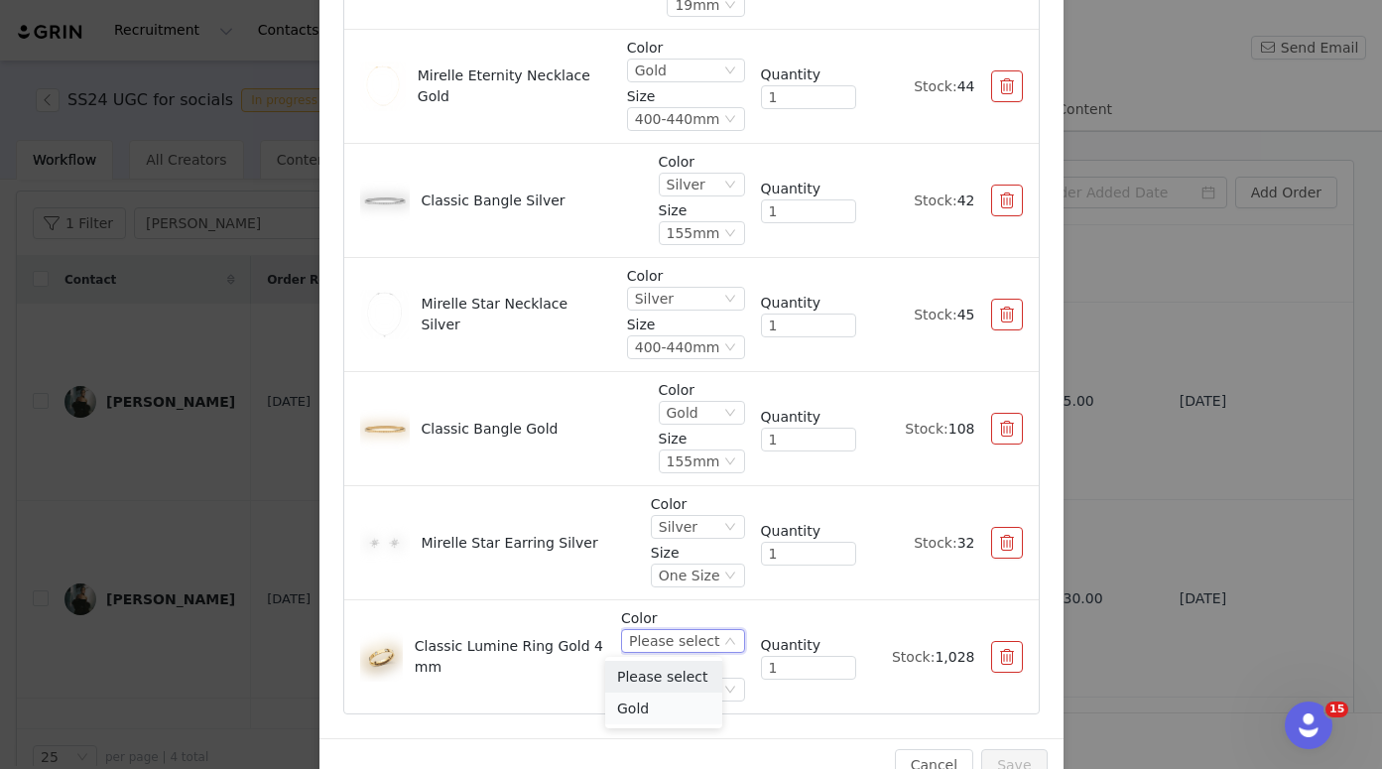
click at [670, 706] on li "Gold" at bounding box center [663, 708] width 117 height 32
click at [675, 681] on div "Please select" at bounding box center [674, 689] width 90 height 22
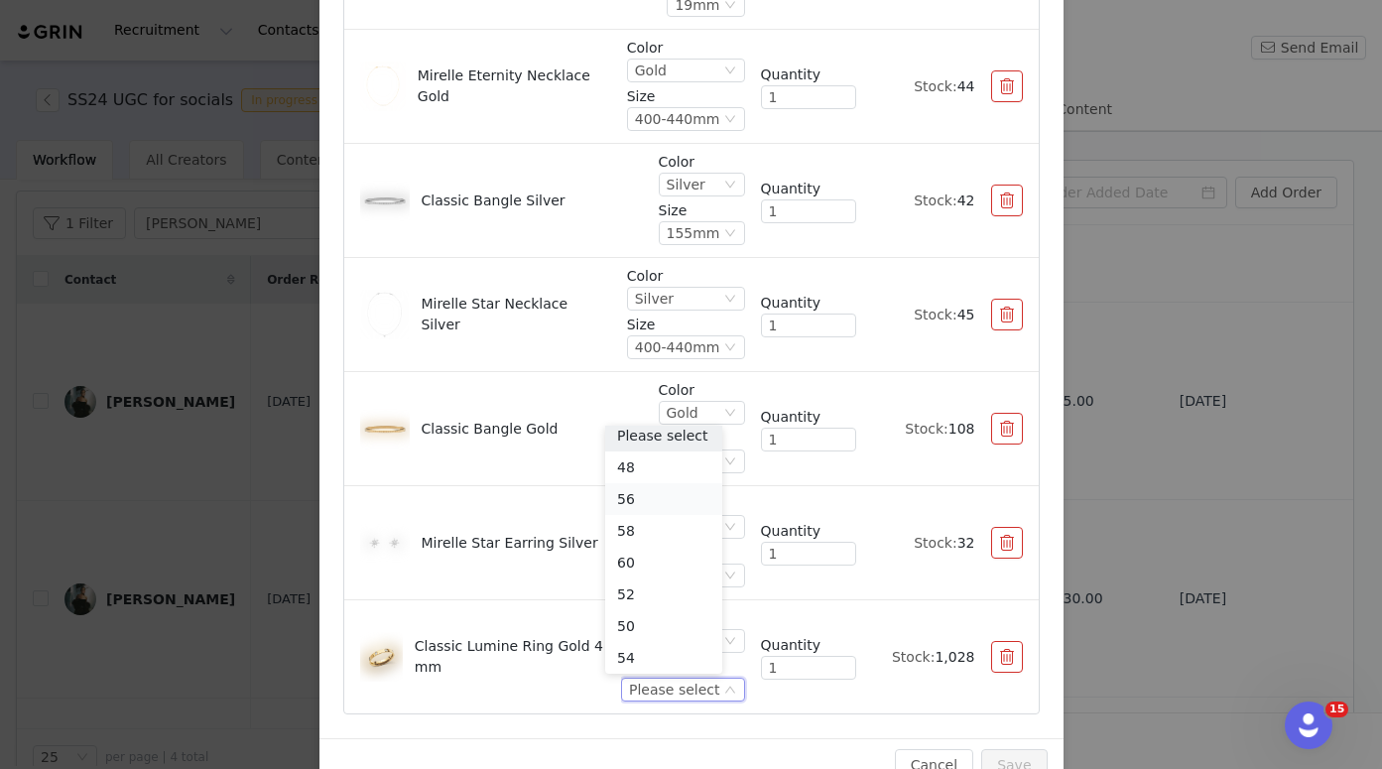
scroll to position [14, 0]
click at [647, 587] on li "52" at bounding box center [663, 590] width 117 height 32
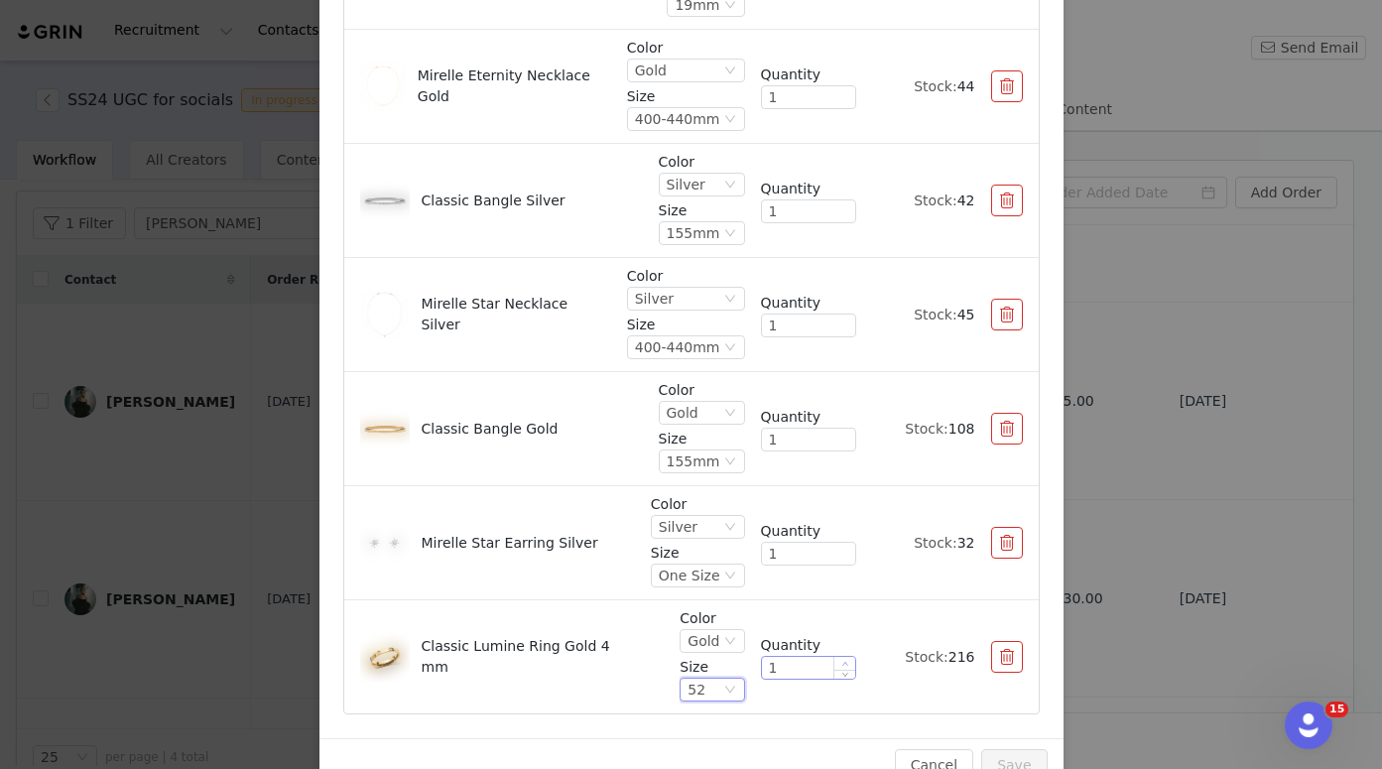
type input "2"
click at [841, 662] on icon "icon: up" at bounding box center [844, 664] width 7 height 7
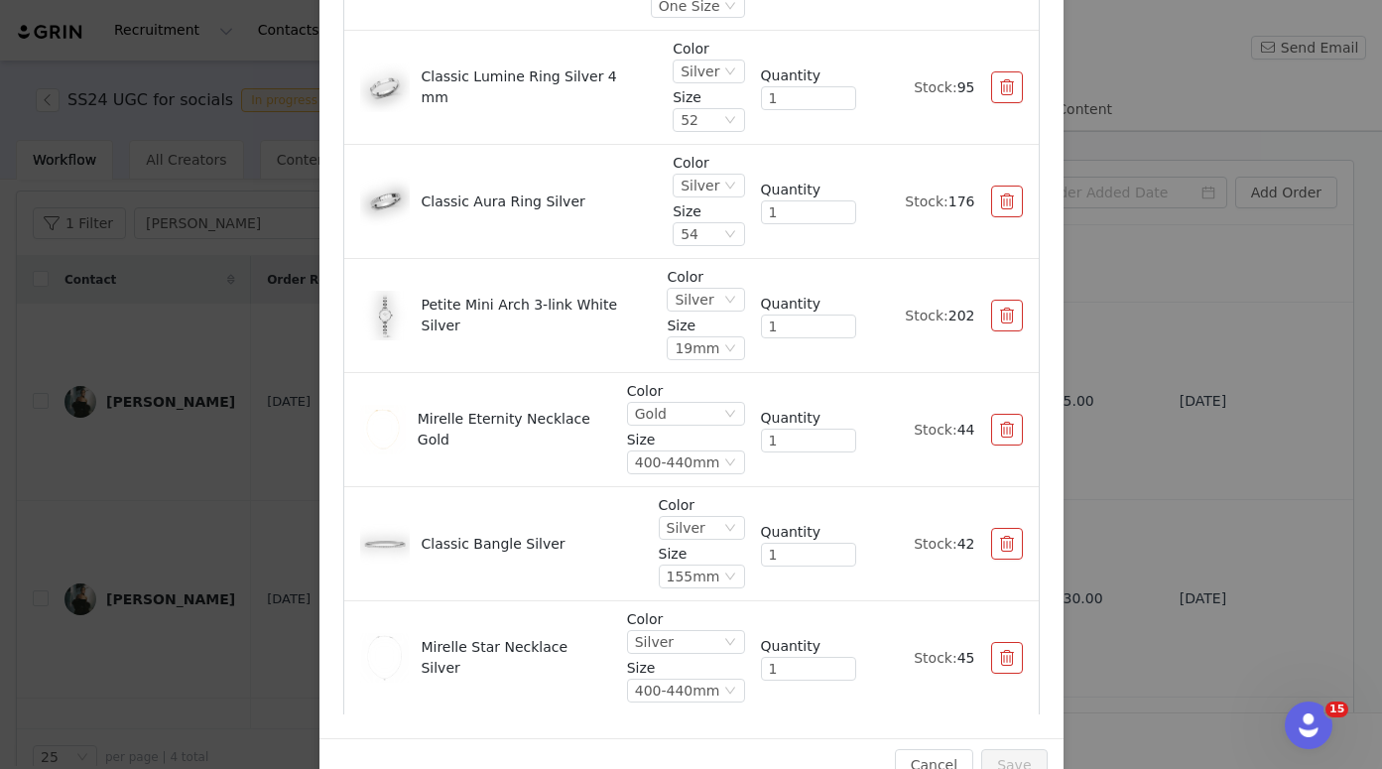
scroll to position [883, 0]
type input "2"
click at [834, 205] on span "Increase Value" at bounding box center [844, 207] width 21 height 13
type input "2"
click at [841, 91] on icon "icon: up" at bounding box center [844, 94] width 7 height 7
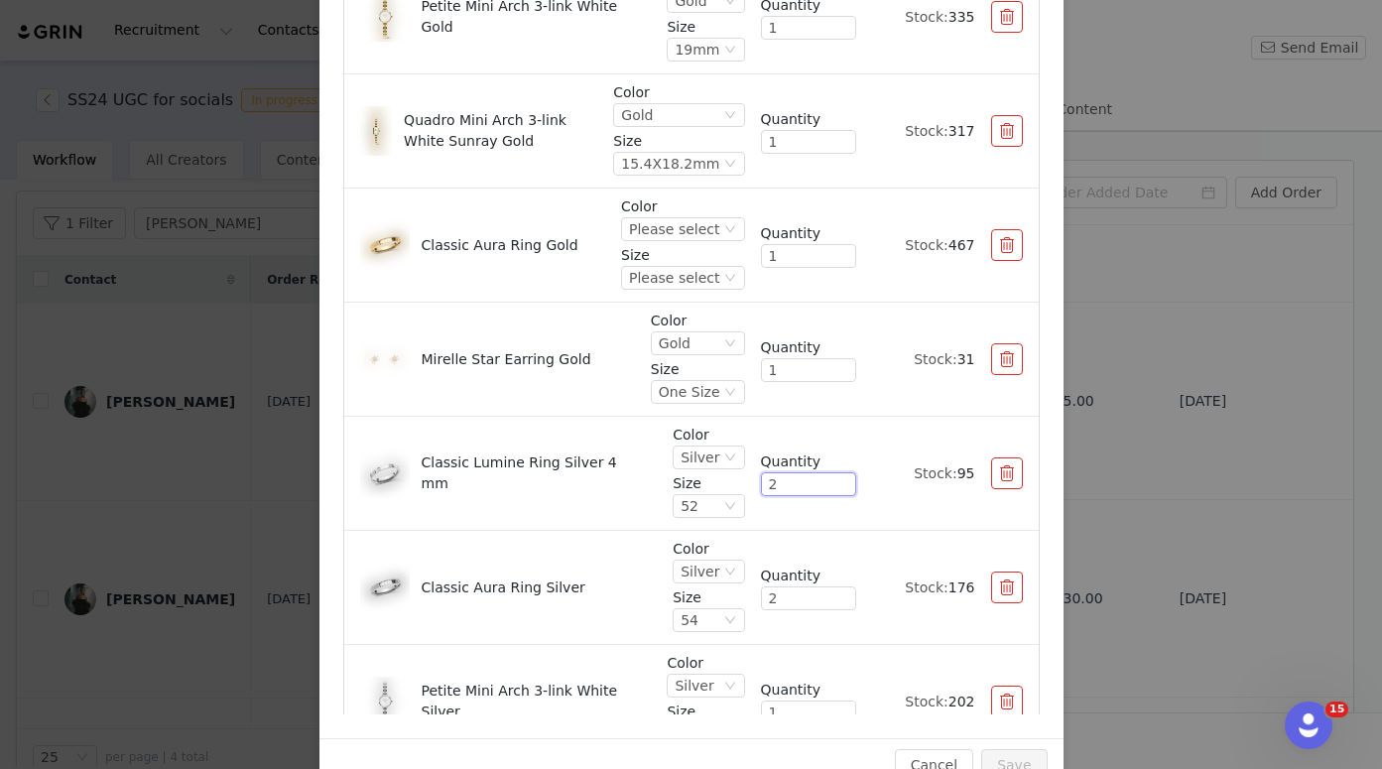
scroll to position [493, 0]
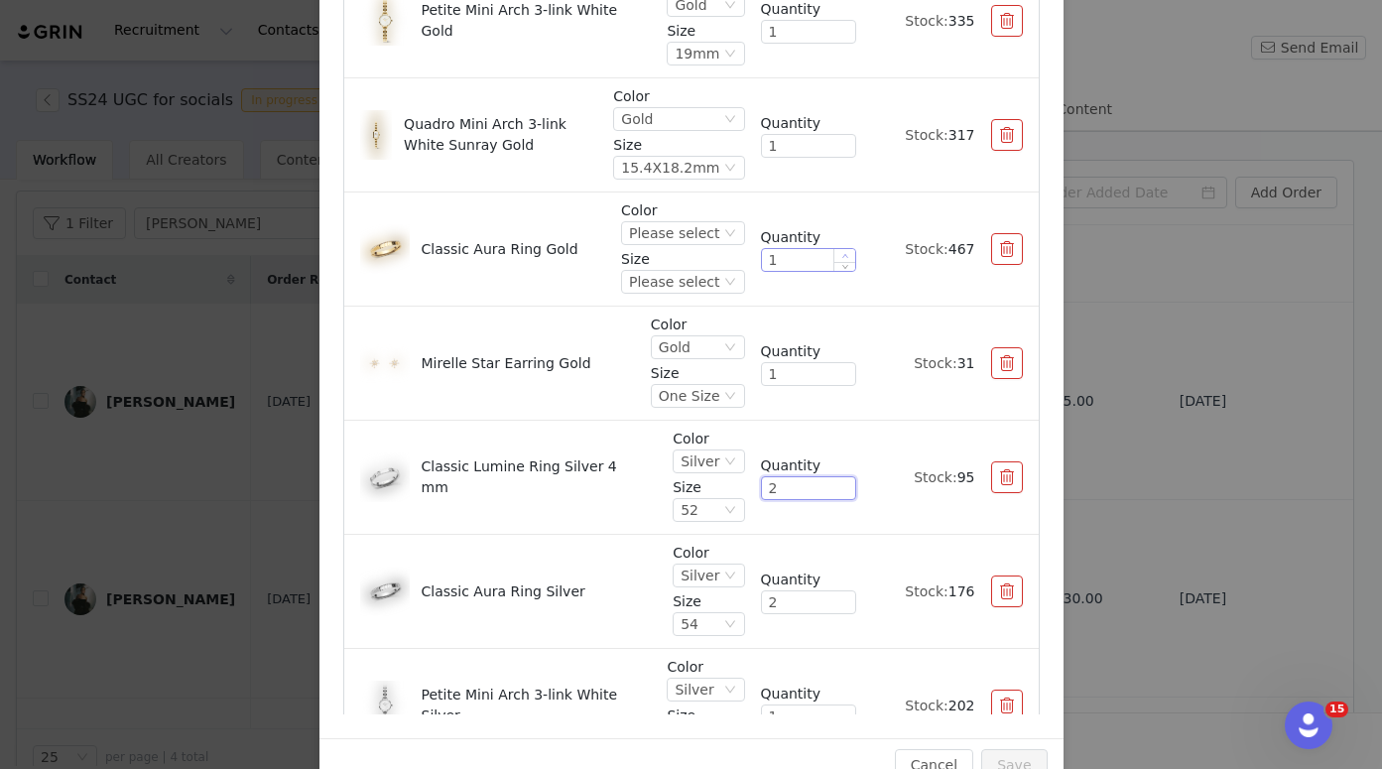
type input "2"
click at [834, 251] on span "Increase Value" at bounding box center [844, 255] width 21 height 13
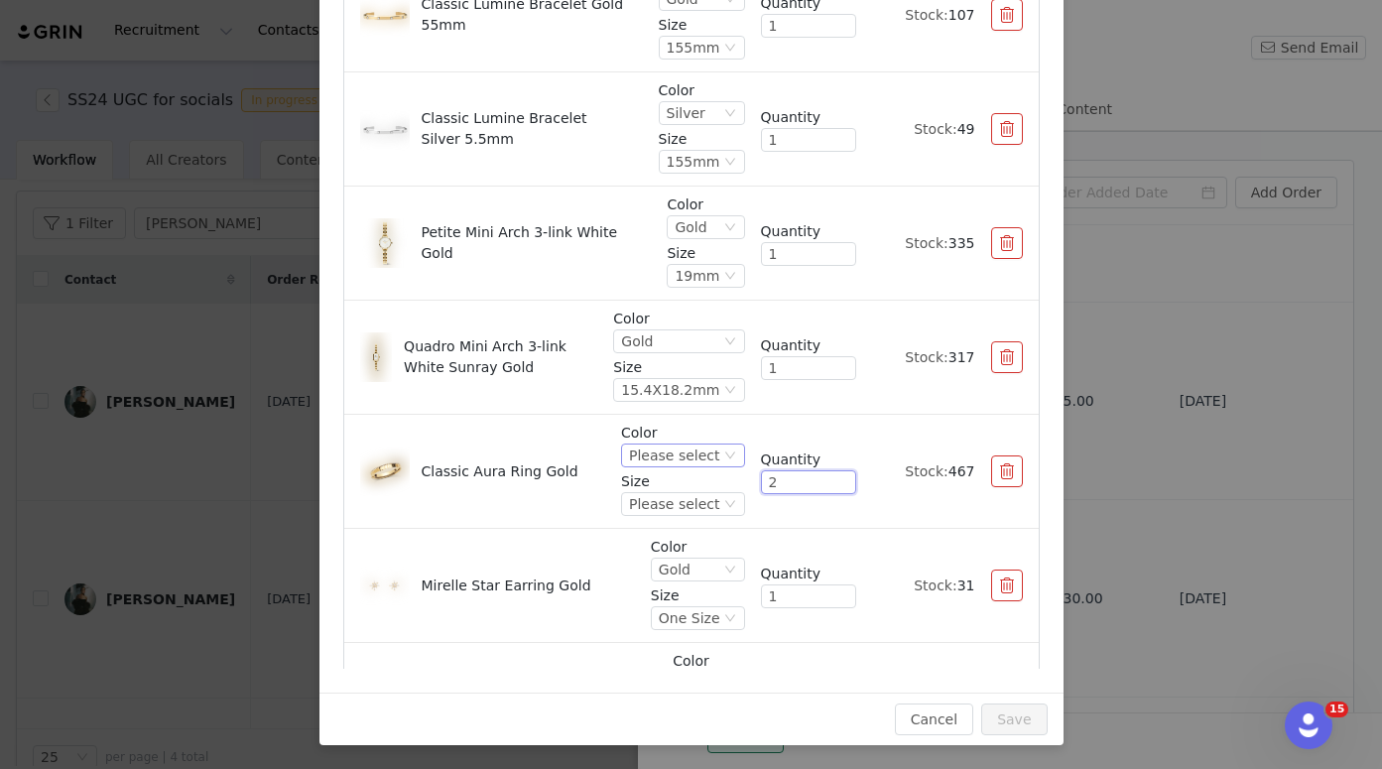
scroll to position [226, 0]
click at [694, 453] on div "Please select" at bounding box center [674, 454] width 90 height 22
click at [679, 522] on li "Gold" at bounding box center [663, 522] width 117 height 32
click at [679, 507] on div "Please select" at bounding box center [674, 503] width 90 height 22
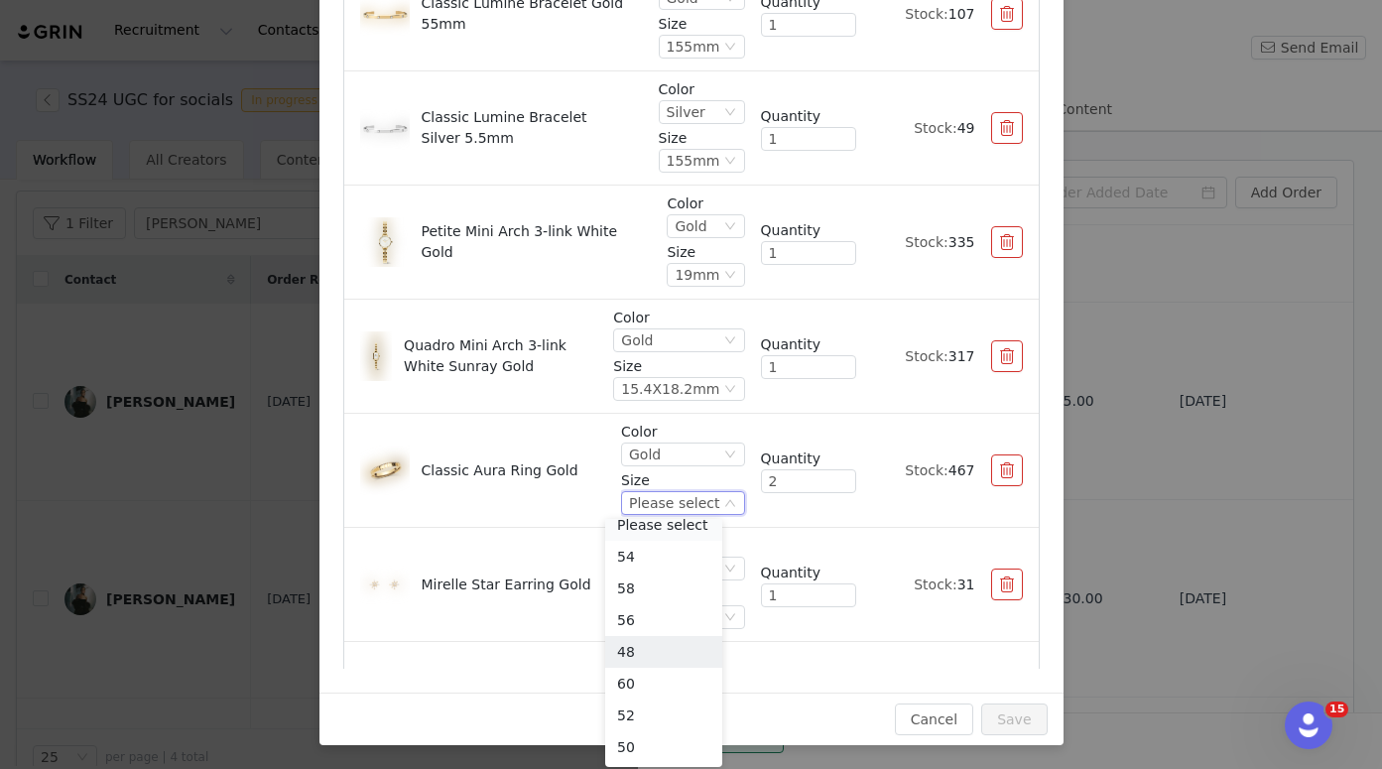
scroll to position [4, 0]
click at [651, 566] on li "54" at bounding box center [663, 567] width 117 height 32
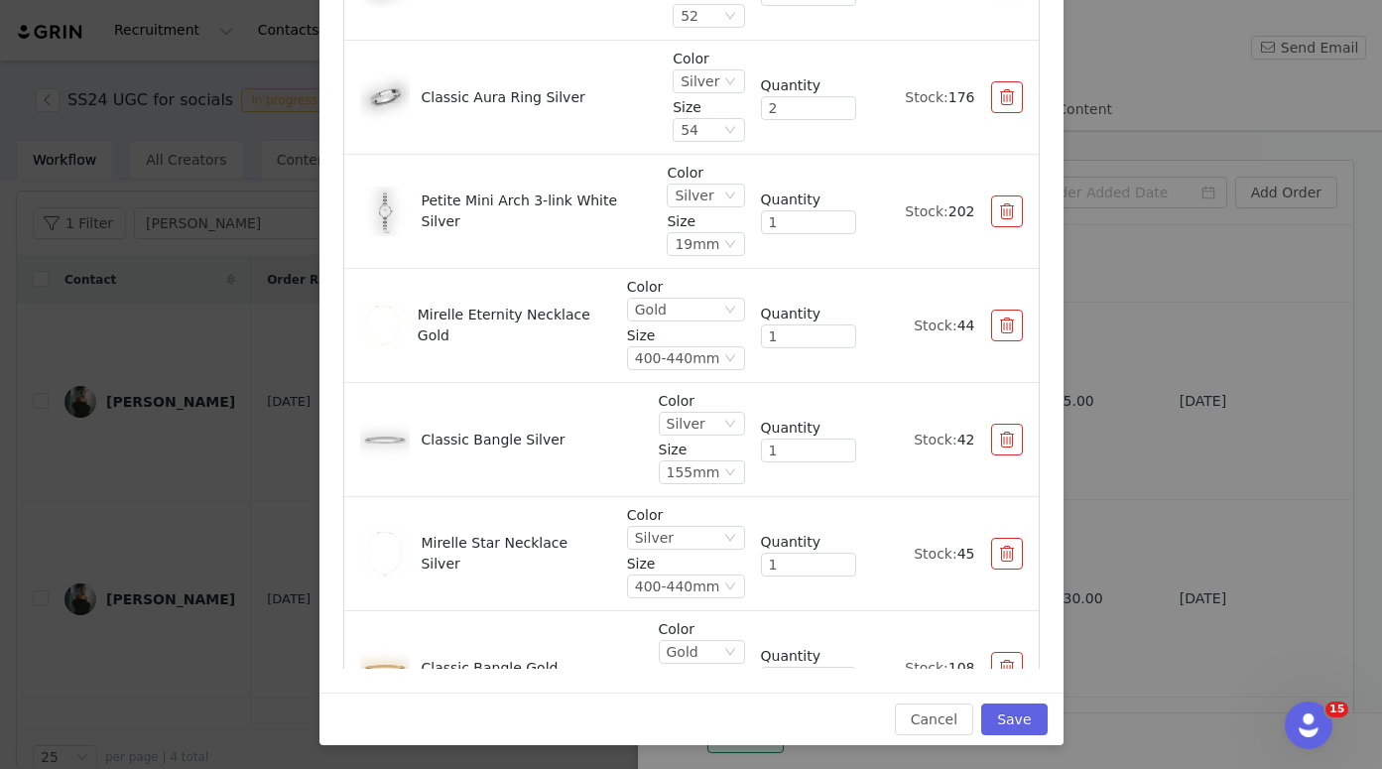
scroll to position [1226, 0]
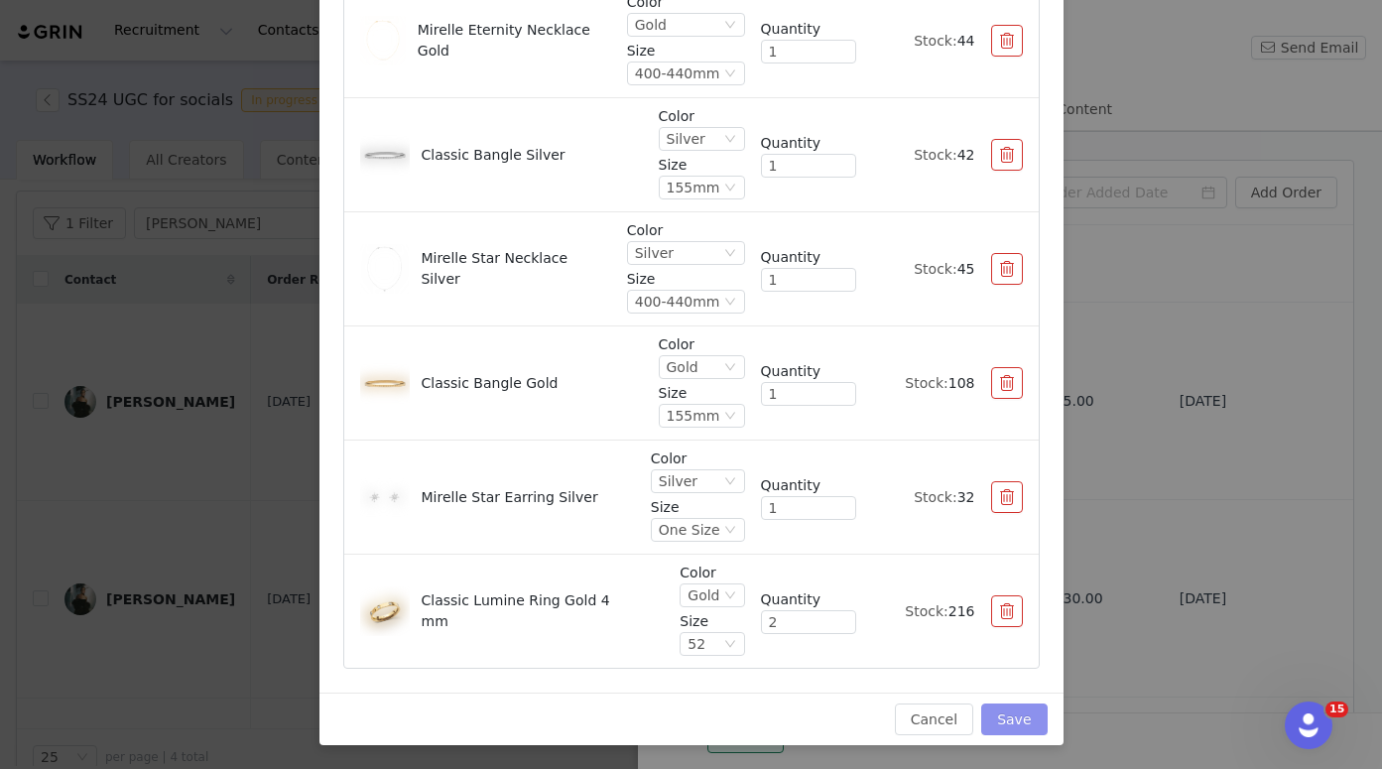
click at [1000, 715] on button "Save" at bounding box center [1013, 719] width 65 height 32
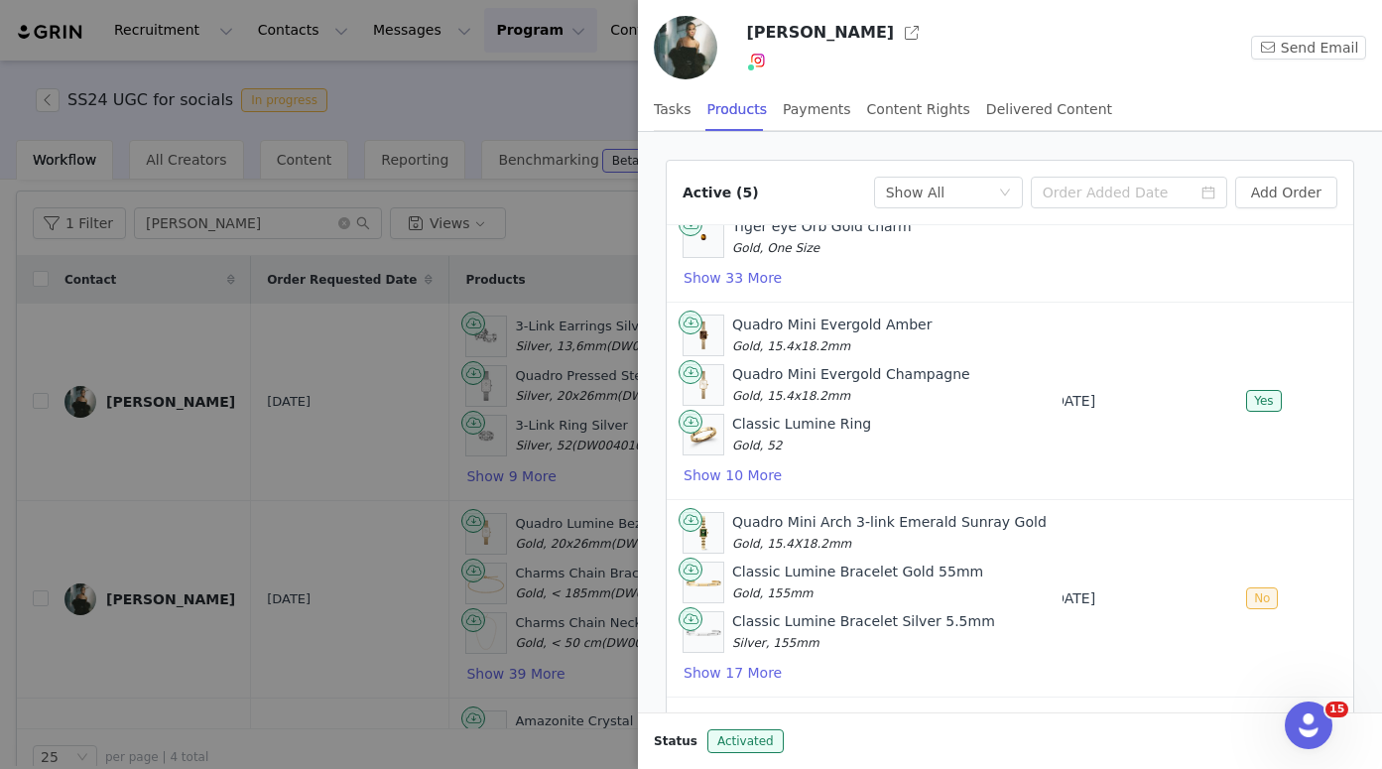
scroll to position [578, 0]
